Goal: Information Seeking & Learning: Check status

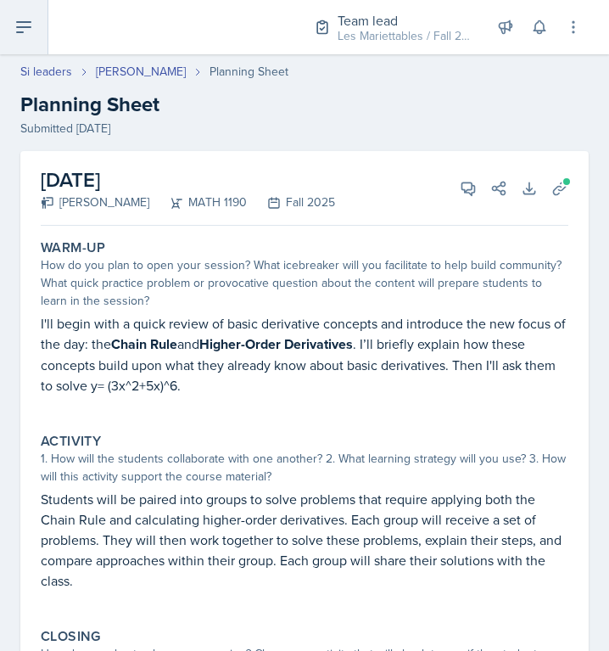
click at [11, 26] on button at bounding box center [24, 27] width 48 height 54
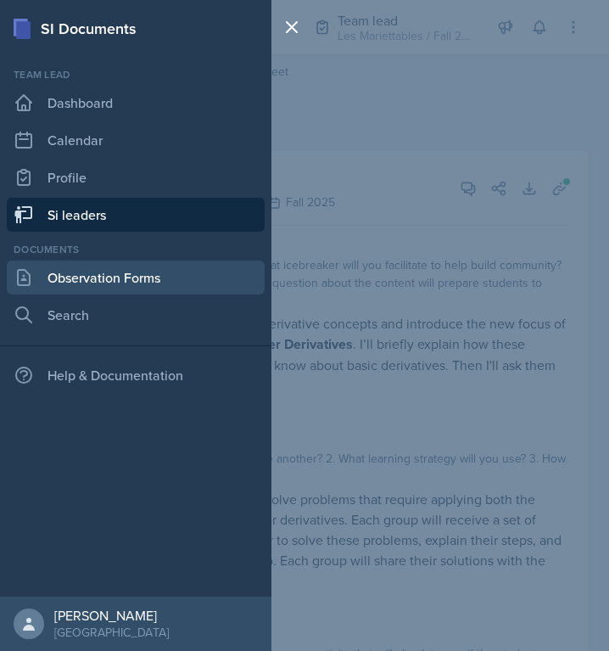
click at [109, 265] on link "Observation Forms" at bounding box center [136, 277] width 258 height 34
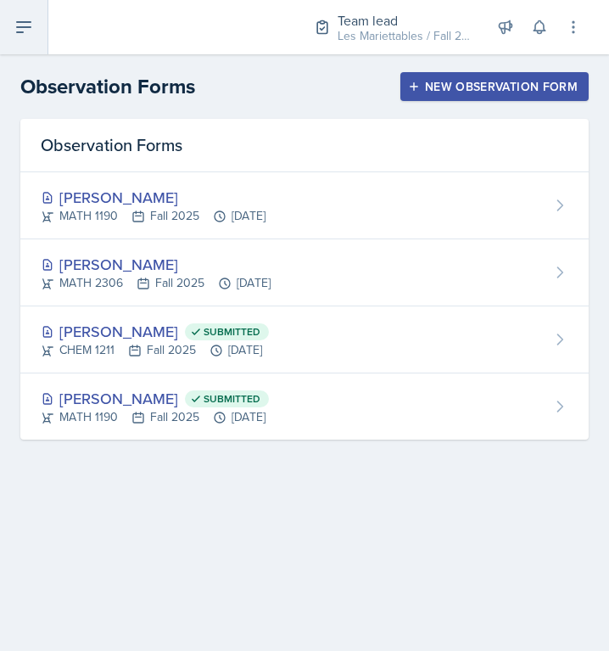
click at [22, 31] on icon at bounding box center [24, 27] width 20 height 20
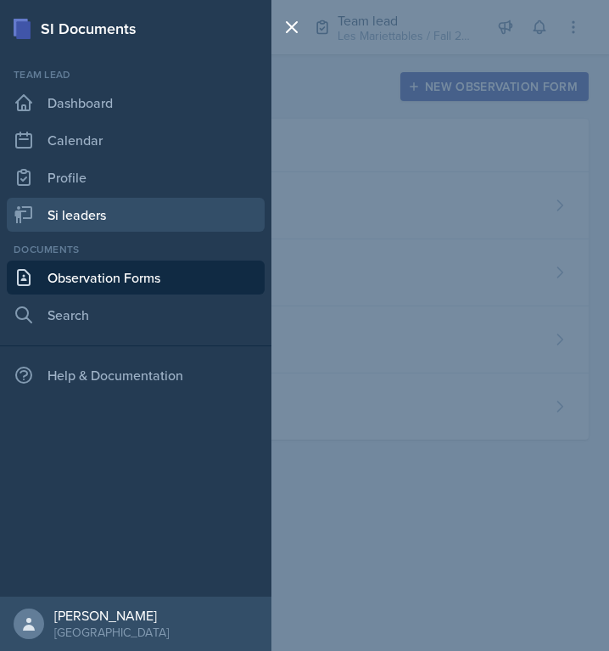
click at [80, 215] on link "Si leaders" at bounding box center [136, 215] width 258 height 34
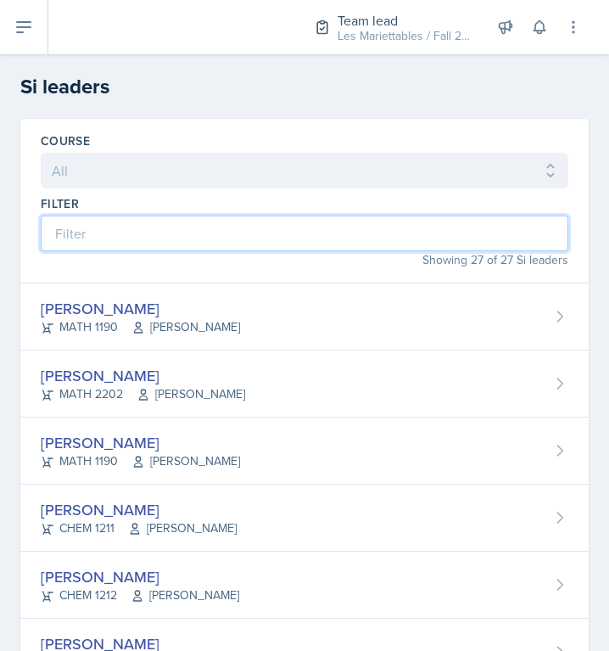
click at [112, 240] on input at bounding box center [305, 233] width 528 height 36
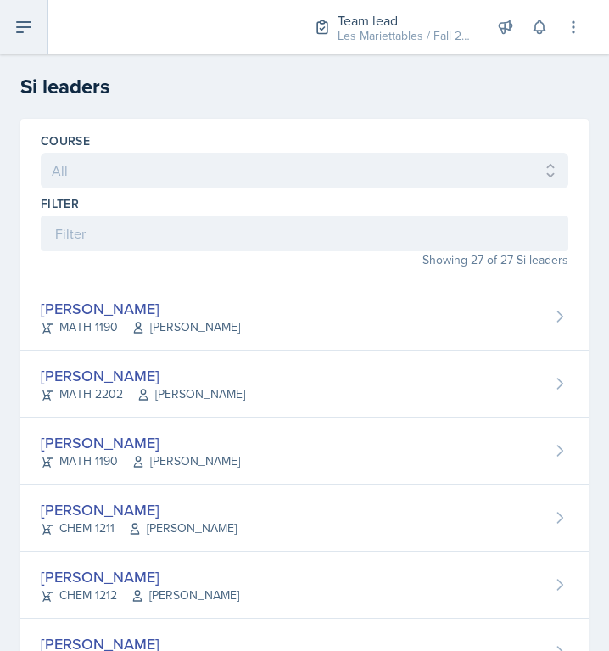
click at [29, 7] on button at bounding box center [24, 27] width 48 height 54
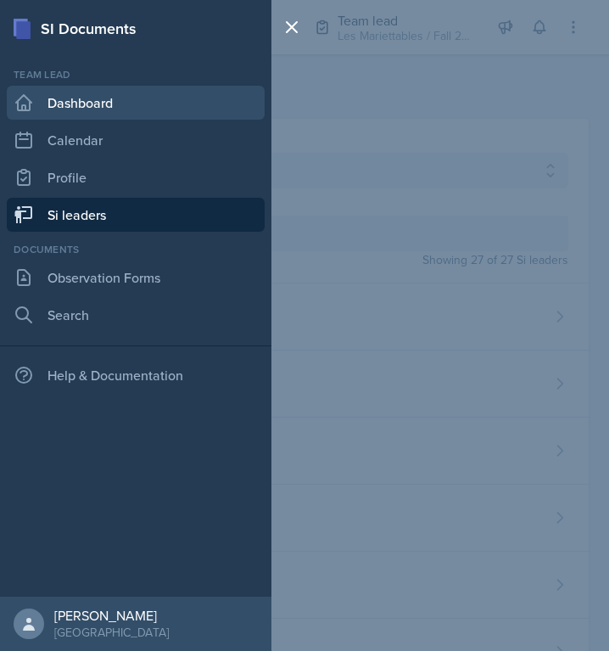
click at [103, 106] on link "Dashboard" at bounding box center [136, 103] width 258 height 34
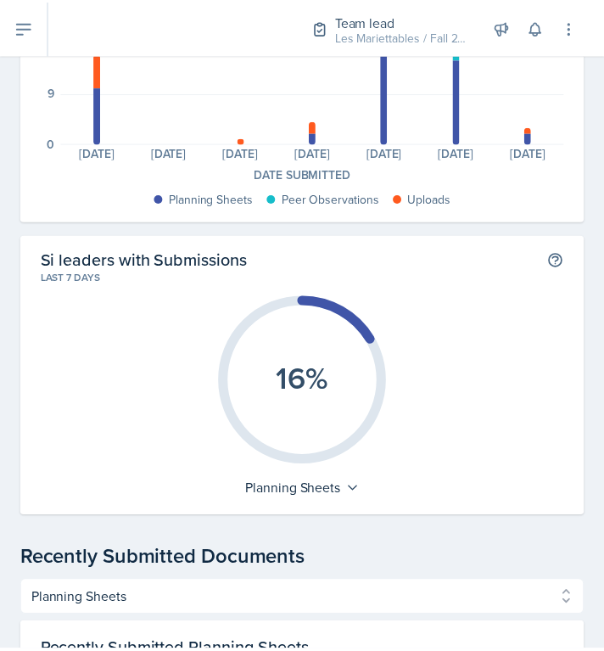
scroll to position [248, 0]
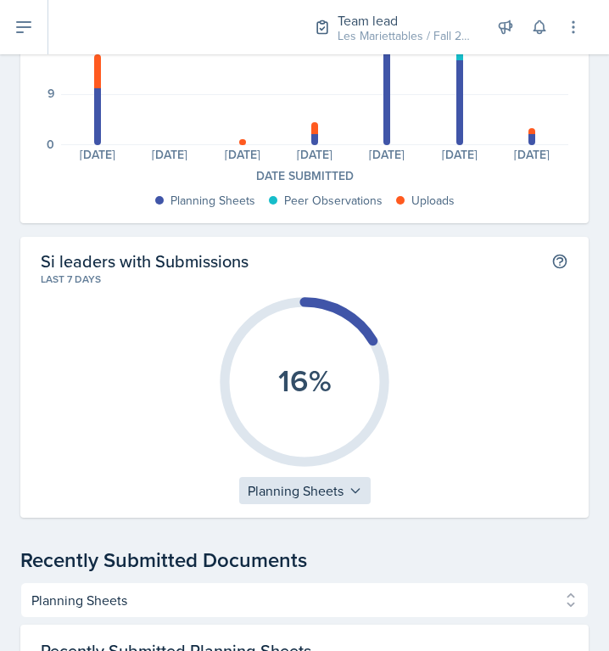
click at [356, 500] on div "Planning Sheets" at bounding box center [304, 490] width 131 height 27
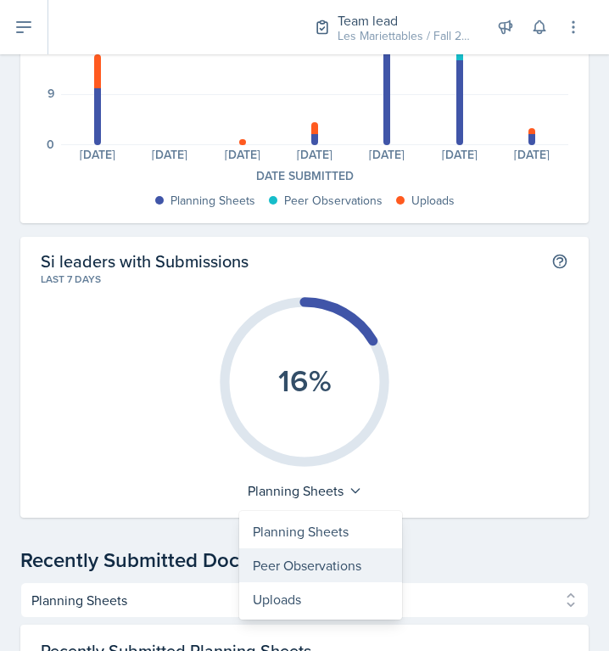
click at [327, 556] on div "Peer Observations" at bounding box center [320, 565] width 163 height 34
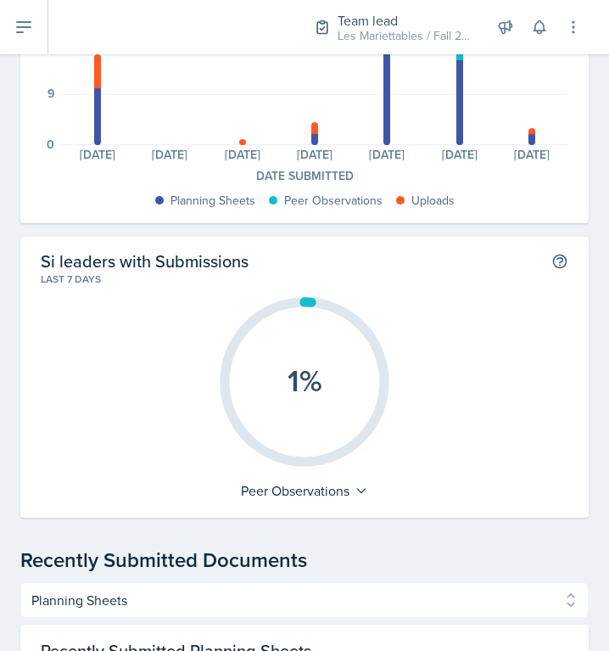
click at [221, 254] on h2 "Si leaders with Submissions" at bounding box center [145, 260] width 208 height 21
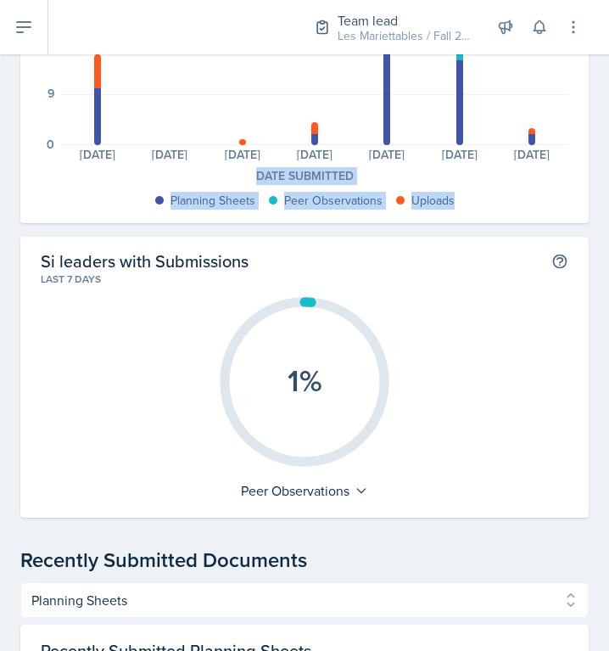
drag, startPoint x: 593, startPoint y: 200, endPoint x: 575, endPoint y: 143, distance: 59.6
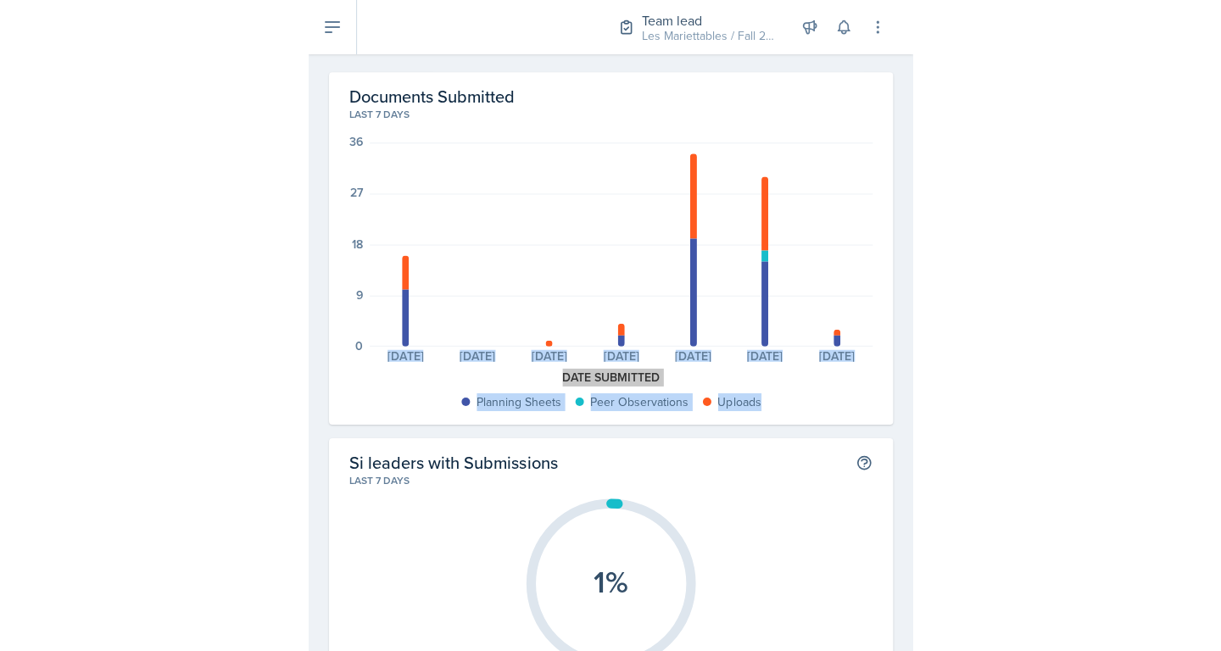
scroll to position [0, 0]
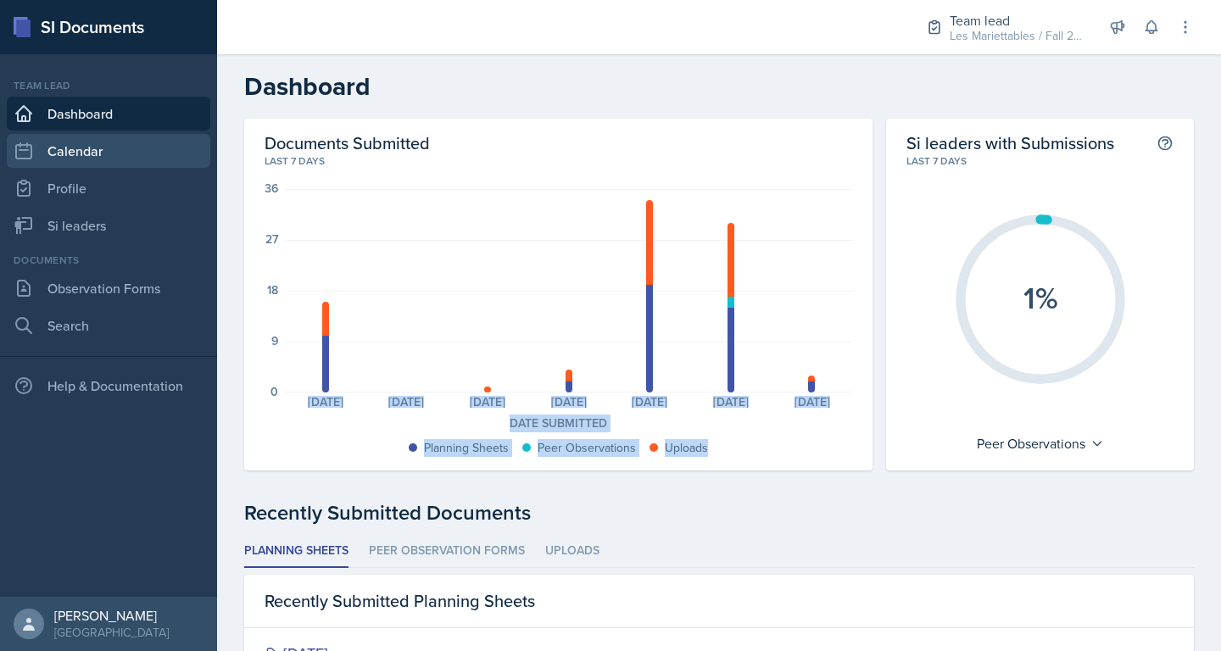
click at [81, 155] on link "Calendar" at bounding box center [109, 151] width 204 height 34
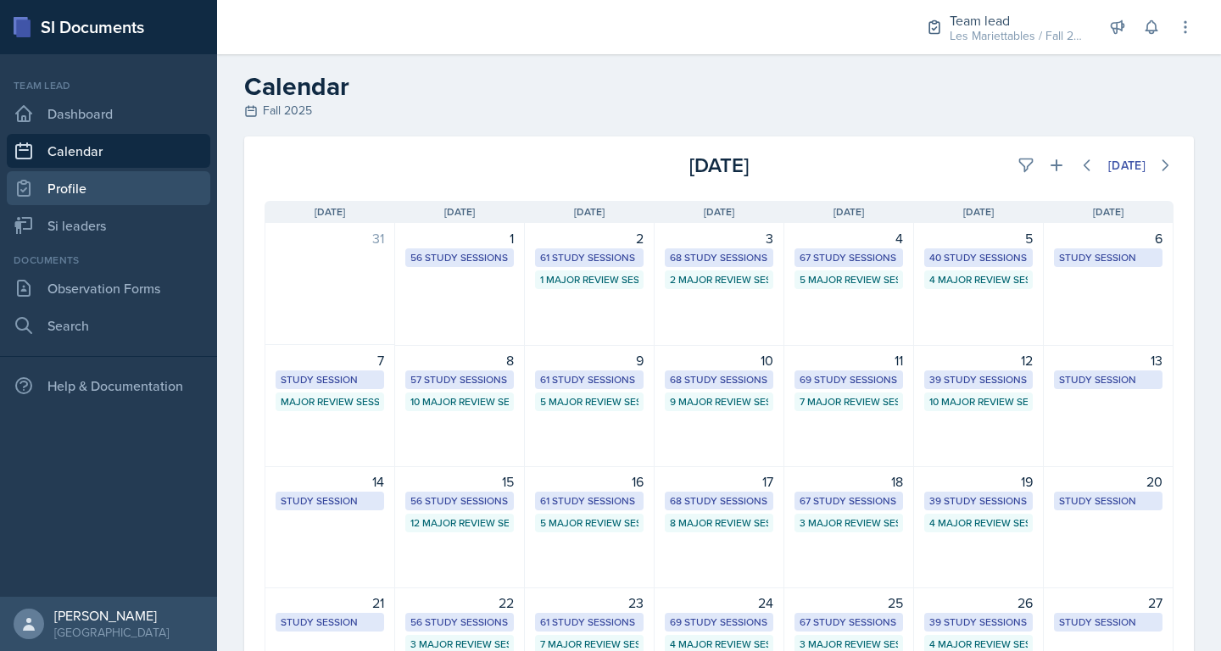
click at [83, 189] on link "Profile" at bounding box center [109, 188] width 204 height 34
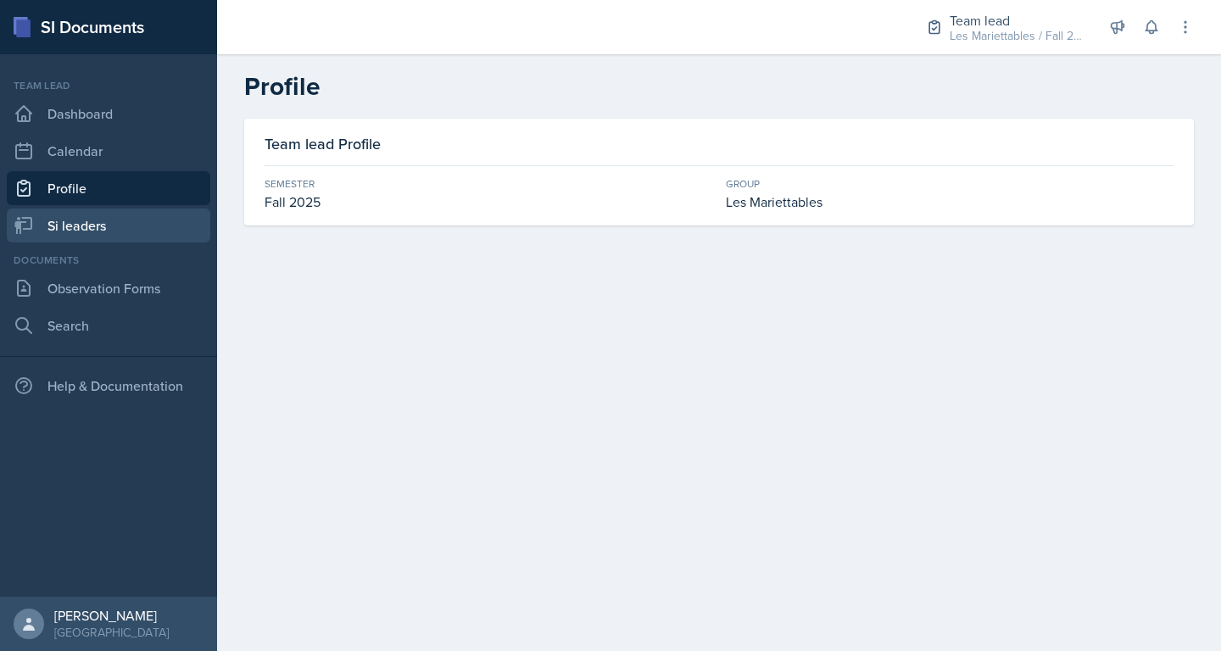
click at [102, 229] on link "Si leaders" at bounding box center [109, 226] width 204 height 34
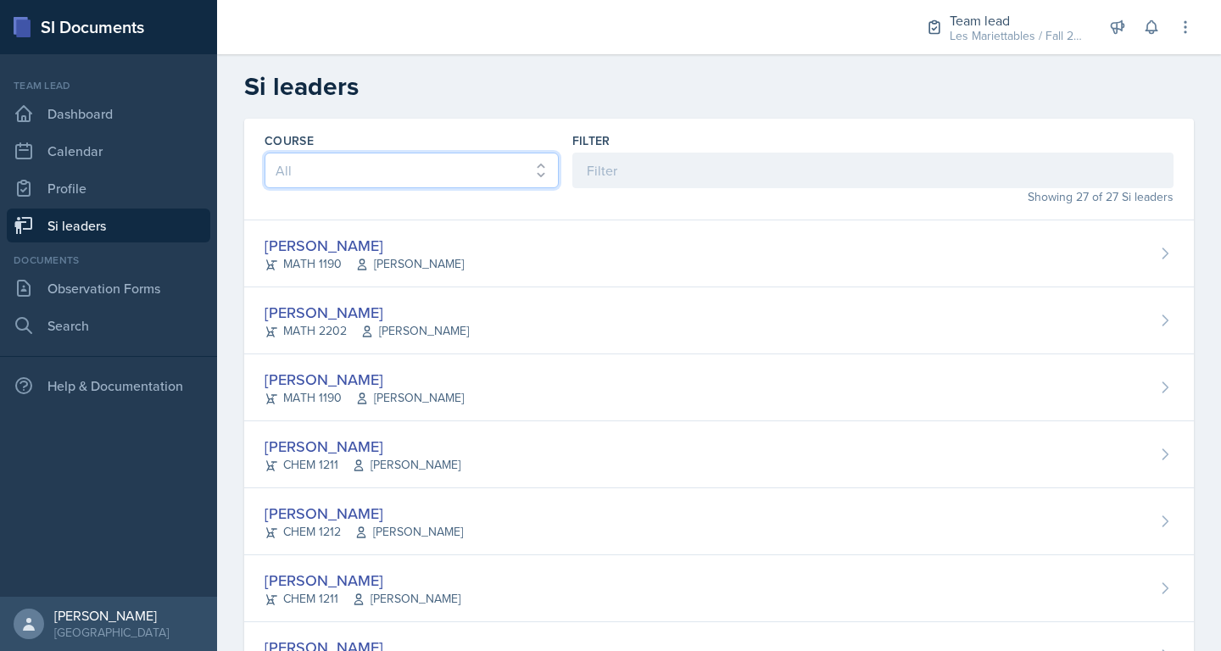
click at [265, 153] on select "All ACCT 2101 ACCT 2102 ACCT 4050 ANTH 1102 ANTH 3301 ARCH 1000 ARCH 1000 ARCH …" at bounding box center [412, 171] width 294 height 36
click at [427, 168] on select "All ACCT 2101 ACCT 2102 ACCT 4050 ANTH 1102 ANTH 3301 ARCH 1000 ARCH 1000 ARCH …" at bounding box center [412, 171] width 294 height 36
click at [114, 261] on div "Documents" at bounding box center [109, 260] width 204 height 15
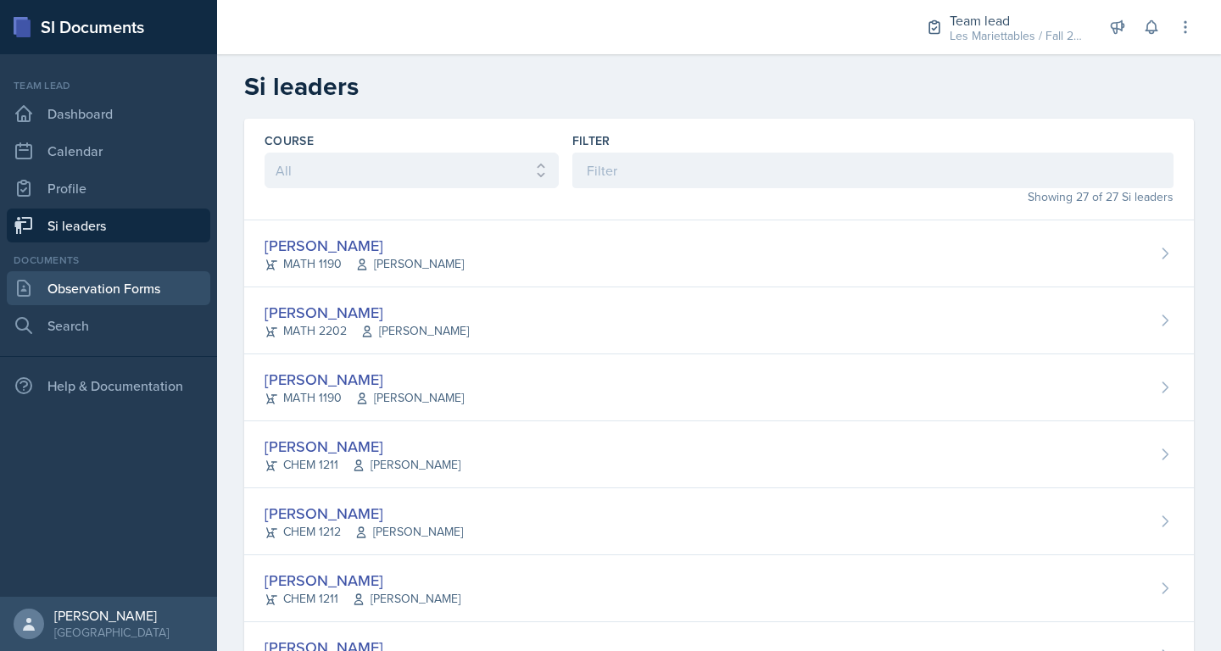
click at [106, 272] on link "Observation Forms" at bounding box center [109, 288] width 204 height 34
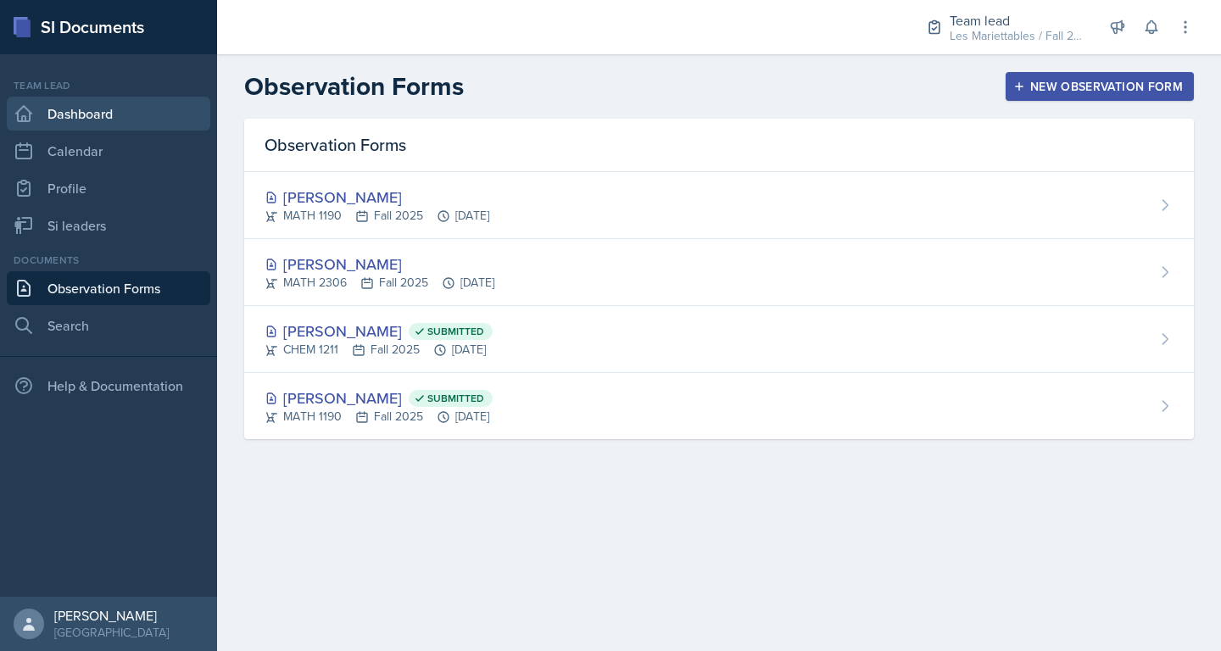
click at [78, 113] on link "Dashboard" at bounding box center [109, 114] width 204 height 34
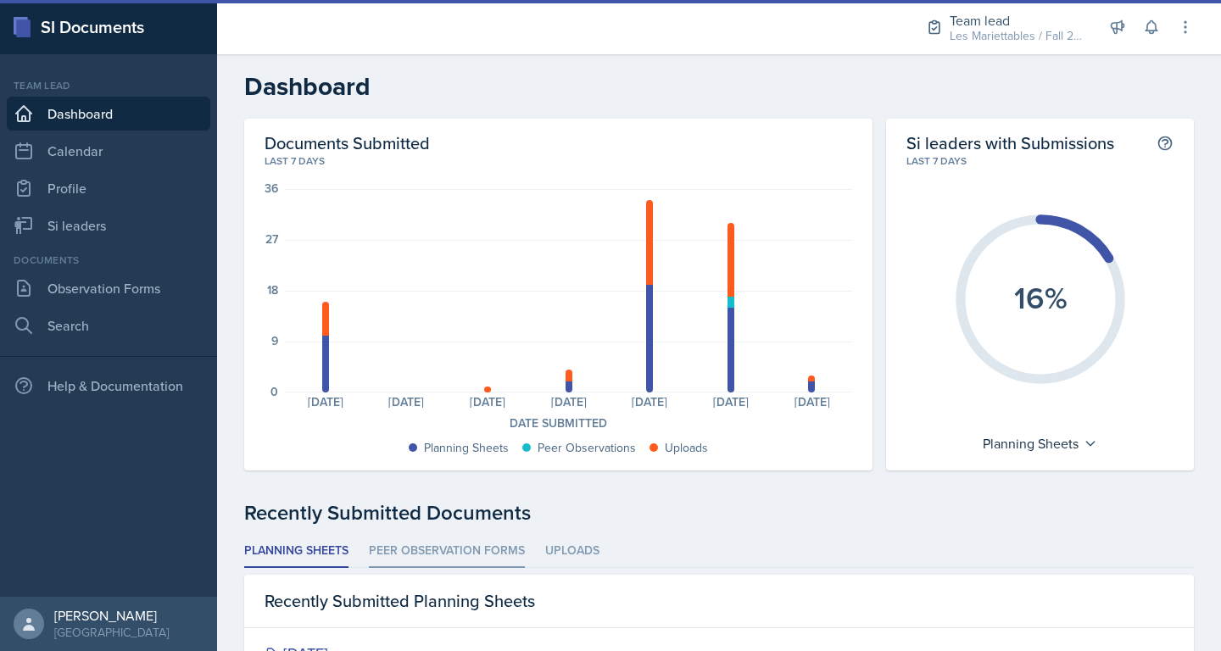
click at [468, 555] on li "Peer Observation Forms" at bounding box center [447, 551] width 156 height 33
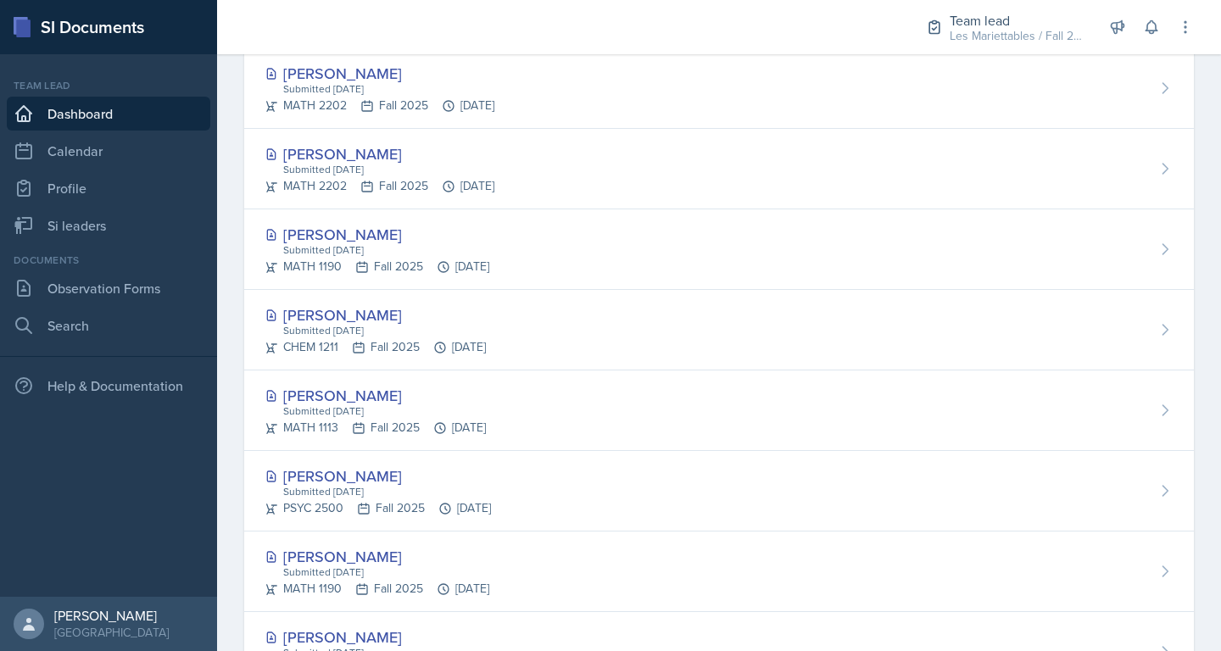
scroll to position [823, 0]
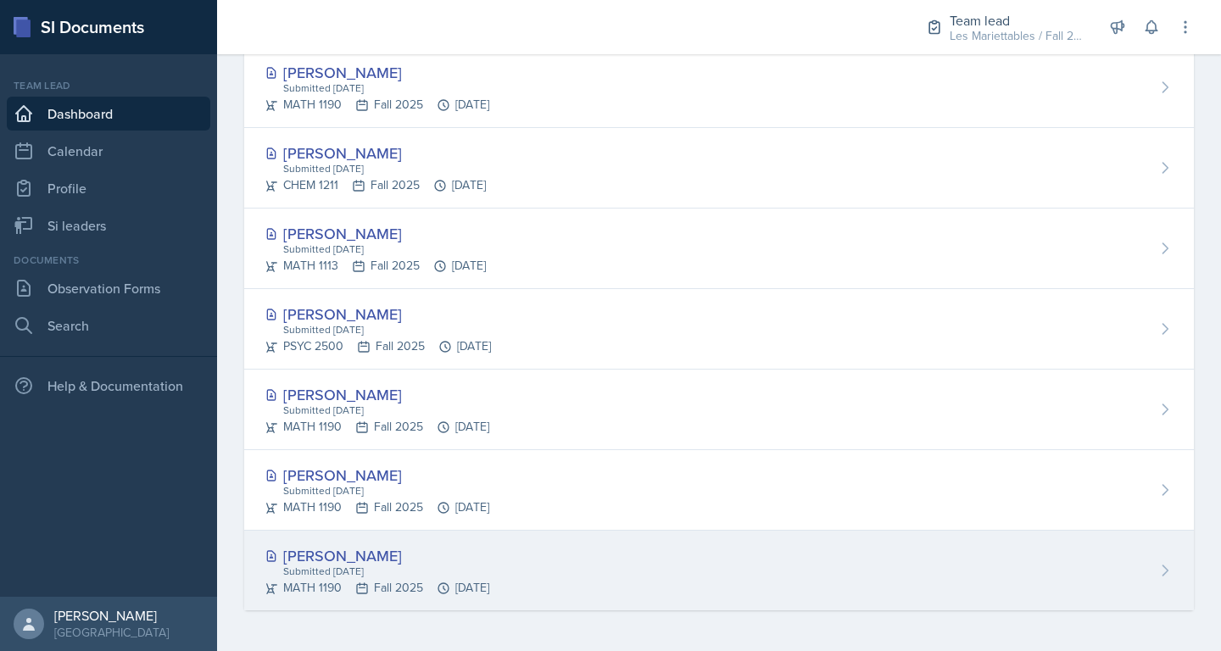
click at [567, 554] on div "Prisca Andoh Submitted Sep 19th, 2025 MATH 1190 Fall 2025 Sep 19th, 2025" at bounding box center [719, 571] width 950 height 80
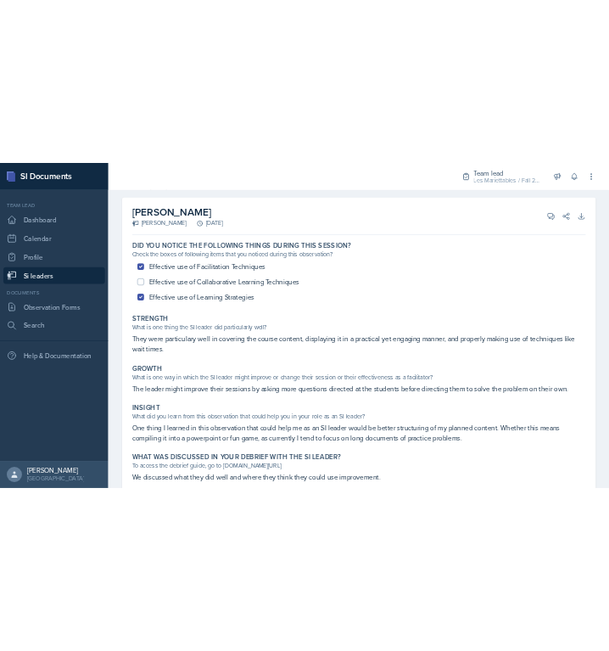
scroll to position [24, 0]
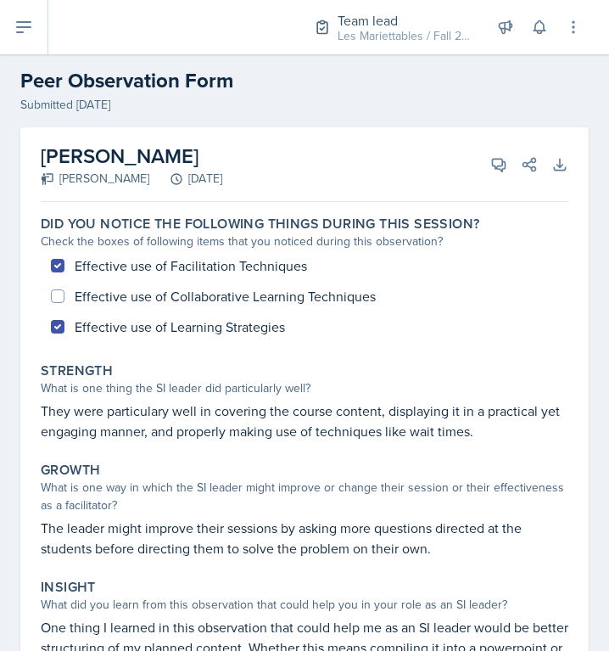
click at [147, 230] on label "Did you notice the following things during this session?" at bounding box center [260, 223] width 439 height 17
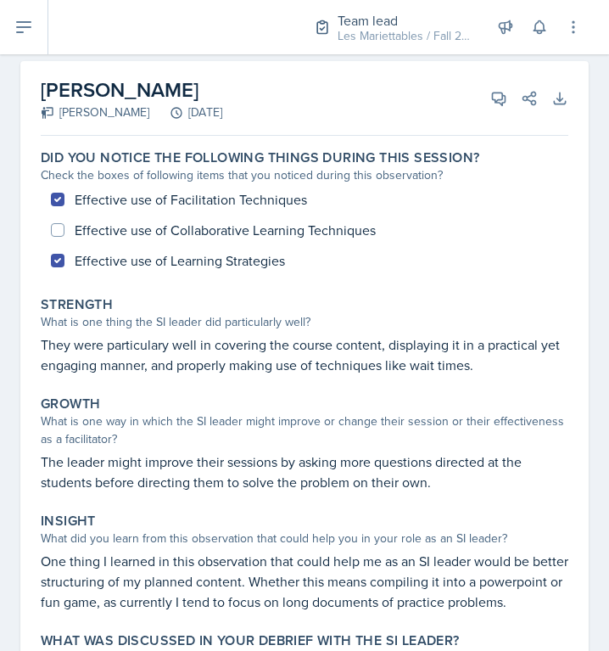
scroll to position [81, 0]
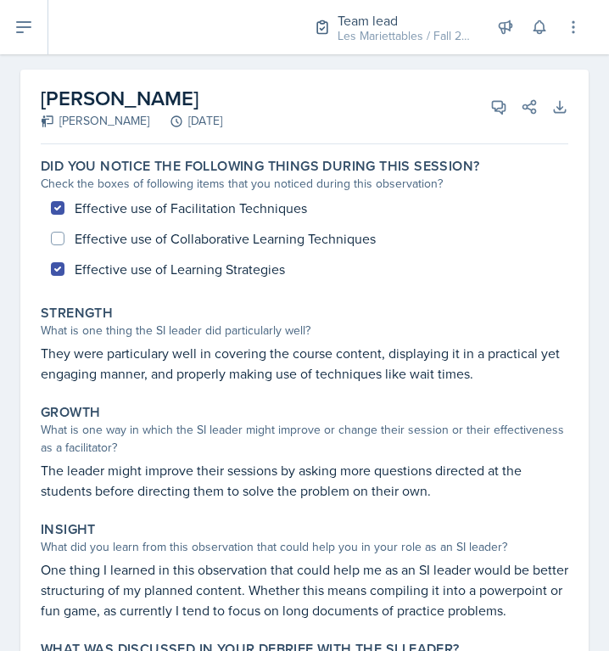
click at [166, 318] on div "Strength" at bounding box center [305, 313] width 528 height 17
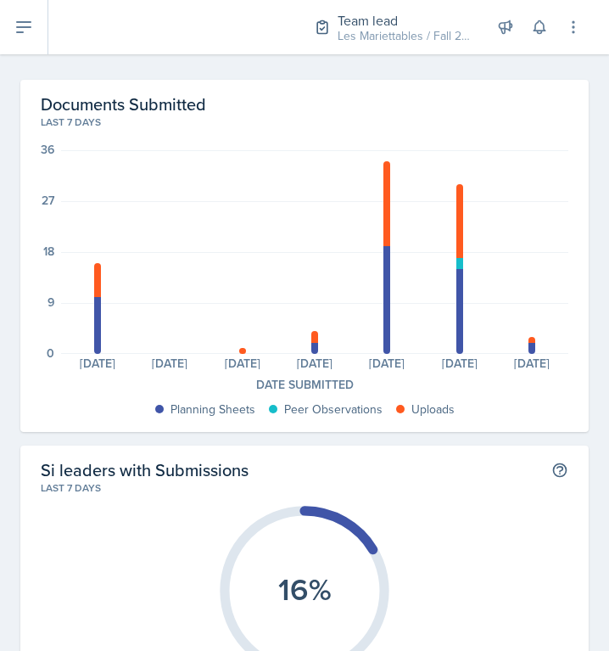
click at [273, 473] on div "Si leaders with Submissions This shows the percentage of si leaders who have su…" at bounding box center [305, 469] width 528 height 21
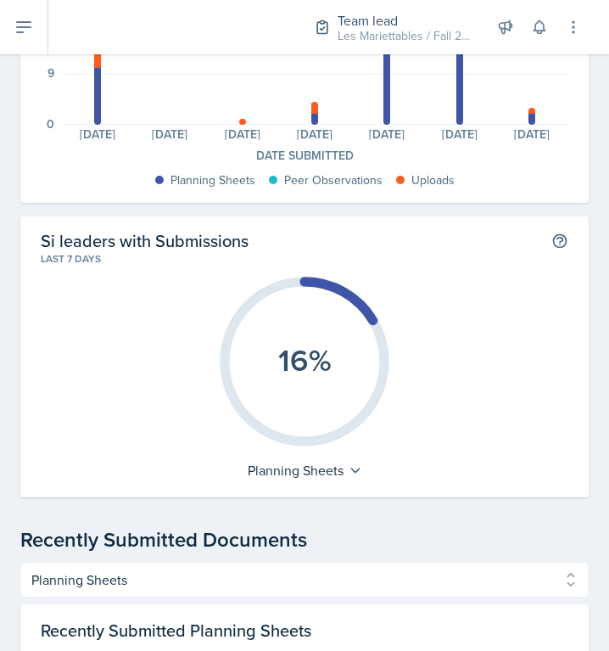
scroll to position [262, 0]
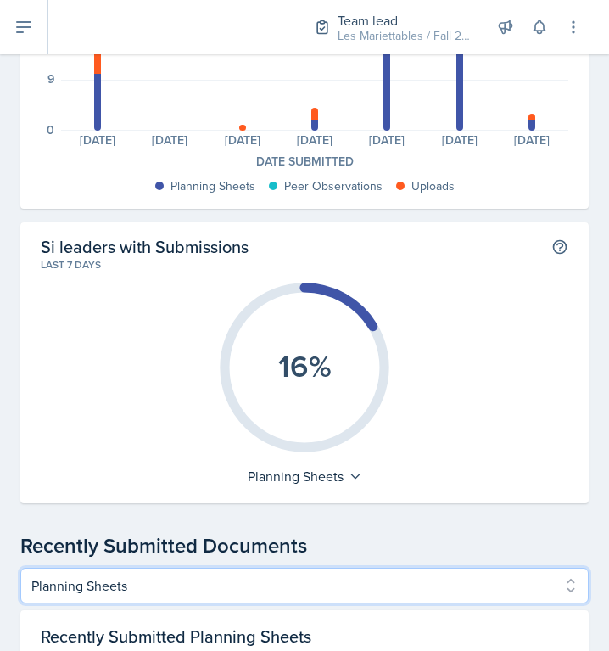
click at [20, 567] on select "Planning Sheets Peer Observation Forms Uploads" at bounding box center [304, 585] width 568 height 36
click option "Peer Observation Forms" at bounding box center [0, 0] width 0 height 0
select select "Peer Observation Forms"
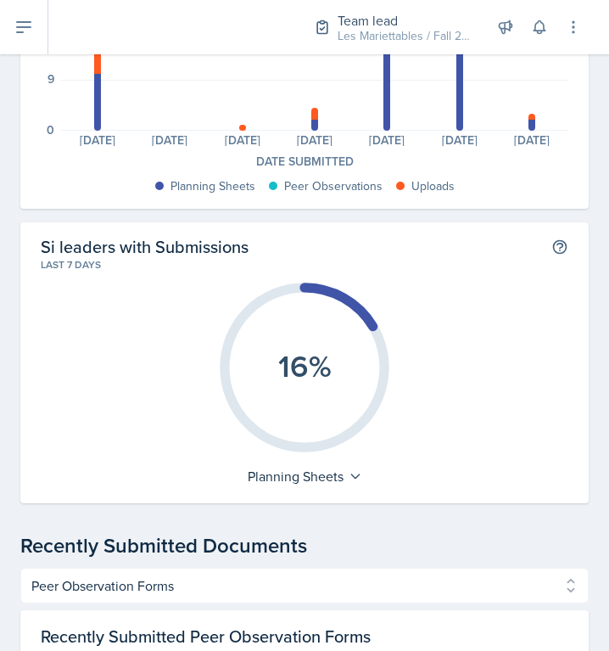
click at [192, 528] on div "Documents Submitted Last 7 days 36 27 18 9 0 Planning Sheets: 10 Uploads: 6 Pla…" at bounding box center [304, 663] width 568 height 1612
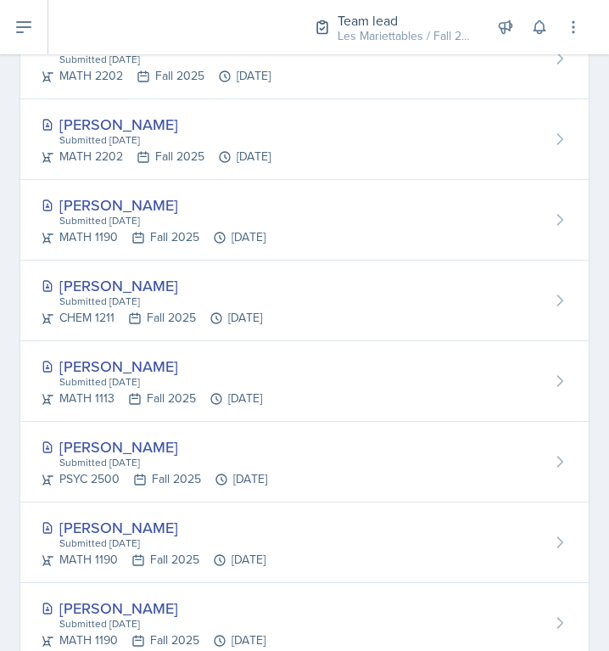
scroll to position [1120, 0]
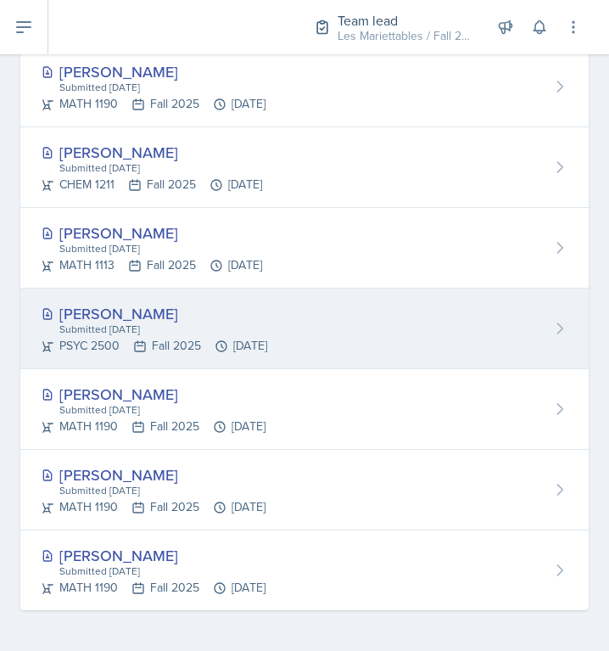
click at [116, 338] on div "PSYC 2500 Fall 2025 Sep 19th, 2025" at bounding box center [154, 346] width 226 height 18
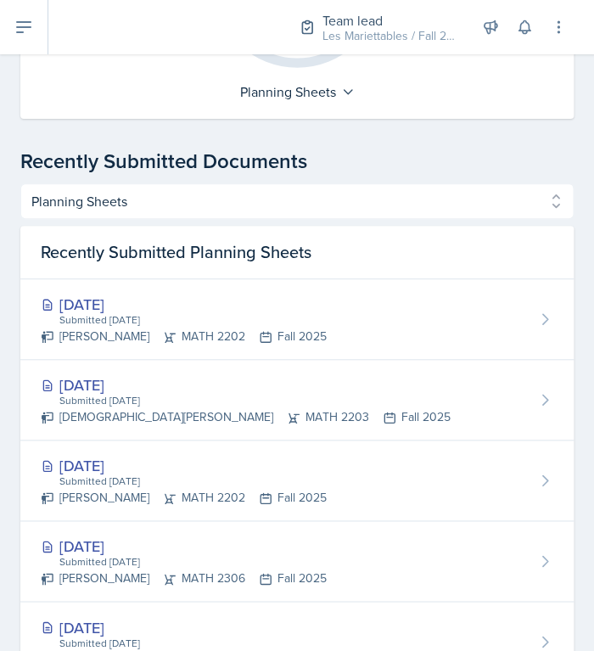
scroll to position [645, 0]
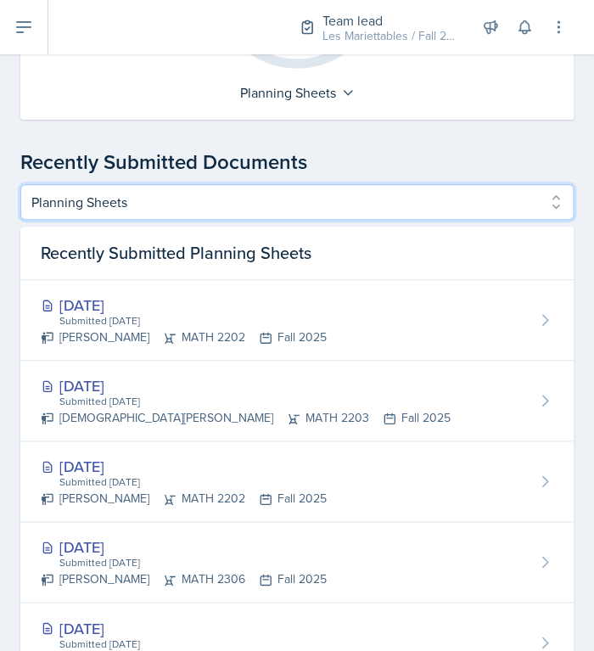
click at [20, 184] on select "Planning Sheets Peer Observation Forms Uploads" at bounding box center [296, 202] width 553 height 36
select select "Peer Observation Forms"
click option "Peer Observation Forms" at bounding box center [0, 0] width 0 height 0
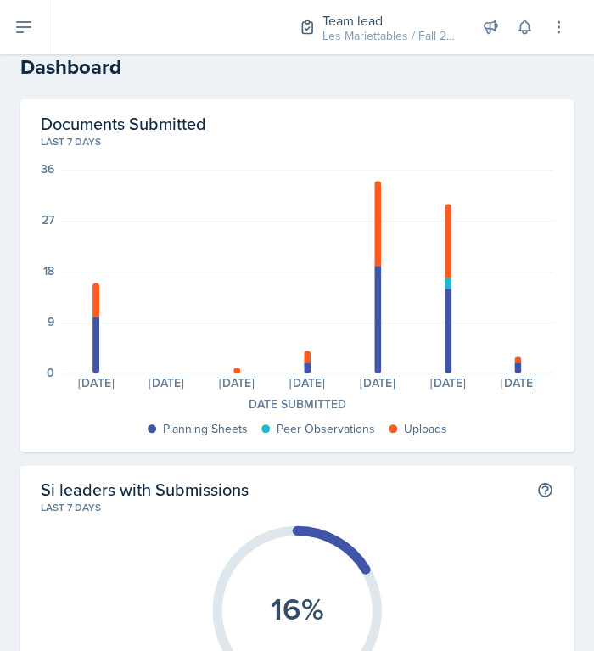
scroll to position [0, 0]
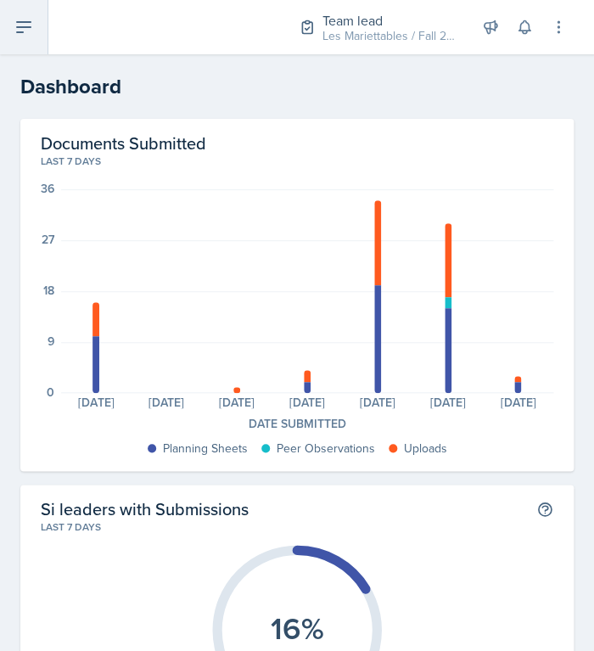
click at [35, 26] on button at bounding box center [24, 27] width 48 height 54
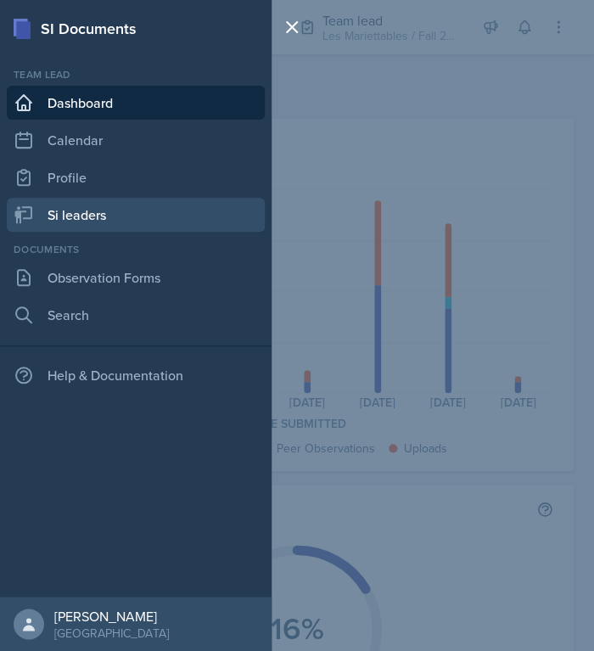
click at [80, 214] on link "Si leaders" at bounding box center [136, 215] width 258 height 34
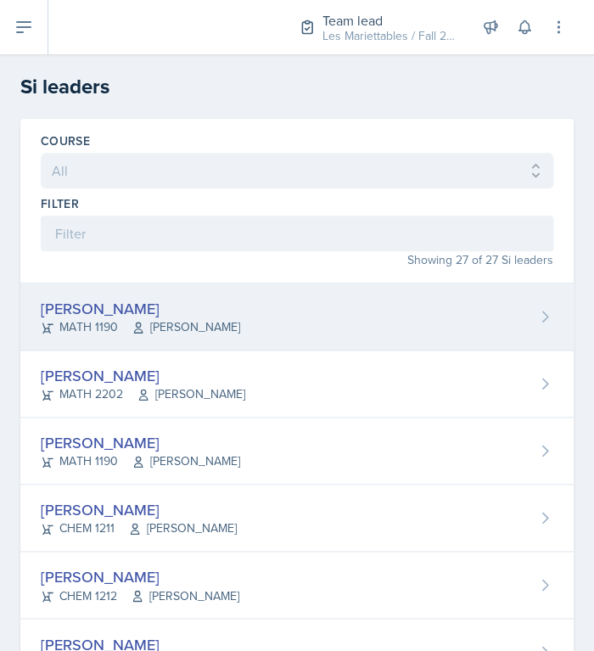
click at [121, 320] on div "MATH 1190 Neda Yazdianpour" at bounding box center [140, 327] width 199 height 18
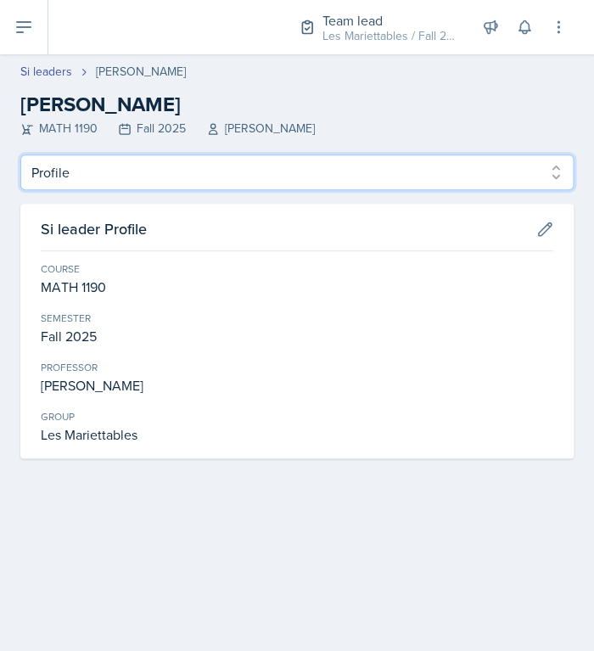
click at [20, 154] on select "Profile Planning Sheets Observation Forms Uploads" at bounding box center [296, 172] width 553 height 36
select select "Observation Forms"
click option "Observation Forms" at bounding box center [0, 0] width 0 height 0
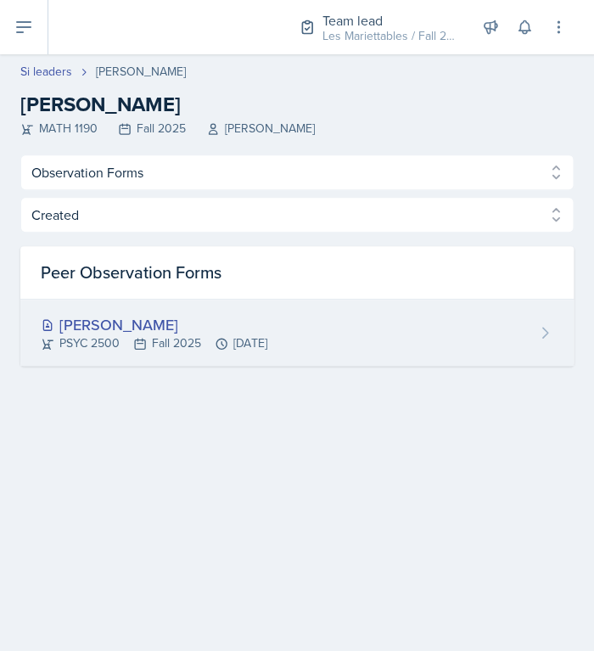
click at [120, 330] on div "Langston Hankerson" at bounding box center [154, 324] width 226 height 23
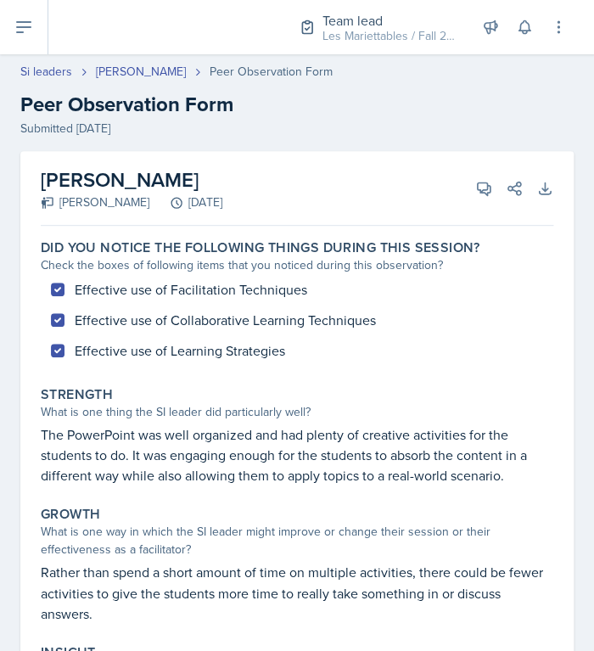
drag, startPoint x: 121, startPoint y: 372, endPoint x: 110, endPoint y: 362, distance: 15.0
click at [110, 362] on div "Did you notice the following things during this session? Check the boxes of fol…" at bounding box center [297, 540] width 512 height 616
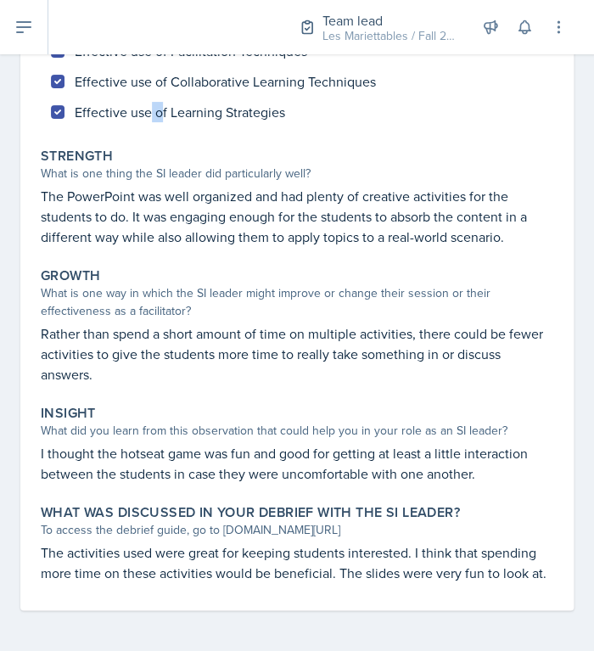
scroll to position [238, 0]
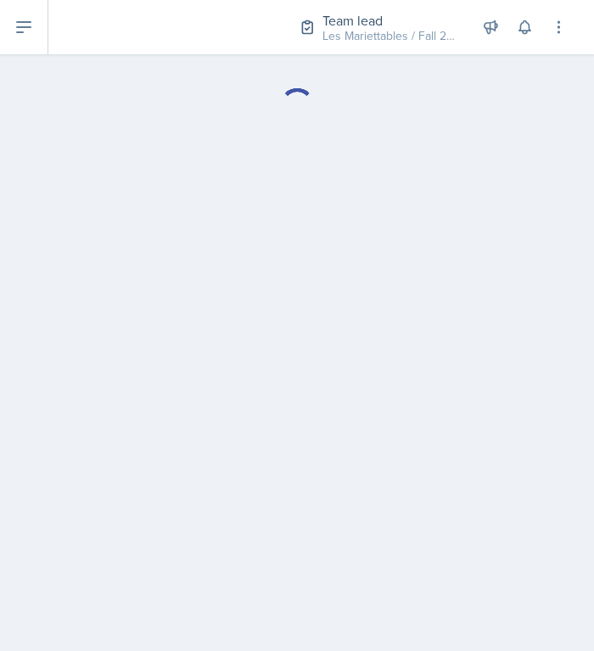
select select "Observation Forms"
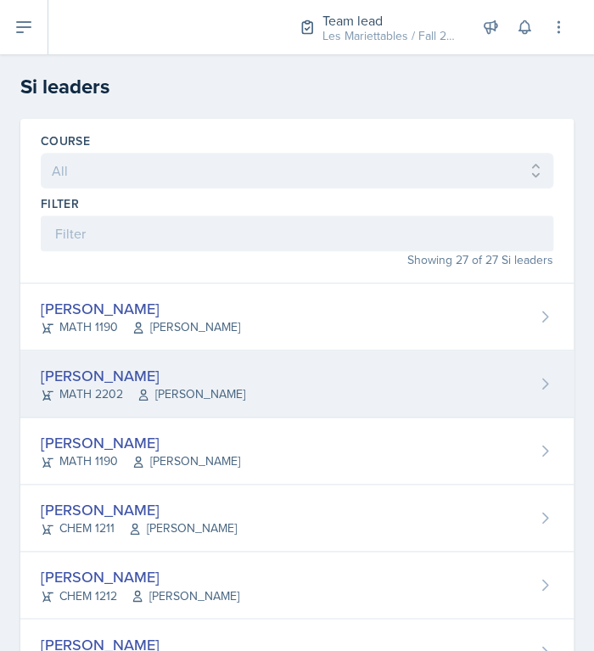
click at [154, 377] on div "[PERSON_NAME]" at bounding box center [143, 375] width 204 height 23
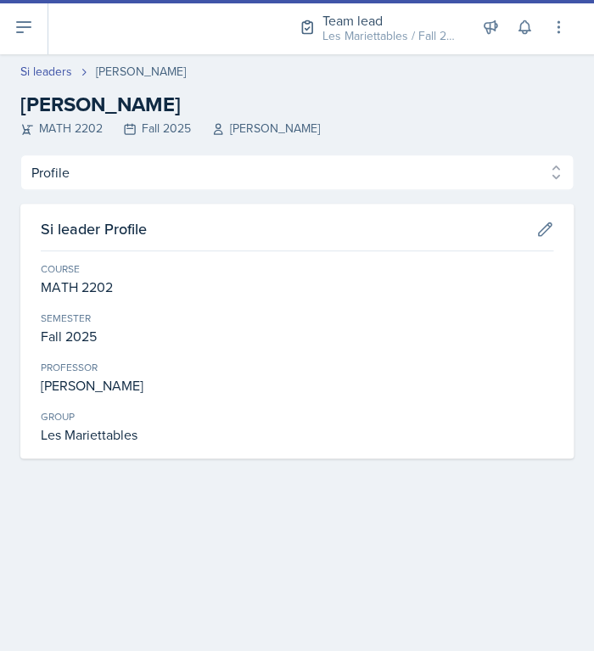
click at [187, 190] on div "Profile Planning Sheets Observation Forms Uploads Profile Planning Sheets Obser…" at bounding box center [296, 306] width 553 height 304
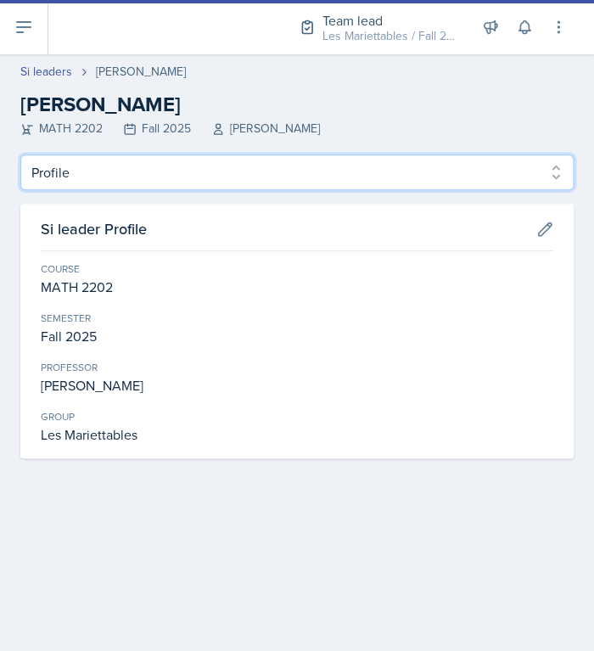
click at [20, 154] on select "Profile Planning Sheets Observation Forms Uploads" at bounding box center [296, 172] width 553 height 36
select select "Observation Forms"
click option "Observation Forms" at bounding box center [0, 0] width 0 height 0
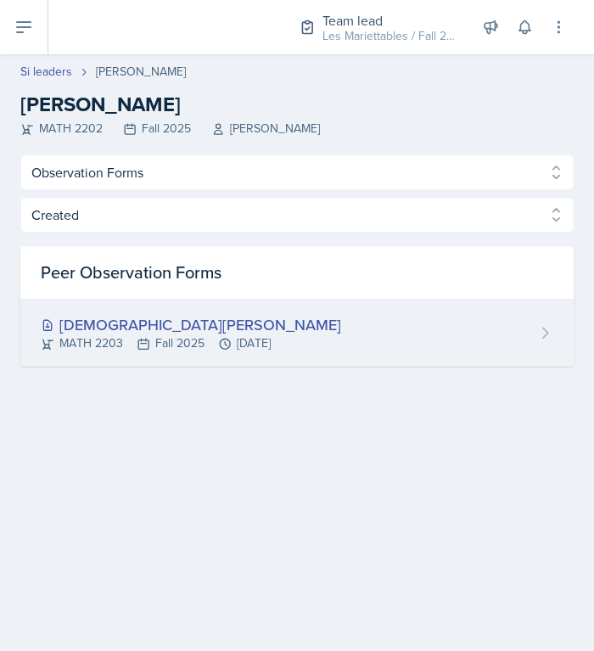
click at [137, 317] on div "Jeslyn Rejimon" at bounding box center [191, 324] width 300 height 23
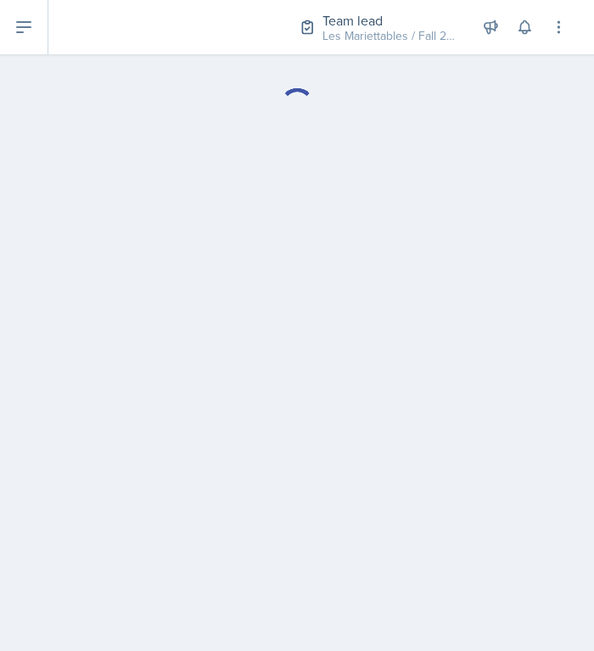
select select "Observation Forms"
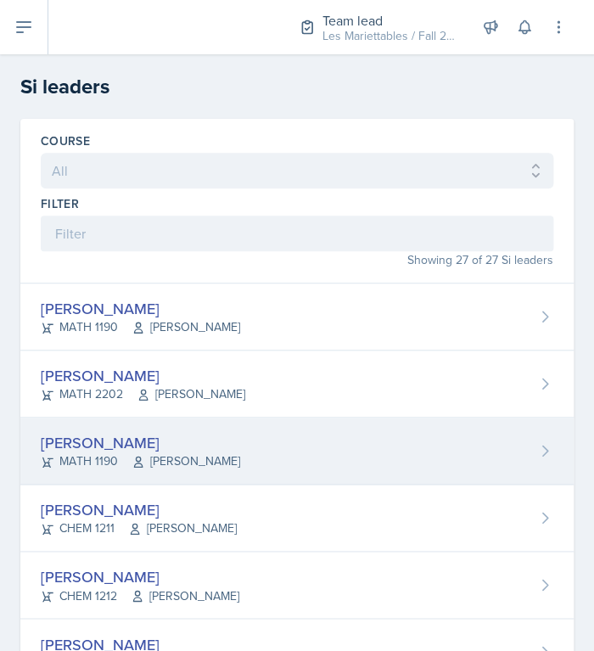
click at [109, 439] on div "Aditya Chauhan" at bounding box center [140, 442] width 199 height 23
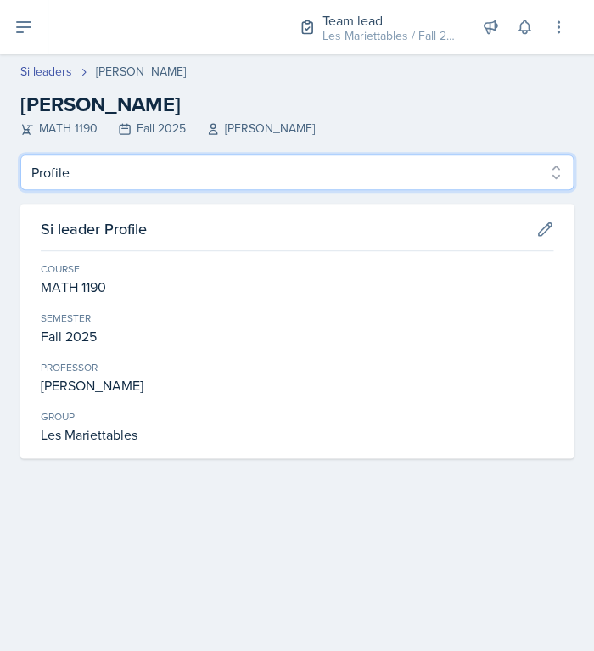
click at [20, 154] on select "Profile Planning Sheets Observation Forms Uploads" at bounding box center [296, 172] width 553 height 36
select select "Observation Forms"
click option "Observation Forms" at bounding box center [0, 0] width 0 height 0
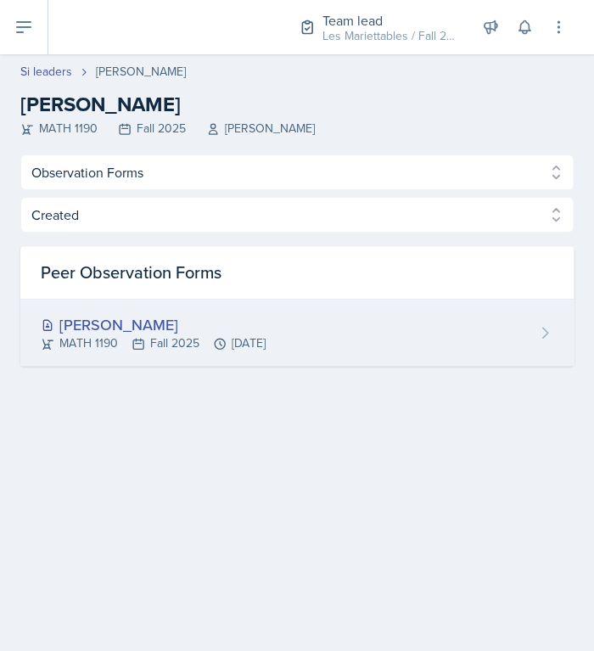
click at [117, 340] on div "MATH 1190 Fall 2025 Sep 5th, 2025" at bounding box center [153, 343] width 225 height 18
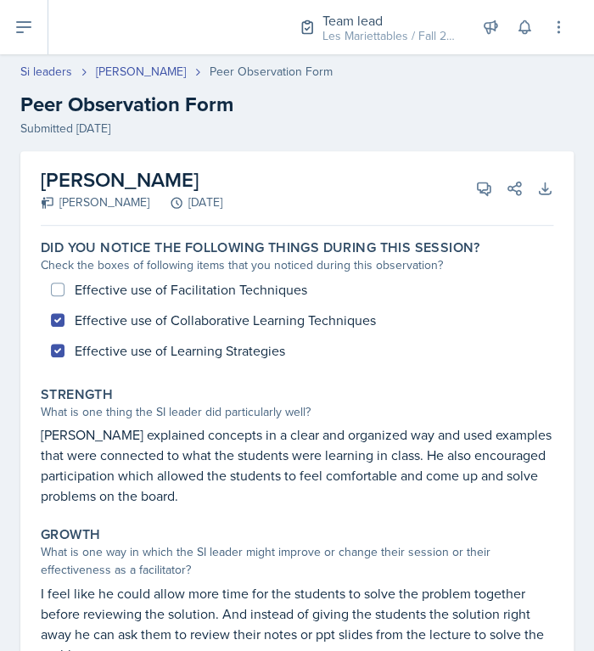
click at [129, 390] on div "Strength" at bounding box center [297, 394] width 512 height 17
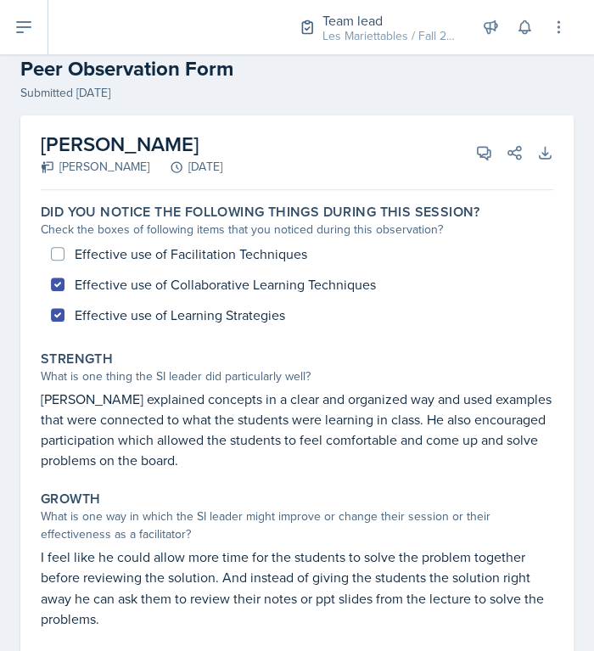
scroll to position [17, 0]
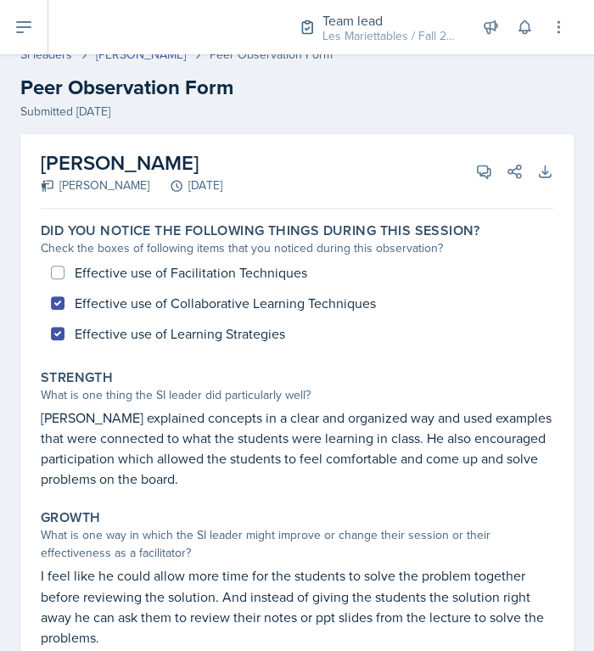
select select "Observation Forms"
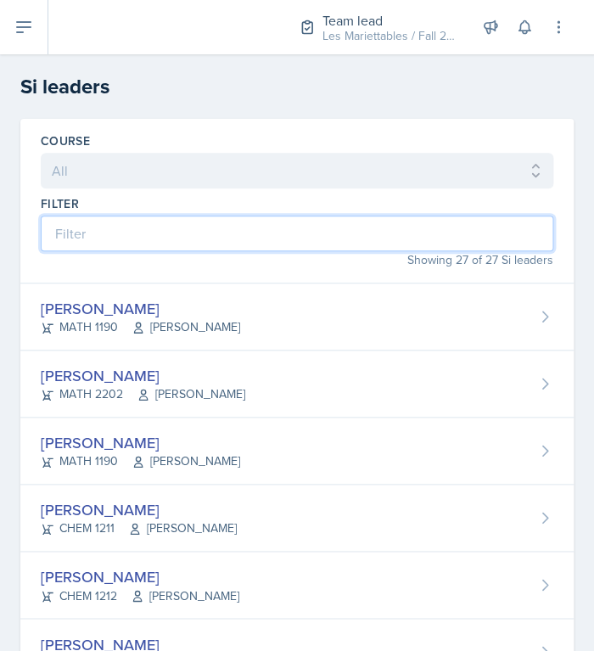
click at [196, 242] on input at bounding box center [297, 233] width 512 height 36
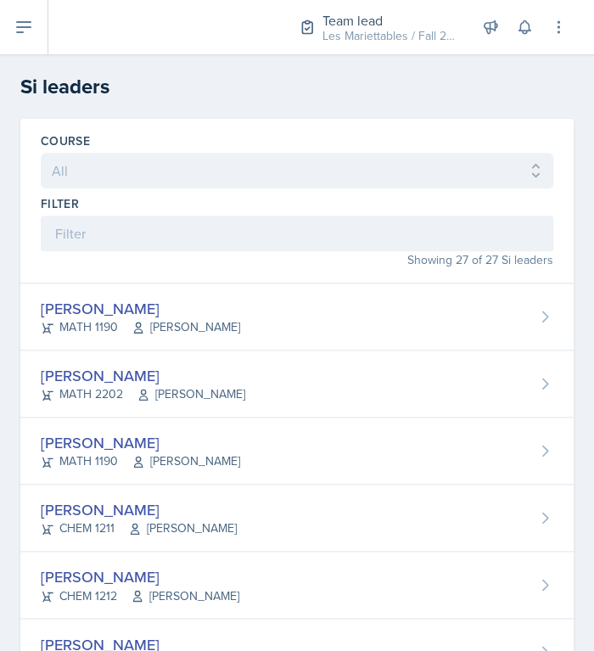
click at [172, 277] on div "Course All ACCT 2101 ACCT 2102 ACCT 4050 ANTH 1102 ANTH 3301 ARCH 1000 ARCH 100…" at bounding box center [296, 201] width 553 height 165
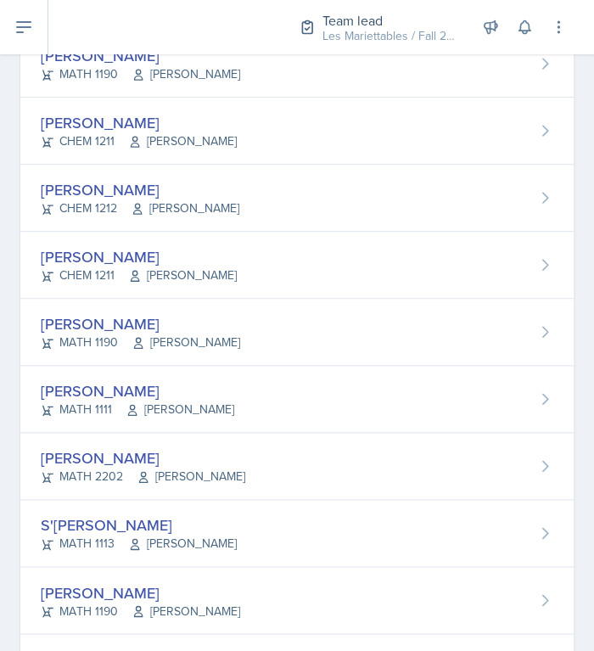
scroll to position [286, 0]
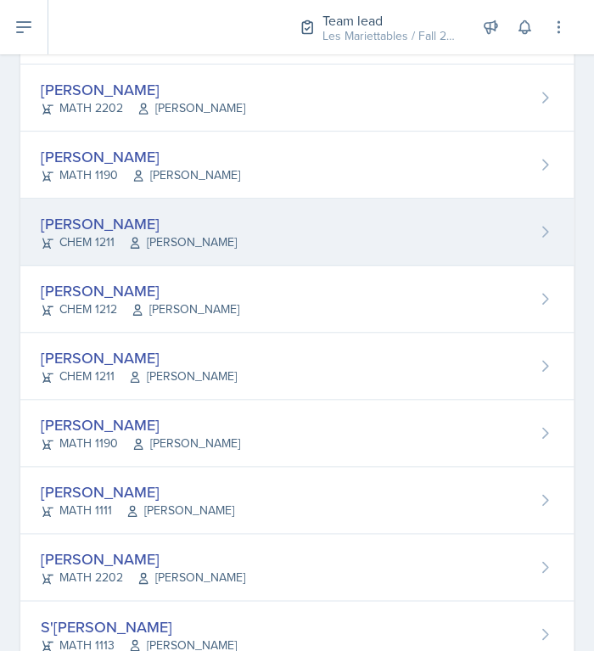
click at [123, 239] on div "CHEM 1211 Lu Kang" at bounding box center [139, 242] width 196 height 18
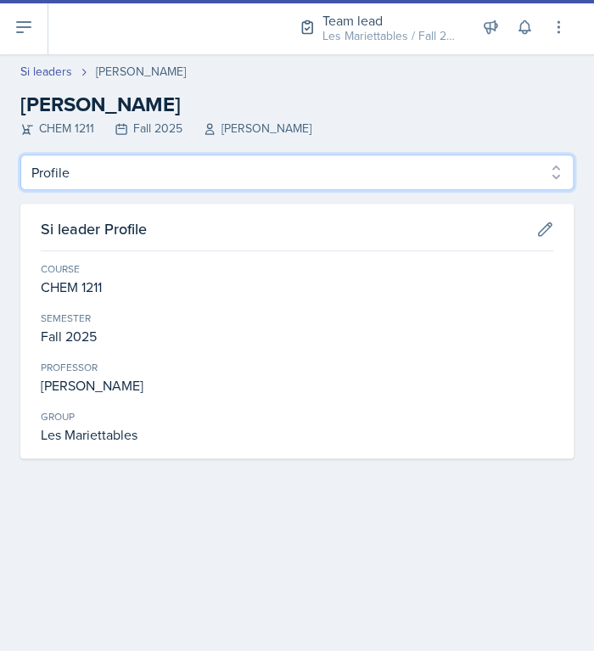
click at [20, 154] on select "Profile Planning Sheets Observation Forms Uploads" at bounding box center [296, 172] width 553 height 36
select select "Observation Forms"
click option "Observation Forms" at bounding box center [0, 0] width 0 height 0
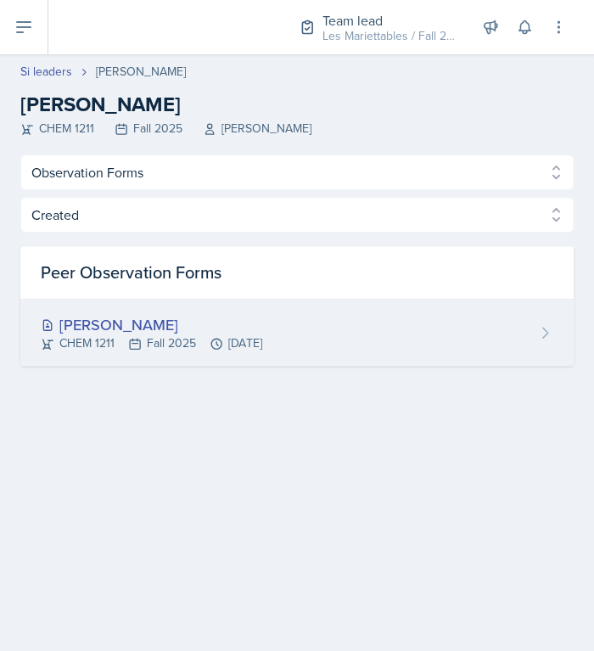
click at [141, 326] on div "Ava Leeth" at bounding box center [151, 324] width 221 height 23
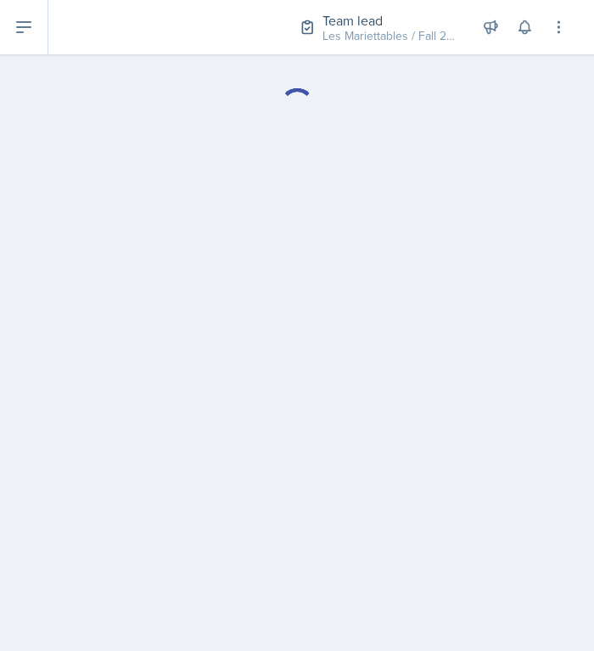
select select "Observation Forms"
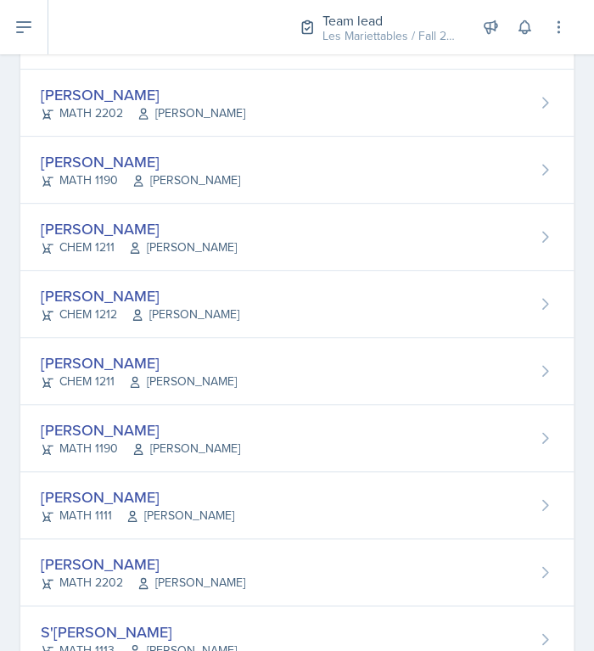
scroll to position [286, 0]
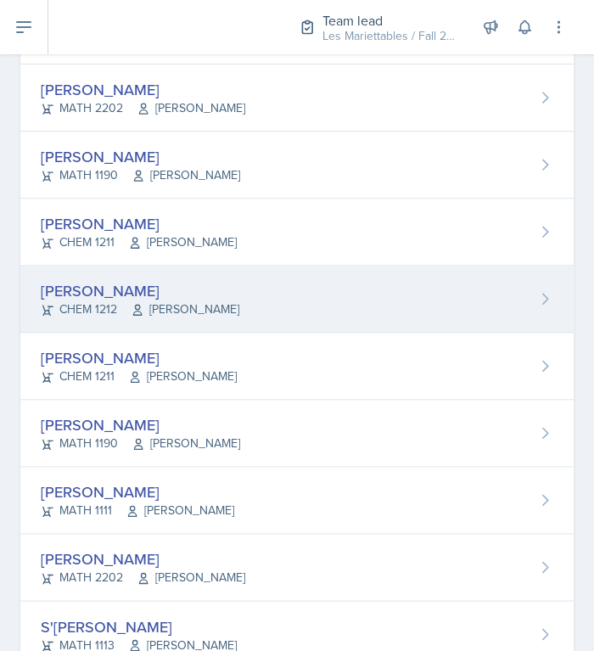
click at [100, 294] on div "Rachel Cochran" at bounding box center [140, 290] width 198 height 23
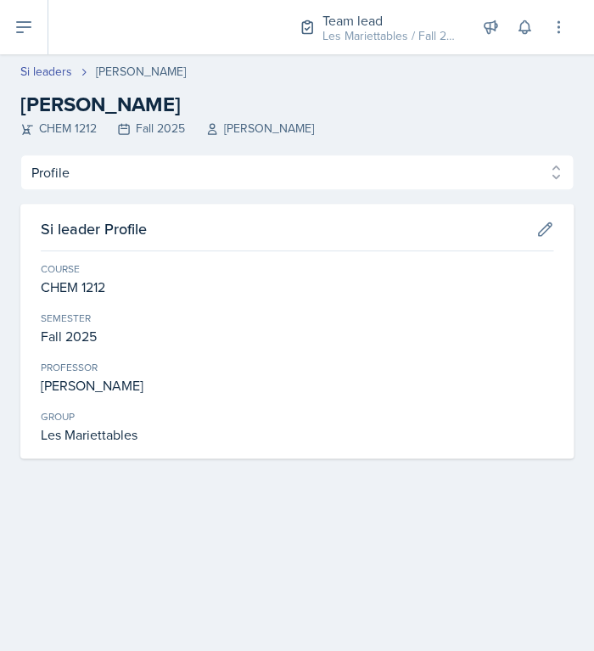
click at [126, 232] on h3 "Si leader Profile" at bounding box center [94, 228] width 106 height 23
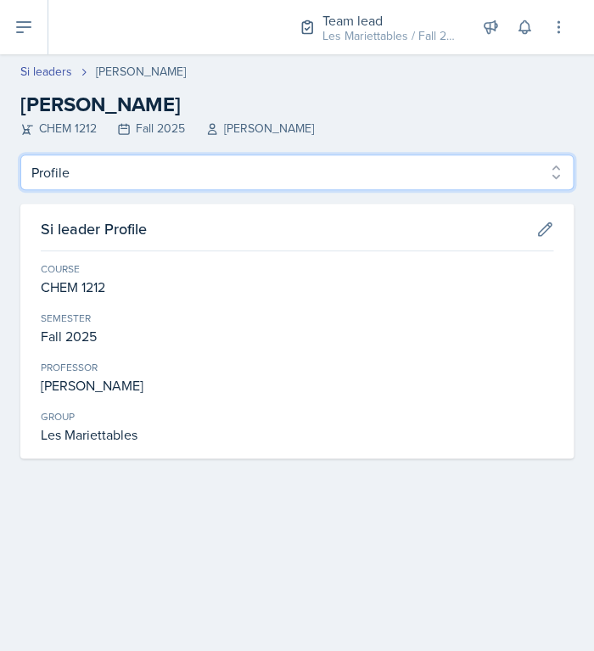
click at [20, 154] on select "Profile Planning Sheets Observation Forms Uploads" at bounding box center [296, 172] width 553 height 36
click option "Planning Sheets" at bounding box center [0, 0] width 0 height 0
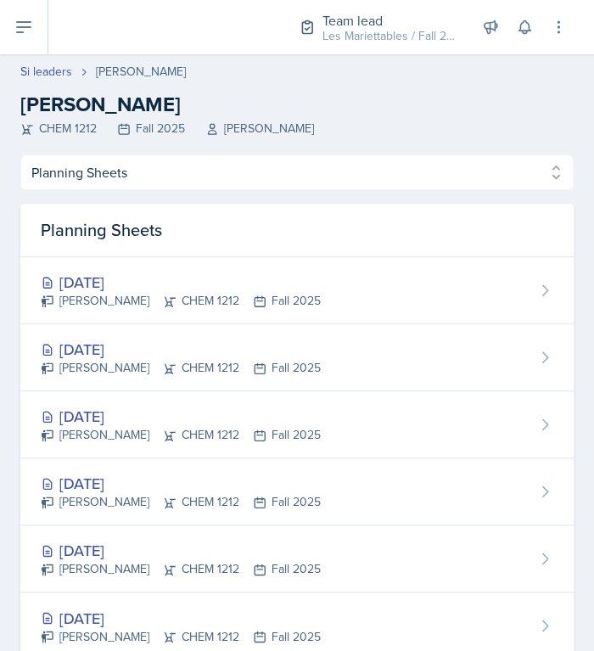
click at [125, 125] on icon at bounding box center [124, 129] width 10 height 10
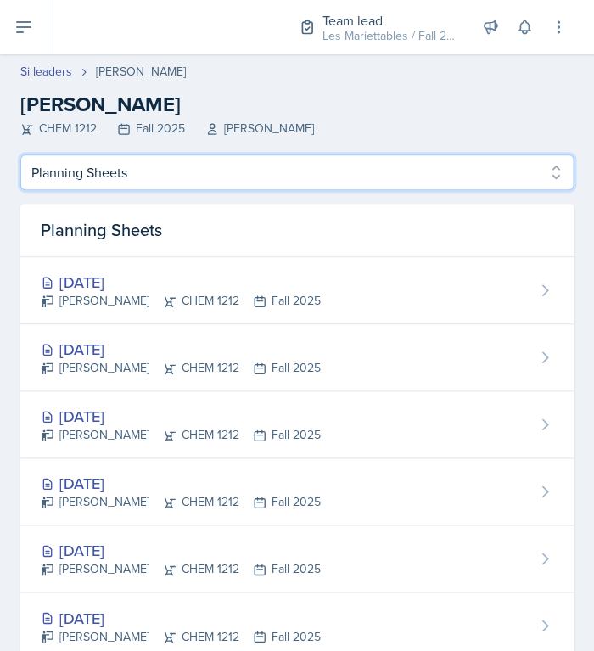
click at [20, 154] on select "Profile Planning Sheets Observation Forms Uploads" at bounding box center [296, 172] width 553 height 36
select select "Observation Forms"
click option "Observation Forms" at bounding box center [0, 0] width 0 height 0
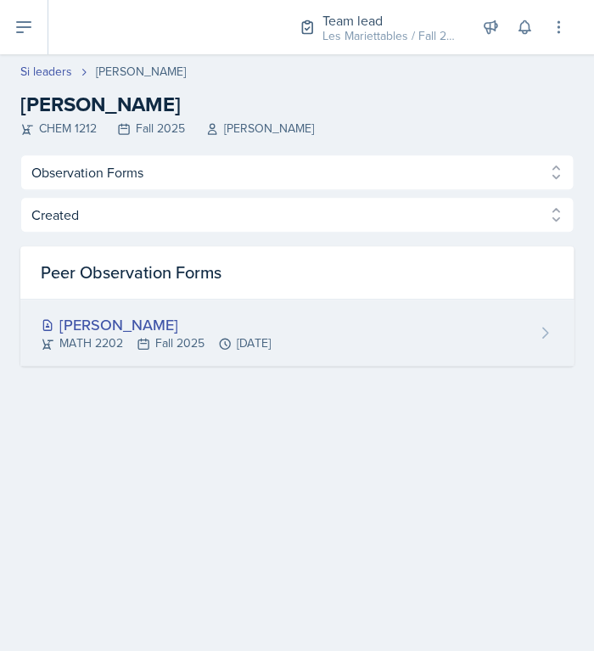
click at [117, 323] on div "Aubryn Thomas" at bounding box center [156, 324] width 230 height 23
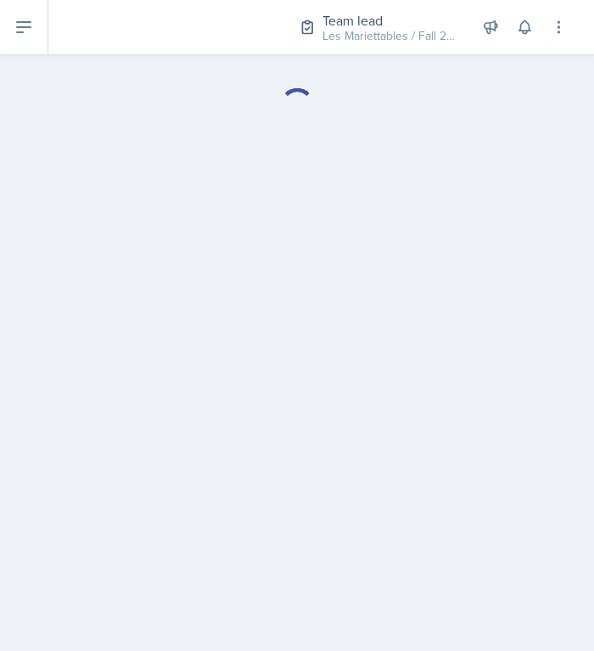
select select "Observation Forms"
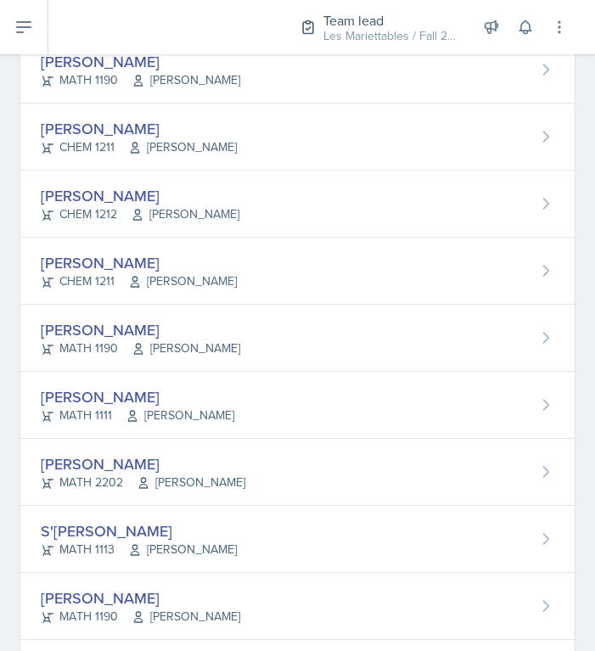
scroll to position [438, 0]
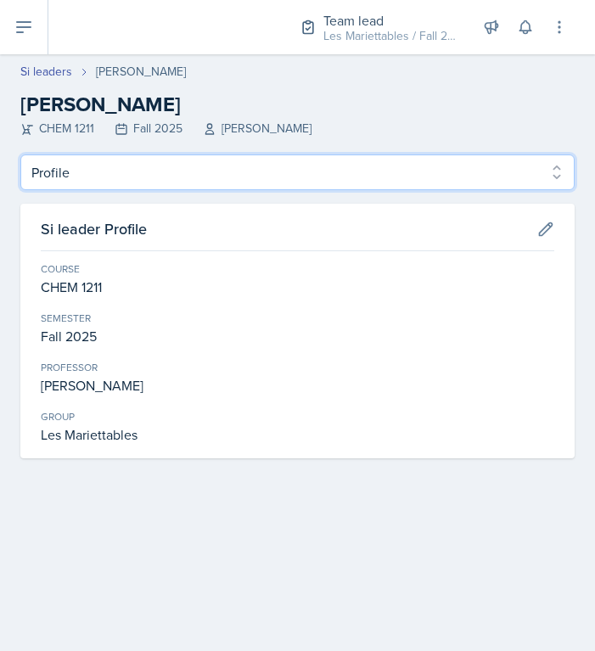
click at [20, 154] on select "Profile Planning Sheets Observation Forms Uploads" at bounding box center [297, 172] width 554 height 36
select select "Observation Forms"
click option "Observation Forms" at bounding box center [0, 0] width 0 height 0
click at [20, 154] on select "Profile Planning Sheets Observation Forms Uploads" at bounding box center [297, 172] width 554 height 36
select select "Observation Forms"
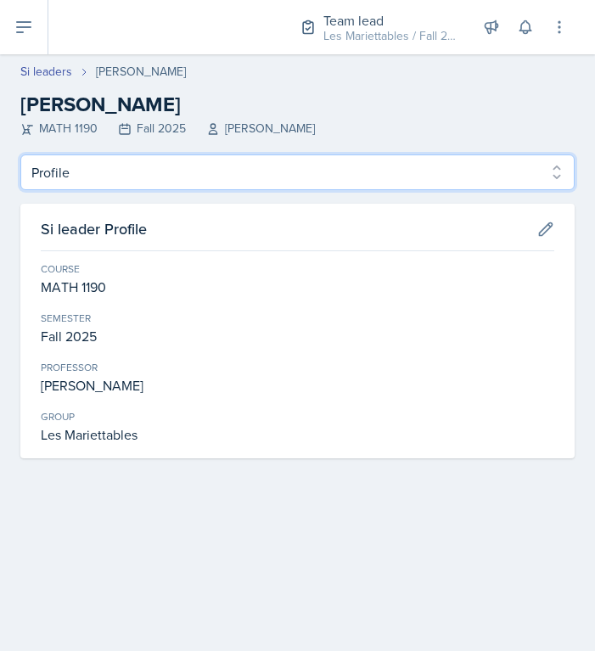
click option "Observation Forms" at bounding box center [0, 0] width 0 height 0
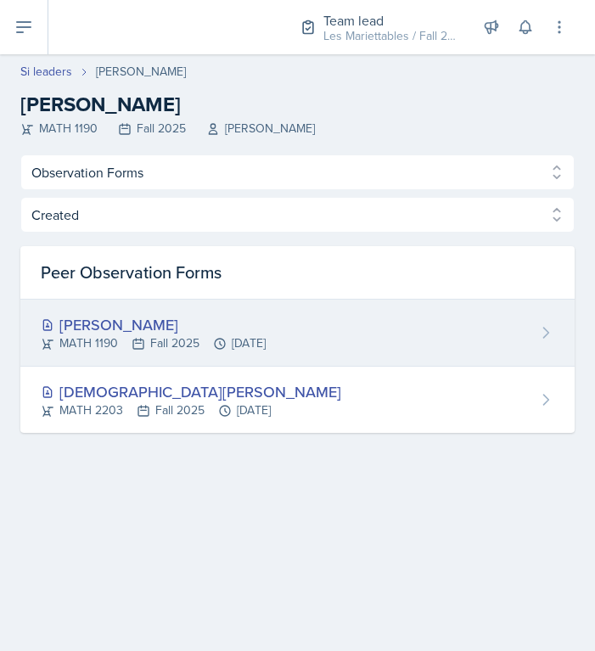
click at [208, 321] on div "Aditya Chauhan" at bounding box center [153, 324] width 225 height 23
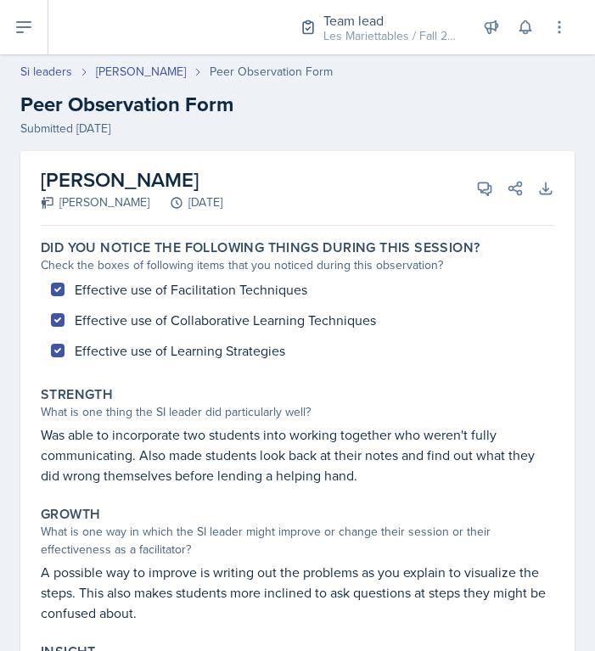
click at [208, 321] on div "Effective use of Facilitation Techniques Effective use of Collaborative Learnin…" at bounding box center [297, 320] width 513 height 92
click at [56, 205] on div "[PERSON_NAME]" at bounding box center [95, 202] width 109 height 18
click at [483, 195] on icon at bounding box center [484, 188] width 17 height 17
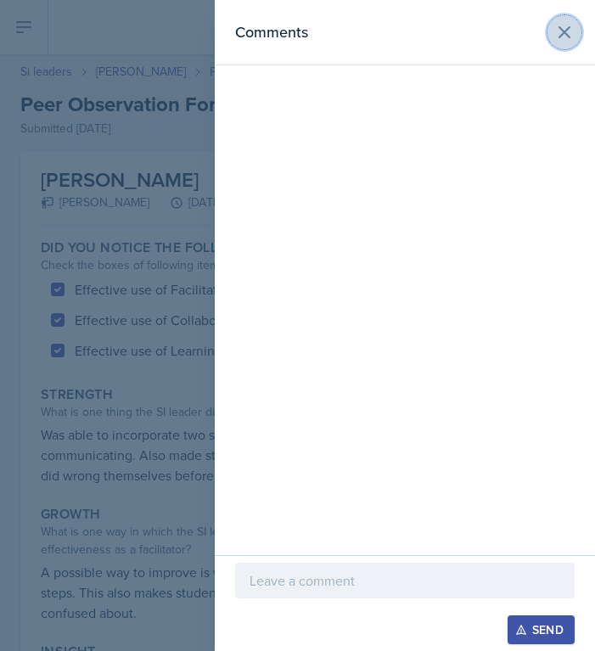
click at [563, 31] on icon at bounding box center [564, 32] width 10 height 10
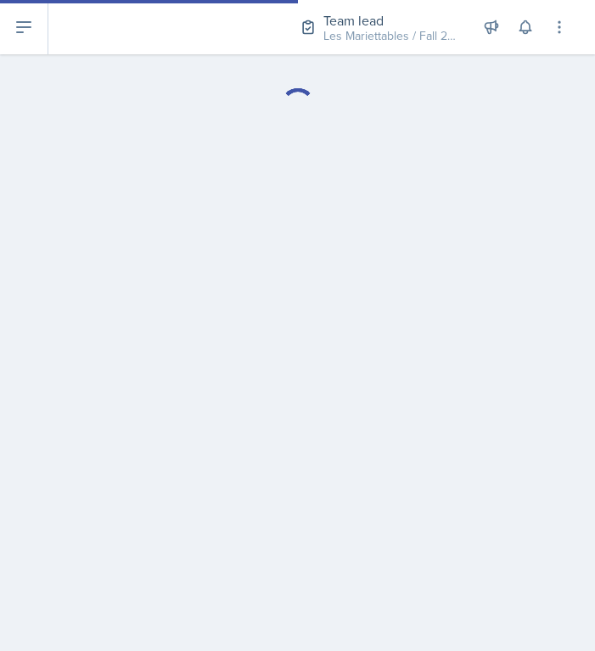
select select "Observation Forms"
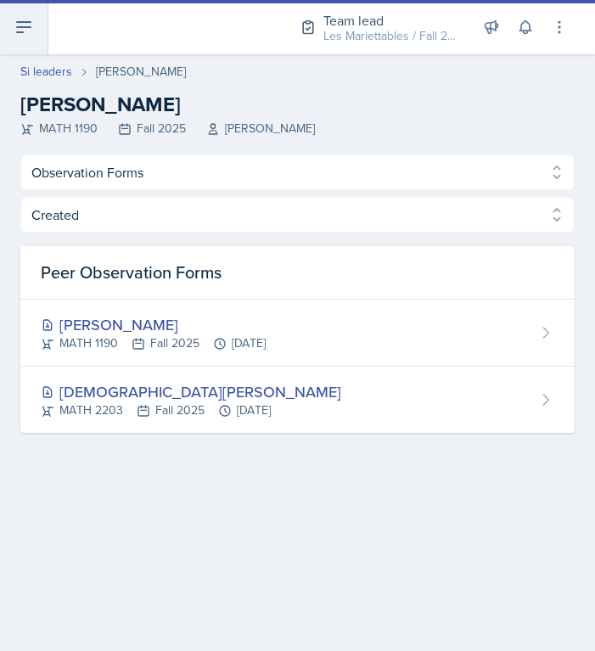
click at [31, 24] on icon at bounding box center [24, 27] width 20 height 20
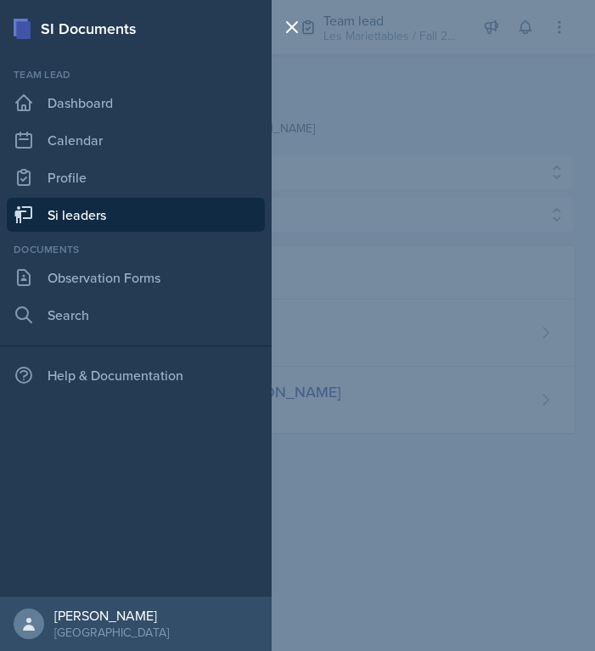
click at [87, 206] on link "Si leaders" at bounding box center [136, 215] width 258 height 34
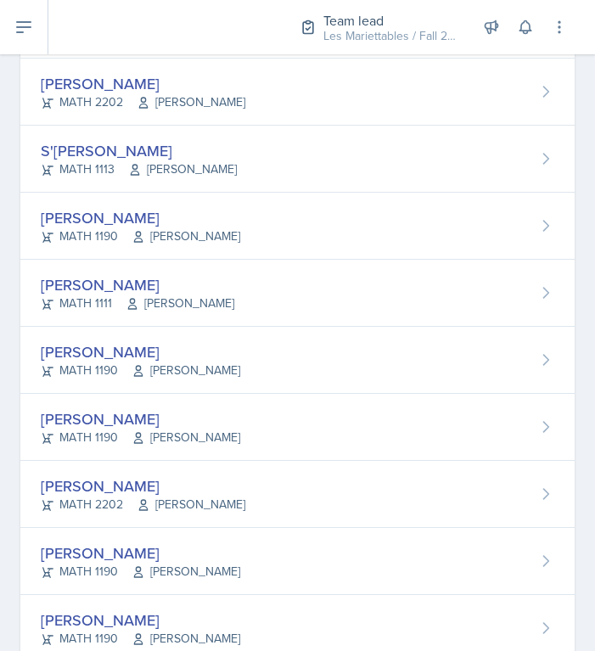
scroll to position [749, 0]
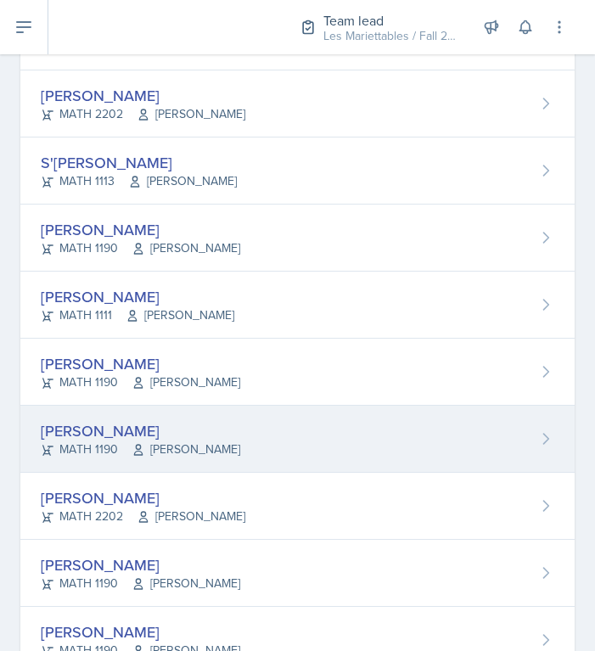
click at [461, 461] on div "Ethan Macdonald MATH 1190 Rebecca Shi" at bounding box center [297, 438] width 554 height 67
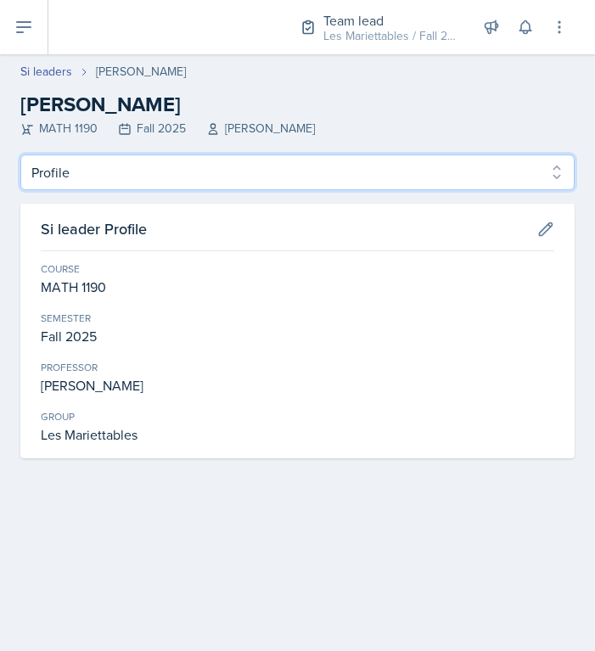
click at [20, 154] on select "Profile Planning Sheets Observation Forms Uploads" at bounding box center [297, 172] width 554 height 36
select select "Observation Forms"
click option "Observation Forms" at bounding box center [0, 0] width 0 height 0
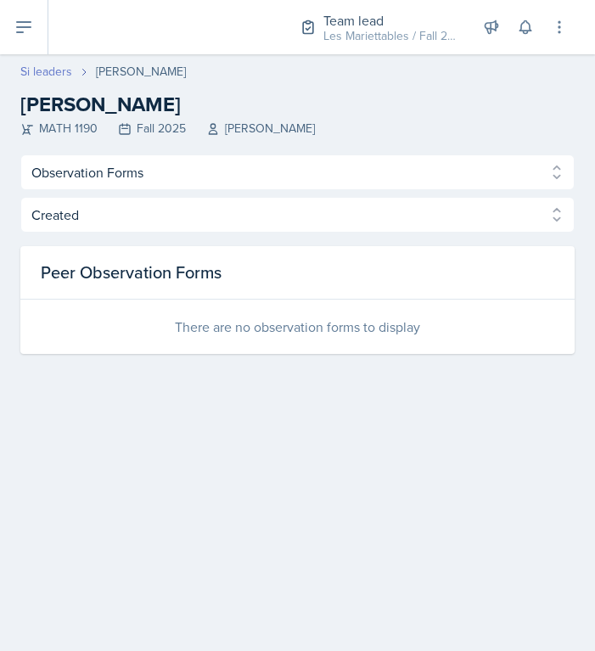
click at [42, 75] on link "Si leaders" at bounding box center [46, 72] width 52 height 18
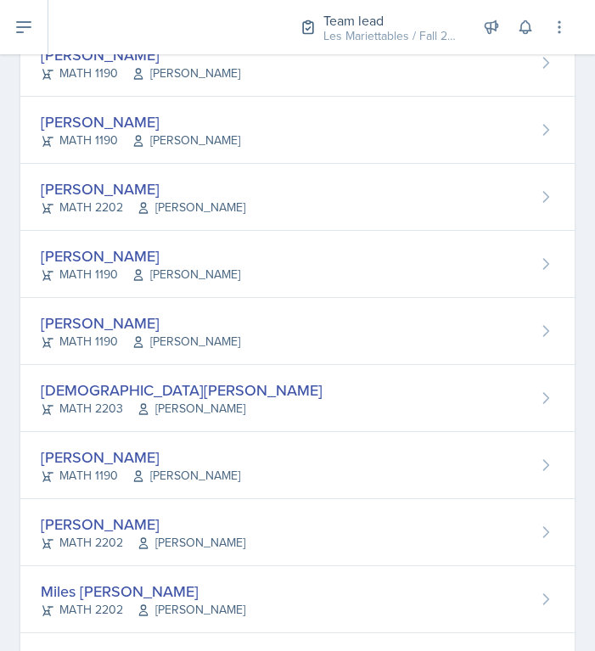
scroll to position [1054, 0]
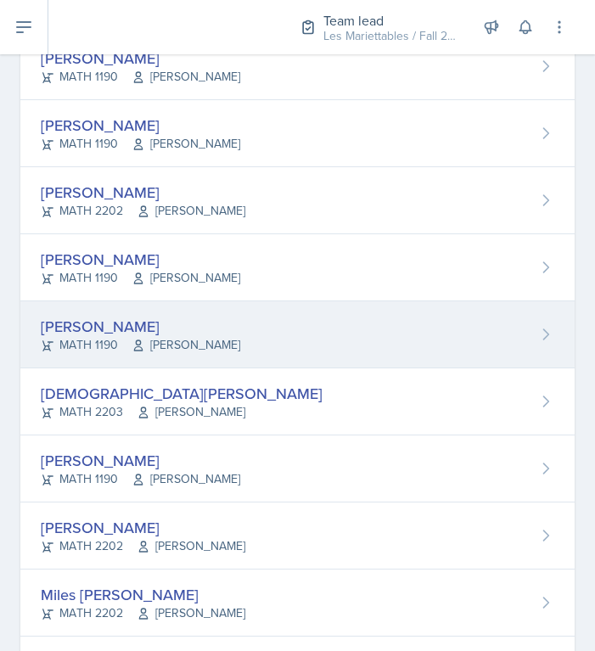
click at [357, 342] on div "Kris Prasad MATH 1190 Jon Noring" at bounding box center [297, 334] width 554 height 67
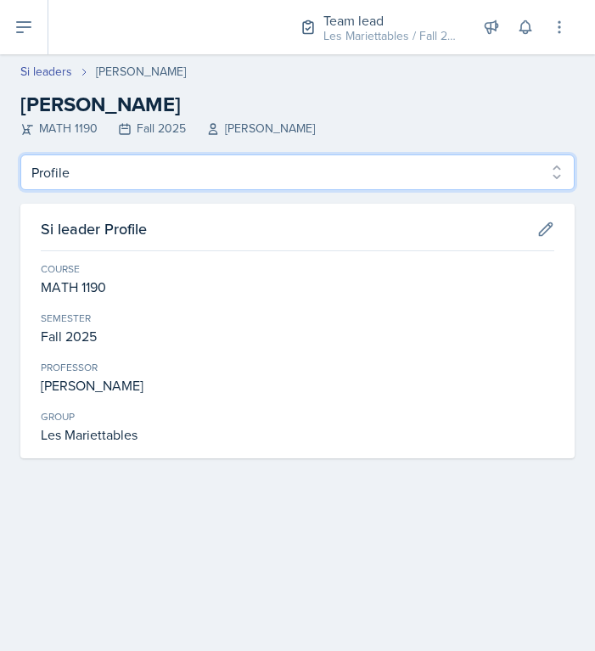
click at [20, 154] on select "Profile Planning Sheets Observation Forms Uploads" at bounding box center [297, 172] width 554 height 36
select select "Observation Forms"
click option "Observation Forms" at bounding box center [0, 0] width 0 height 0
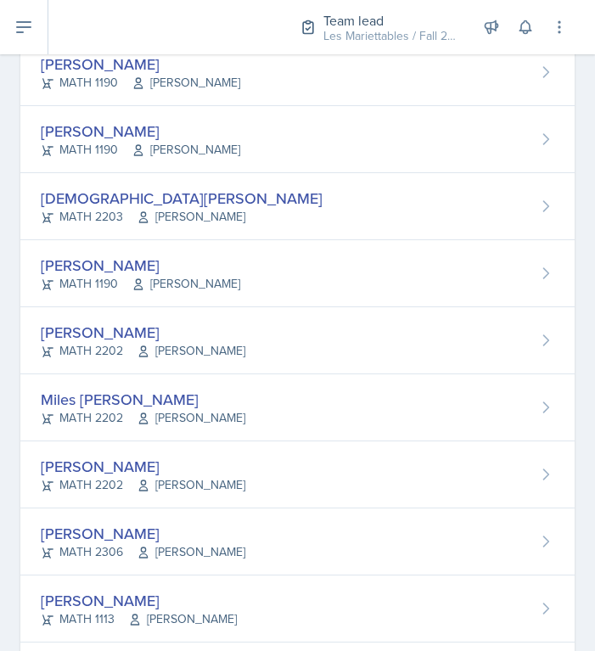
scroll to position [1254, 0]
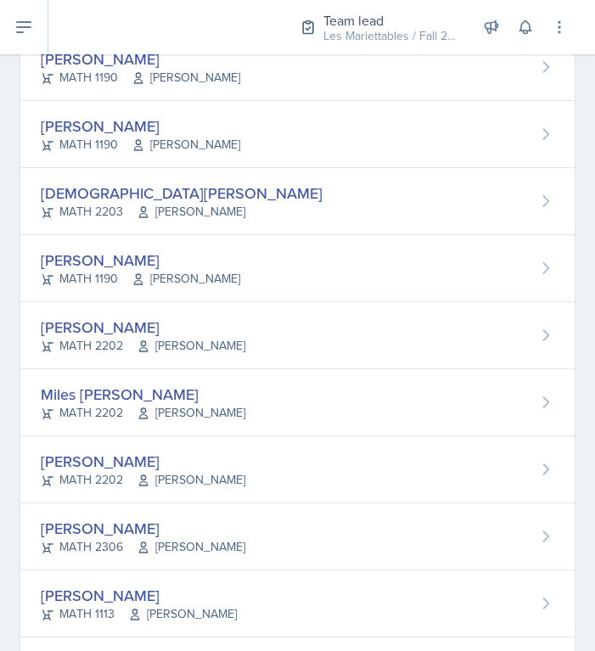
click at [547, 508] on div "[PERSON_NAME] MATH 2306 [PERSON_NAME]" at bounding box center [297, 536] width 554 height 67
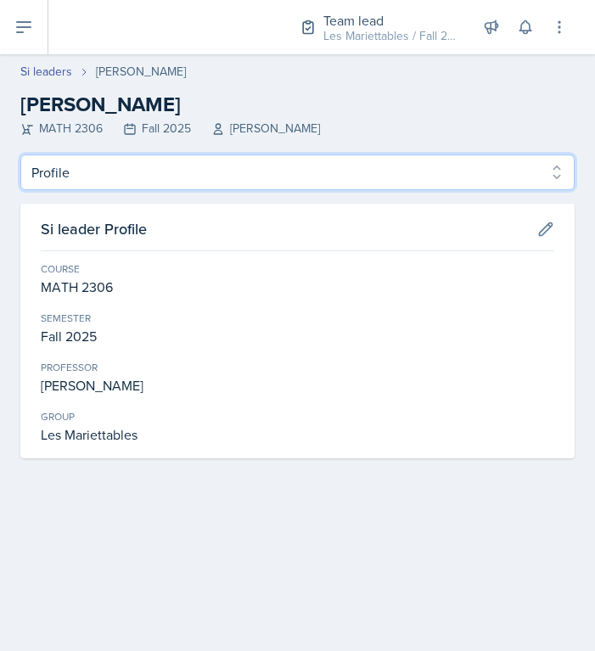
click at [20, 154] on select "Profile Planning Sheets Observation Forms Uploads" at bounding box center [297, 172] width 554 height 36
select select "Observation Forms"
click option "Observation Forms" at bounding box center [0, 0] width 0 height 0
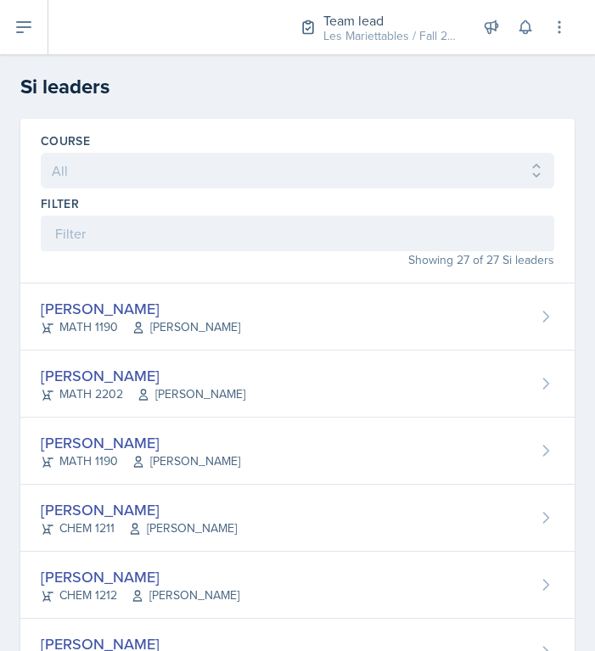
scroll to position [221, 0]
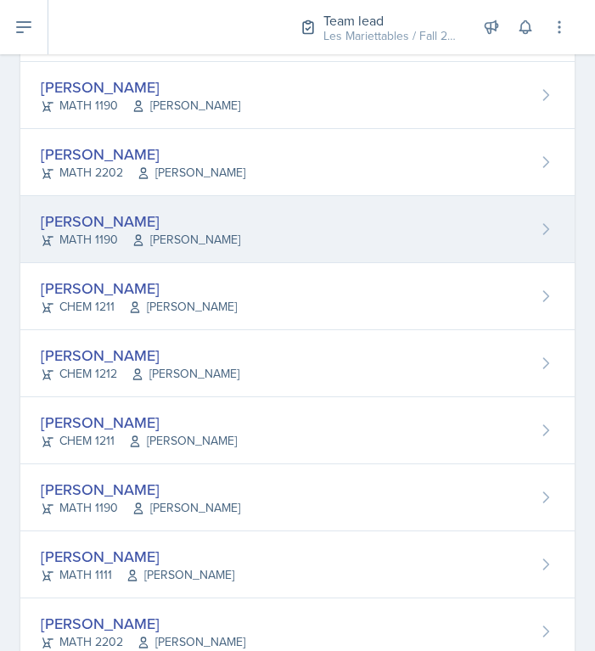
click at [393, 255] on div "Aditya Chauhan MATH 1190 William Griffiths" at bounding box center [297, 229] width 554 height 67
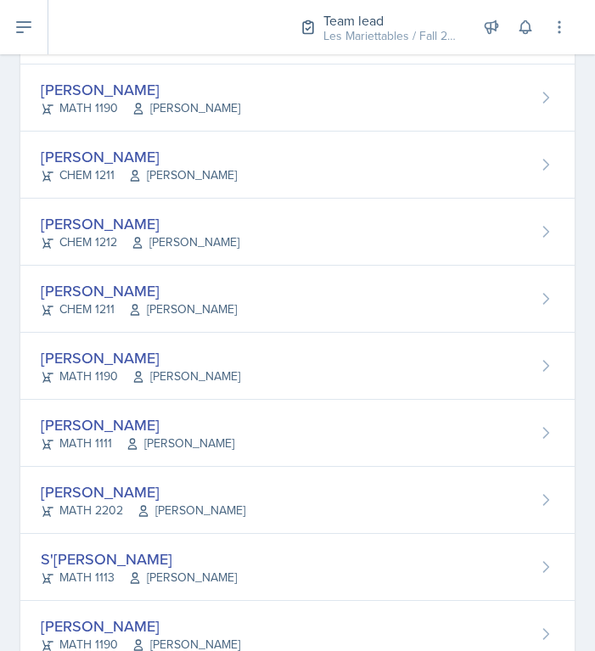
scroll to position [349, 0]
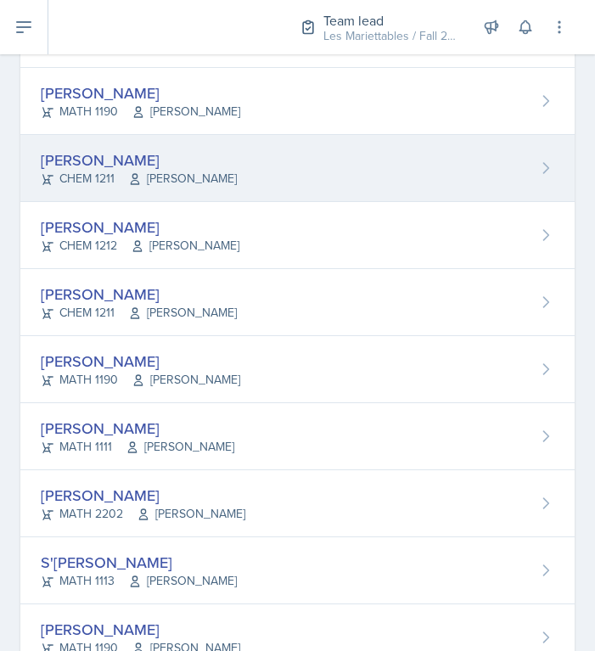
click at [372, 162] on div "Aster Cheung CHEM 1211 Lu Kang" at bounding box center [297, 168] width 554 height 67
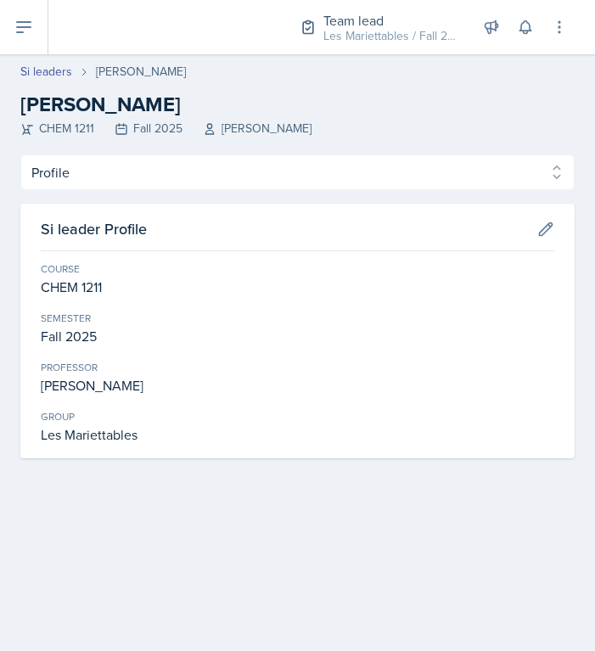
click at [327, 192] on div "Profile Planning Sheets Observation Forms Uploads Profile Planning Sheets Obser…" at bounding box center [297, 306] width 554 height 304
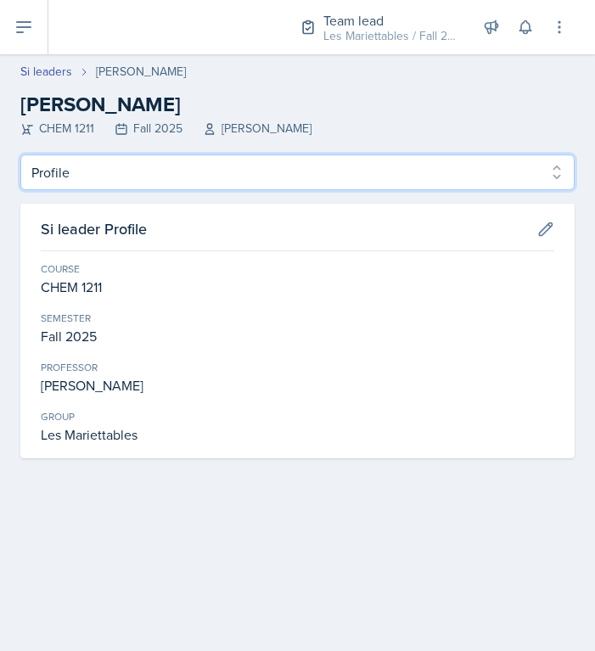
click at [20, 154] on select "Profile Planning Sheets Observation Forms Uploads" at bounding box center [297, 172] width 554 height 36
select select "Observation Forms"
click option "Observation Forms" at bounding box center [0, 0] width 0 height 0
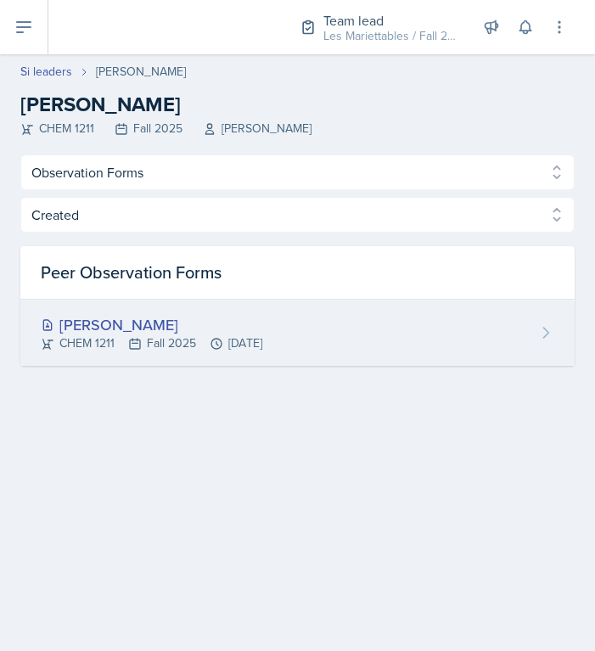
click at [167, 327] on div "Ava Leeth" at bounding box center [151, 324] width 221 height 23
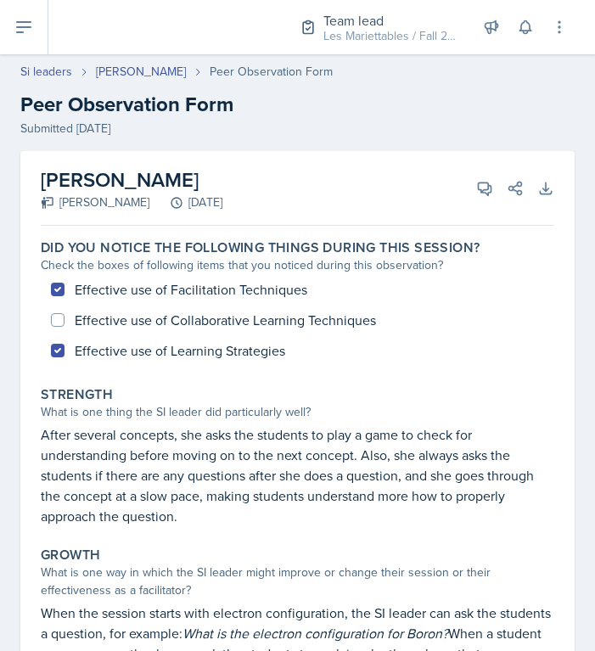
click at [167, 327] on div "Effective use of Facilitation Techniques Effective use of Collaborative Learnin…" at bounding box center [297, 320] width 513 height 92
click at [354, 143] on header "Si leaders Aster Cheung Peer Observation Form Peer Observation Form Submitted S…" at bounding box center [297, 100] width 595 height 109
click at [360, 173] on div "Ava Leeth Aster Cheung September 15th, 2025 View Comments Comments Send Share D…" at bounding box center [297, 188] width 513 height 75
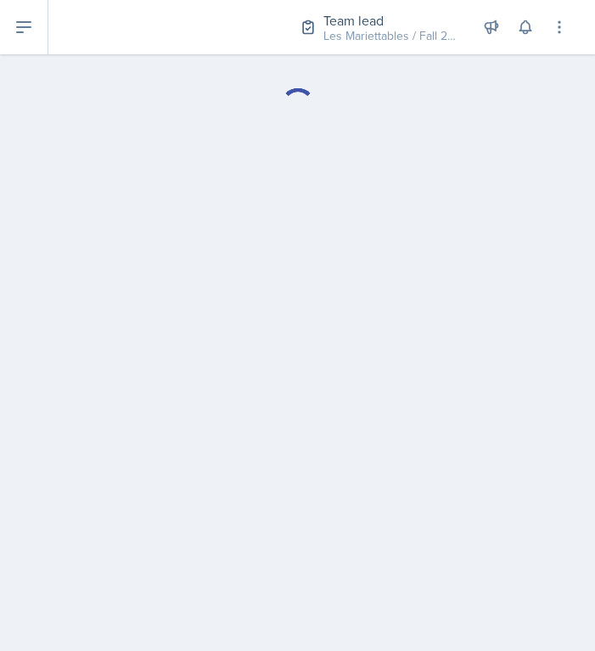
select select "Observation Forms"
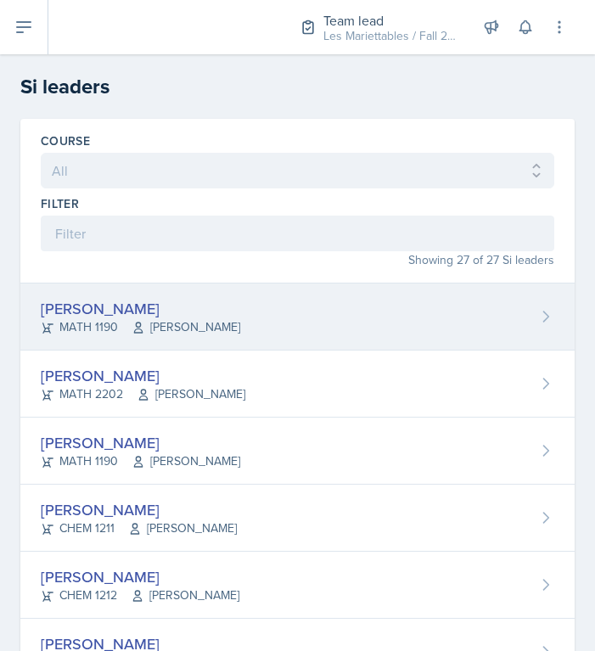
click at [163, 313] on div "[PERSON_NAME]" at bounding box center [140, 308] width 199 height 23
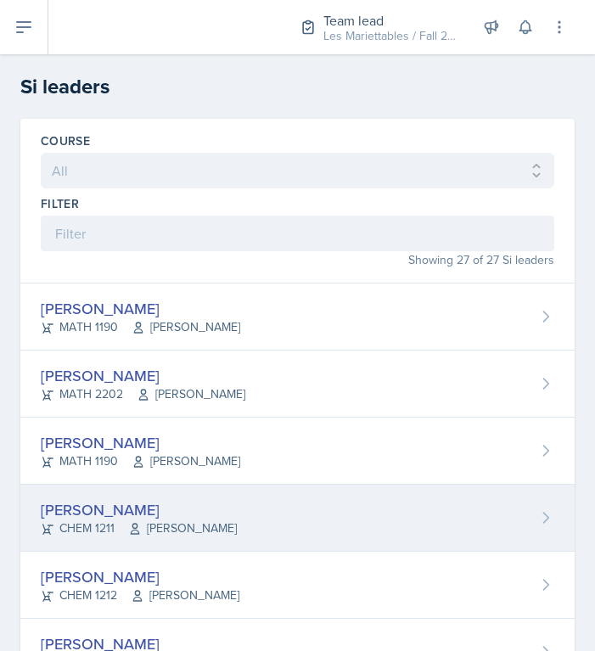
click at [383, 496] on div "Aster Cheung CHEM 1211 Lu Kang" at bounding box center [297, 517] width 554 height 67
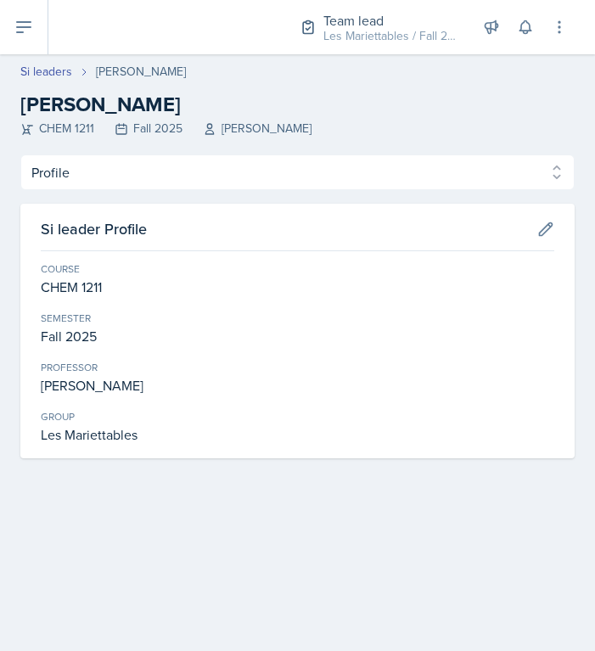
click at [142, 135] on div "CHEM 1211 Fall 2025 Lu Kang" at bounding box center [297, 129] width 554 height 18
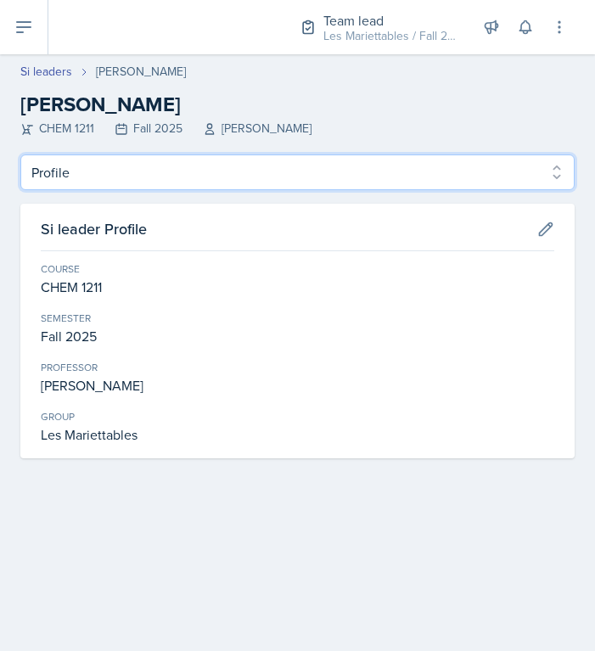
click at [20, 154] on select "Profile Planning Sheets Observation Forms Uploads" at bounding box center [297, 172] width 554 height 36
select select "Observation Forms"
click option "Observation Forms" at bounding box center [0, 0] width 0 height 0
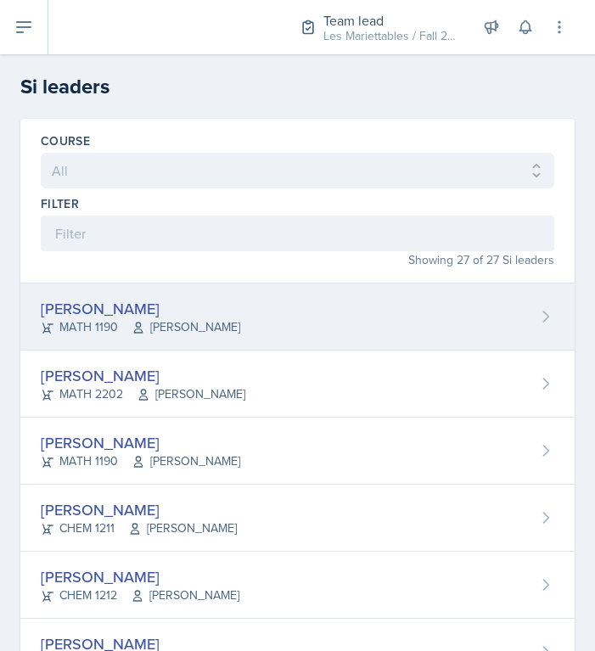
click at [102, 310] on div "Prisca Andoh" at bounding box center [140, 308] width 199 height 23
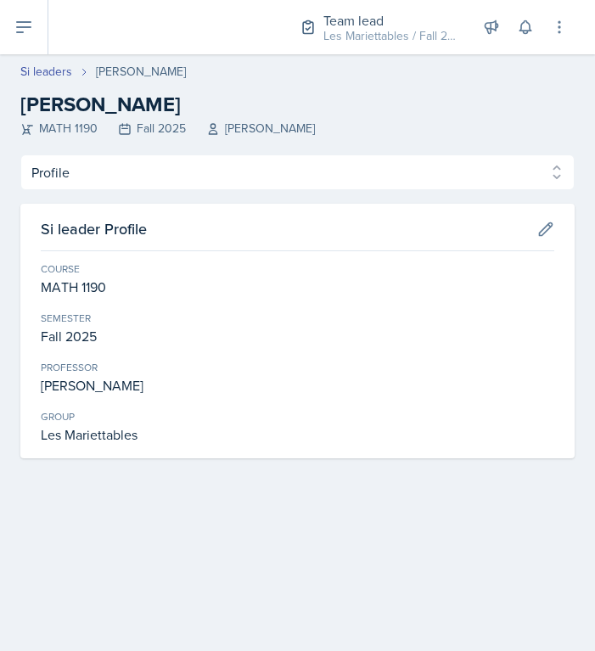
click at [105, 197] on div "Profile Planning Sheets Observation Forms Uploads Profile Planning Sheets Obser…" at bounding box center [297, 306] width 554 height 304
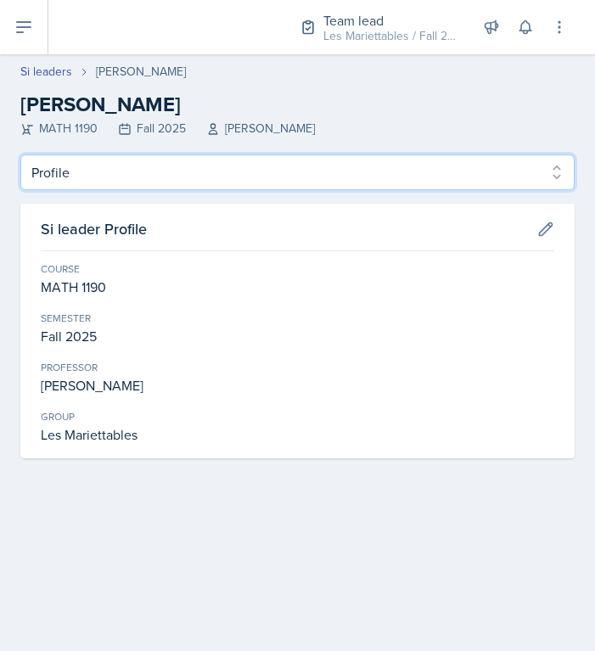
click at [20, 154] on select "Profile Planning Sheets Observation Forms Uploads" at bounding box center [297, 172] width 554 height 36
select select "Observation Forms"
click option "Observation Forms" at bounding box center [0, 0] width 0 height 0
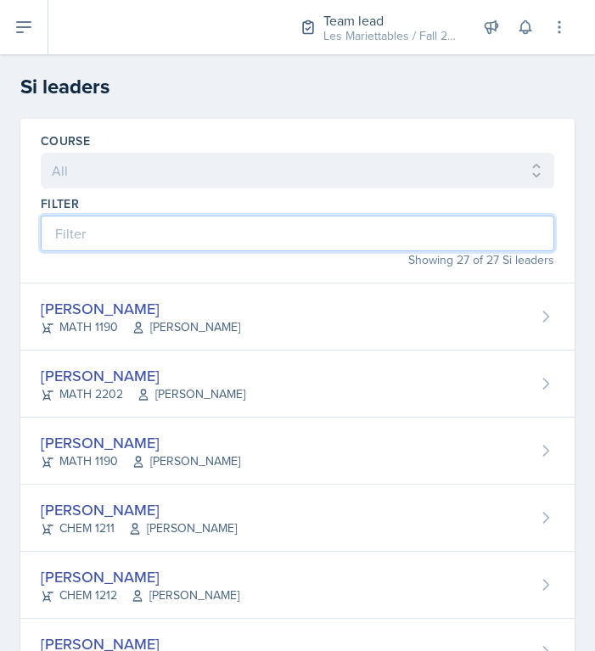
click at [173, 231] on input at bounding box center [297, 233] width 513 height 36
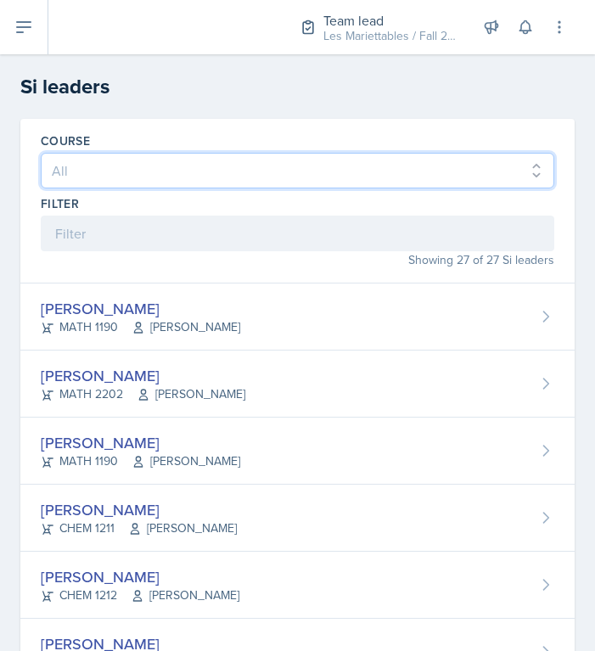
click at [41, 153] on select "All ACCT 2101 ACCT 2102 ACCT 4050 ANTH 1102 ANTH 3301 ARCH 1000 ARCH 1000 ARCH …" at bounding box center [297, 171] width 513 height 36
click at [170, 174] on select "All ACCT 2101 ACCT 2102 ACCT 4050 ANTH 1102 ANTH 3301 ARCH 1000 ARCH 1000 ARCH …" at bounding box center [297, 171] width 513 height 36
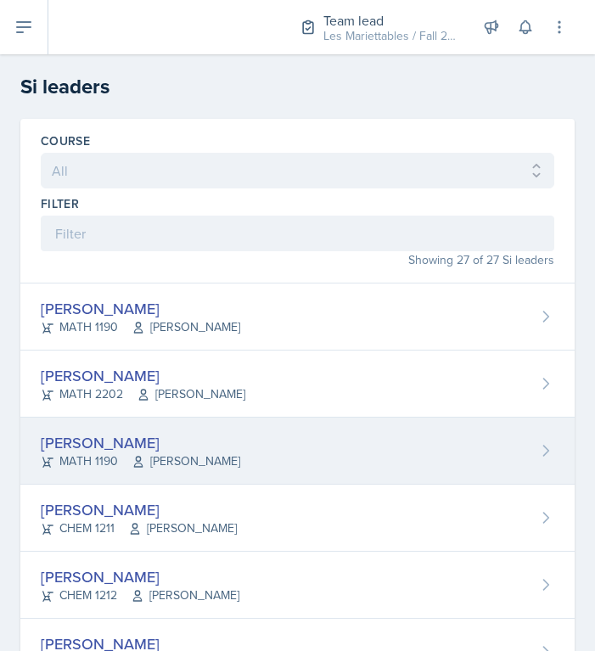
click at [146, 453] on span "William Griffiths" at bounding box center [185, 461] width 109 height 18
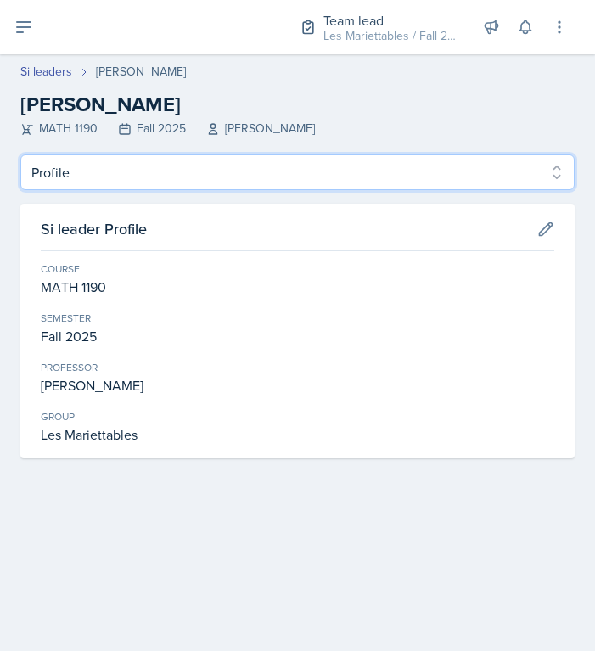
click at [20, 154] on select "Profile Planning Sheets Observation Forms Uploads" at bounding box center [297, 172] width 554 height 36
select select "Observation Forms"
click option "Observation Forms" at bounding box center [0, 0] width 0 height 0
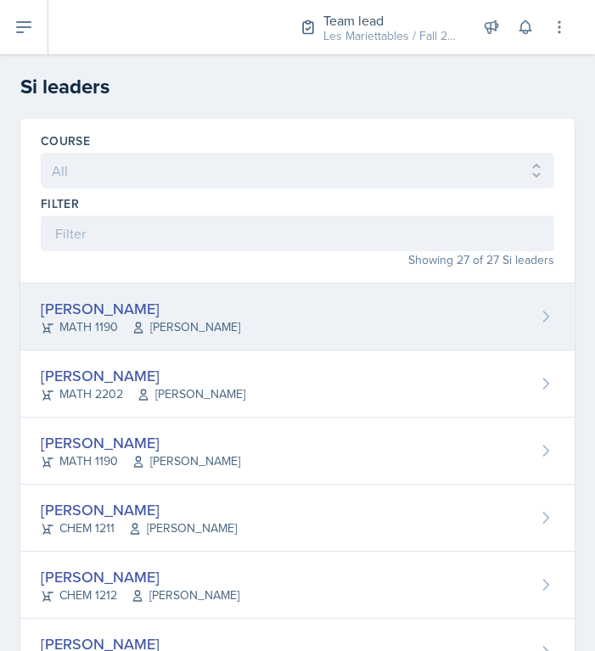
click at [101, 312] on div "Prisca Andoh" at bounding box center [140, 308] width 199 height 23
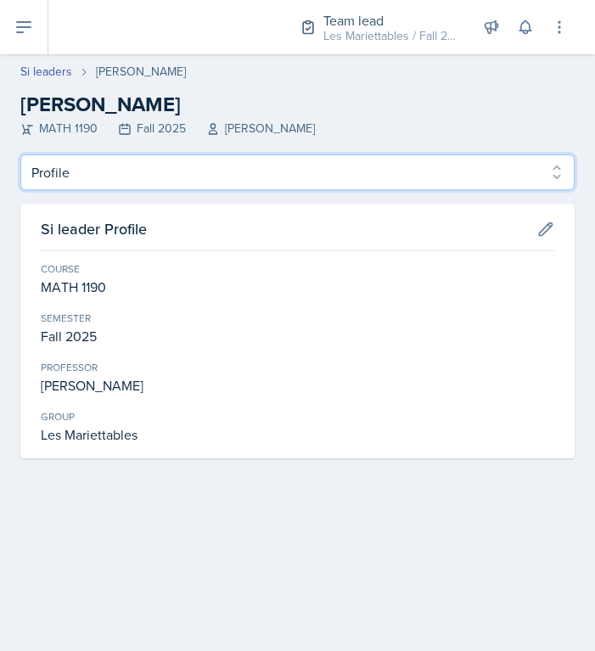
click option "Planning Sheets" at bounding box center [0, 0] width 0 height 0
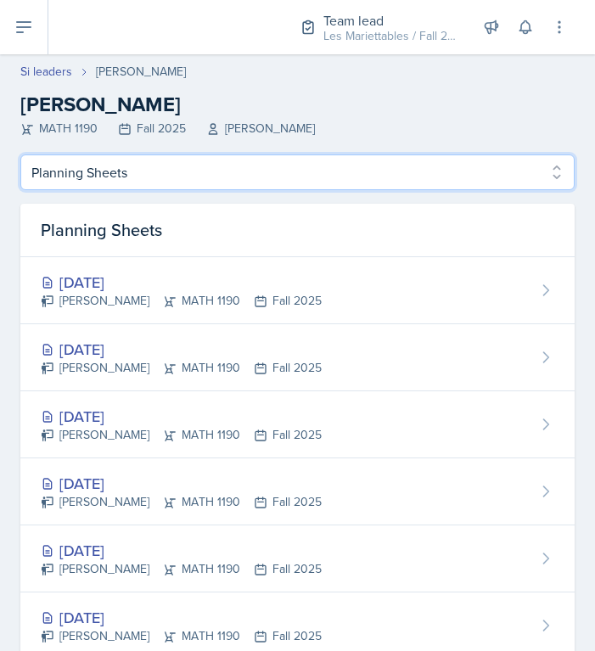
click at [20, 154] on select "Profile Planning Sheets Observation Forms Uploads" at bounding box center [297, 172] width 554 height 36
select select "Observation Forms"
click option "Observation Forms" at bounding box center [0, 0] width 0 height 0
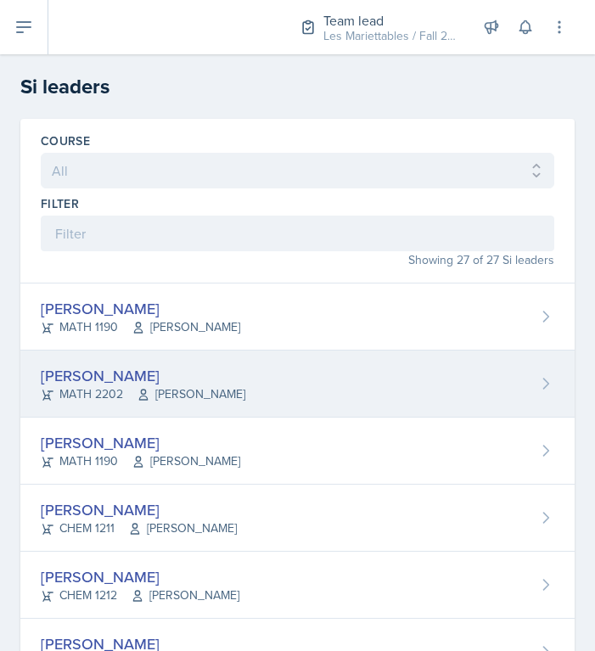
click at [107, 355] on div "Ian Chapman MATH 2202 Sunny Kang" at bounding box center [297, 383] width 554 height 67
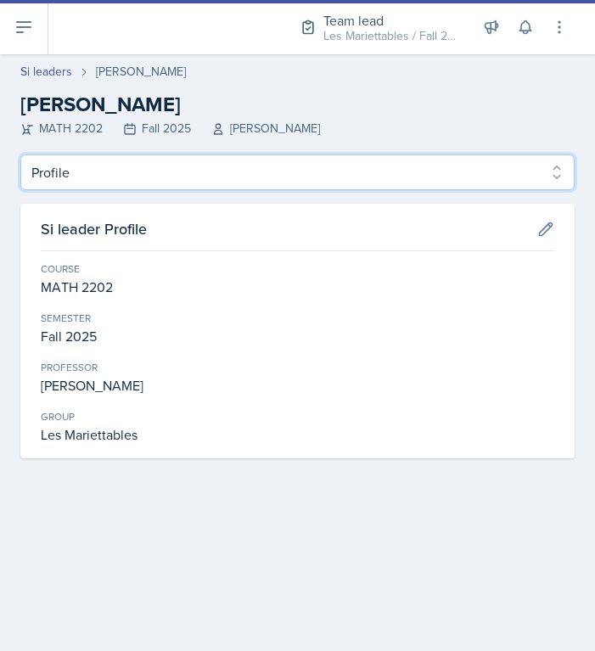
click at [20, 154] on select "Profile Planning Sheets Observation Forms Uploads" at bounding box center [297, 172] width 554 height 36
select select "Observation Forms"
click option "Observation Forms" at bounding box center [0, 0] width 0 height 0
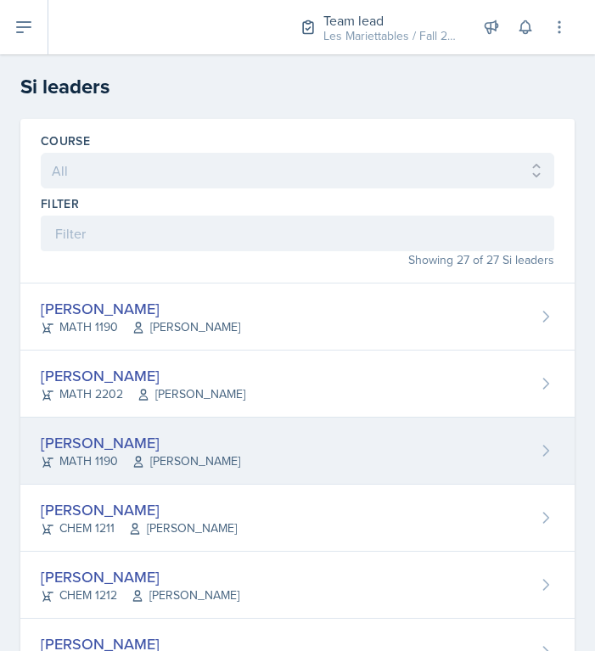
click at [116, 432] on div "Aditya Chauhan" at bounding box center [140, 442] width 199 height 23
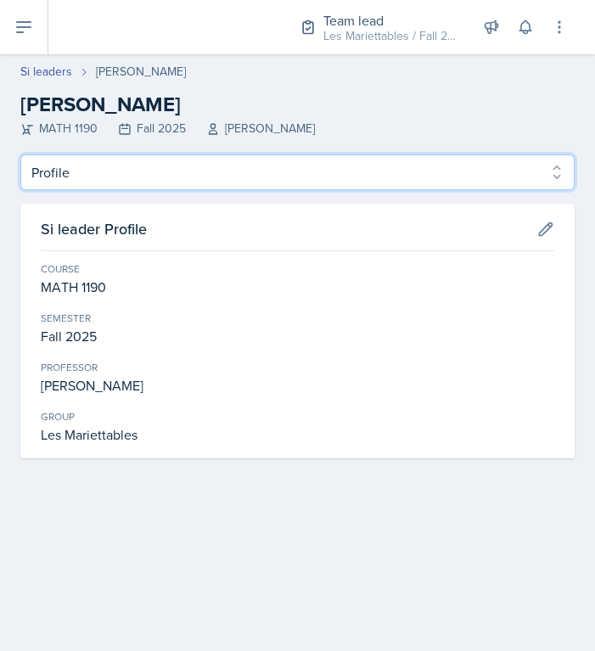
click at [20, 154] on select "Profile Planning Sheets Observation Forms Uploads" at bounding box center [297, 172] width 554 height 36
select select "Observation Forms"
click option "Observation Forms" at bounding box center [0, 0] width 0 height 0
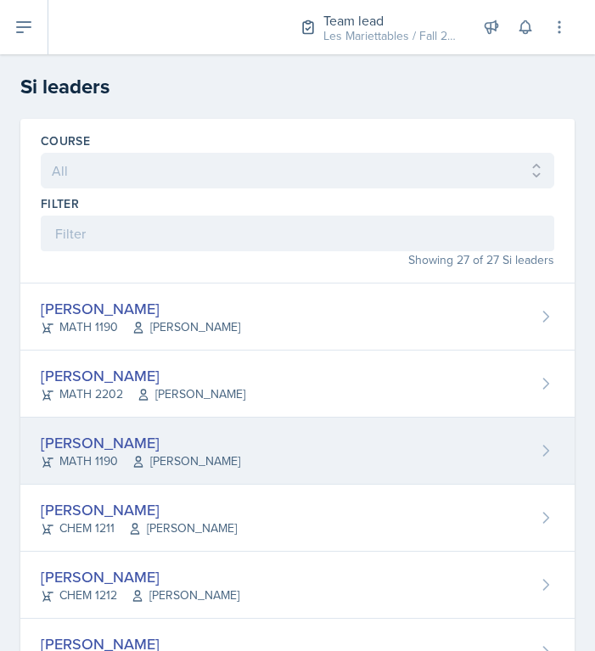
click at [87, 444] on div "Aditya Chauhan" at bounding box center [140, 442] width 199 height 23
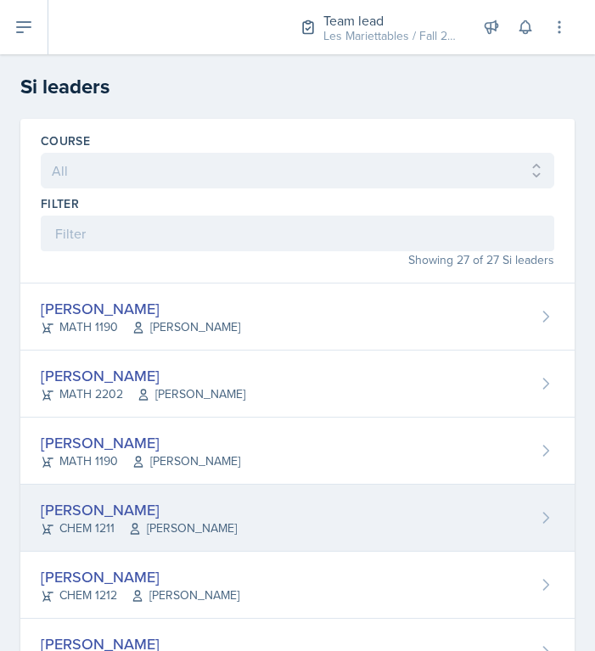
click at [73, 534] on div "CHEM 1211 Lu Kang" at bounding box center [139, 528] width 196 height 18
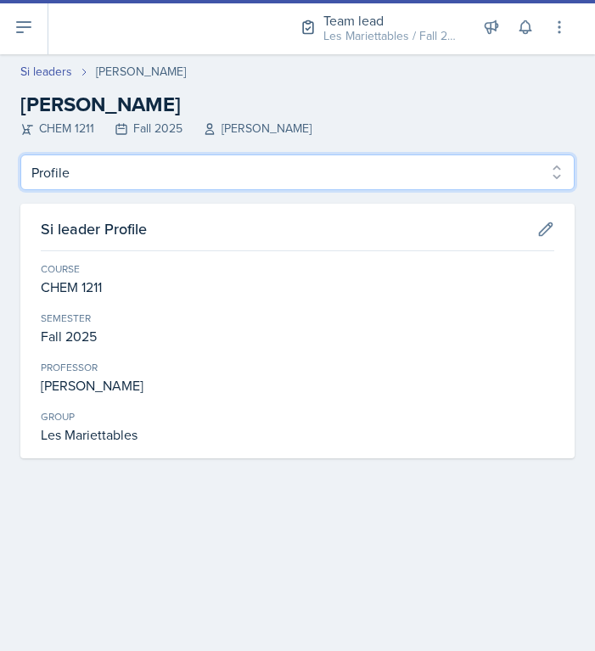
click at [20, 154] on select "Profile Planning Sheets Observation Forms Uploads" at bounding box center [297, 172] width 554 height 36
select select "Observation Forms"
click option "Observation Forms" at bounding box center [0, 0] width 0 height 0
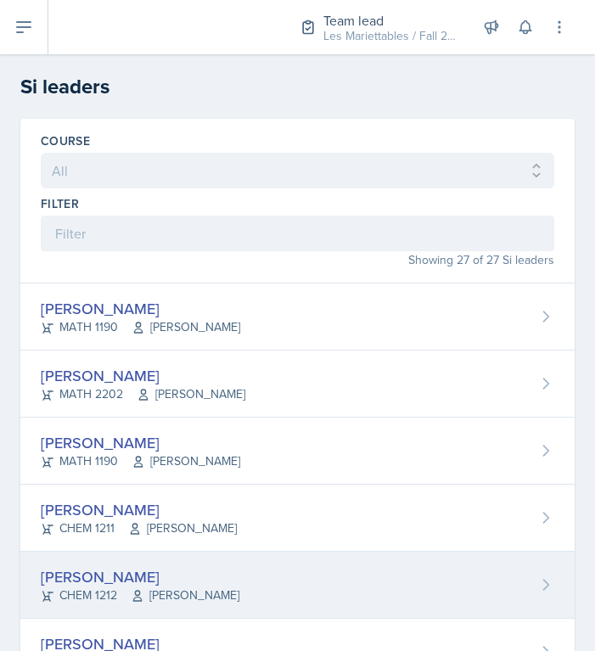
click at [91, 589] on div "CHEM 1212 Kimberly Kammerdiener" at bounding box center [140, 595] width 198 height 18
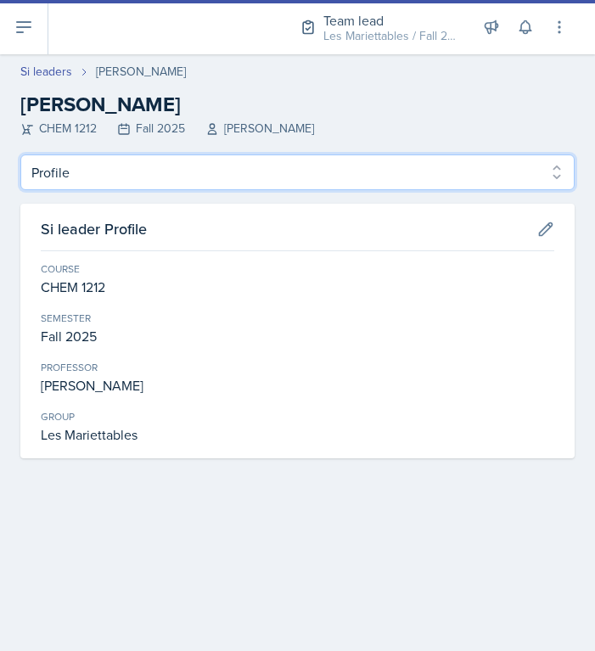
click at [20, 154] on select "Profile Planning Sheets Observation Forms Uploads" at bounding box center [297, 172] width 554 height 36
select select "Observation Forms"
click option "Observation Forms" at bounding box center [0, 0] width 0 height 0
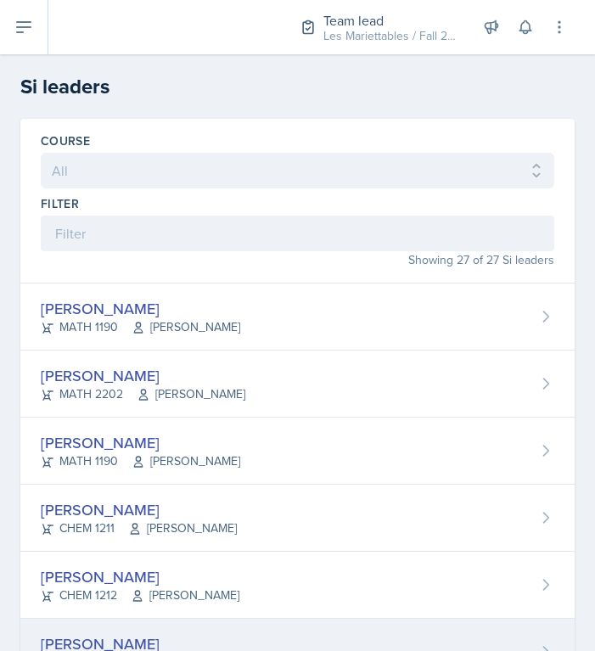
click at [96, 640] on div "James Coker" at bounding box center [139, 643] width 196 height 23
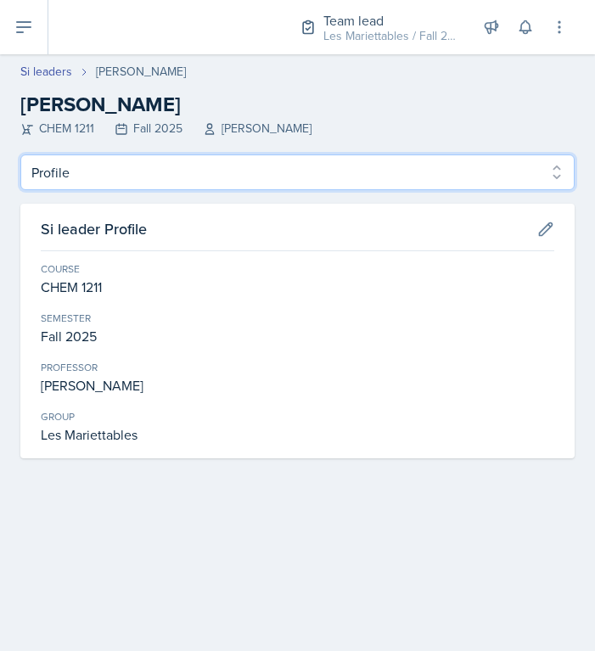
click at [20, 154] on select "Profile Planning Sheets Observation Forms Uploads" at bounding box center [297, 172] width 554 height 36
select select "Observation Forms"
click option "Observation Forms" at bounding box center [0, 0] width 0 height 0
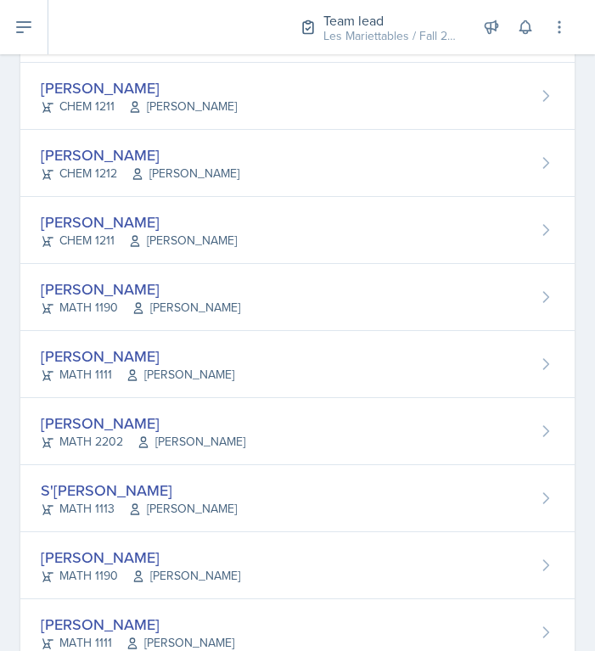
scroll to position [429, 0]
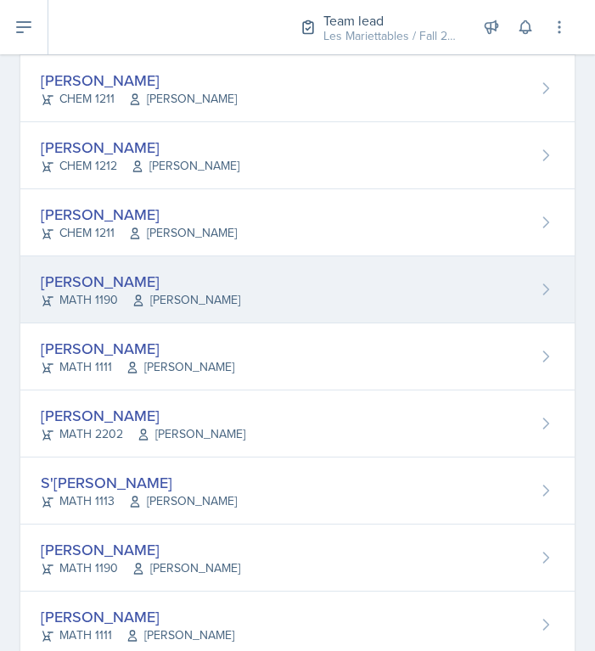
click at [407, 296] on div "Alberto Di Stanislao MATH 1190 Neda Yazdianpour" at bounding box center [297, 289] width 554 height 67
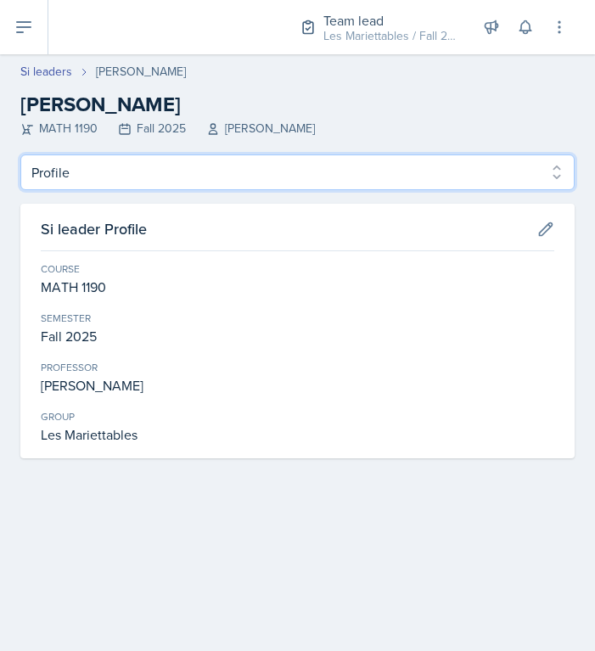
click at [20, 154] on select "Profile Planning Sheets Observation Forms Uploads" at bounding box center [297, 172] width 554 height 36
select select "Observation Forms"
click option "Observation Forms" at bounding box center [0, 0] width 0 height 0
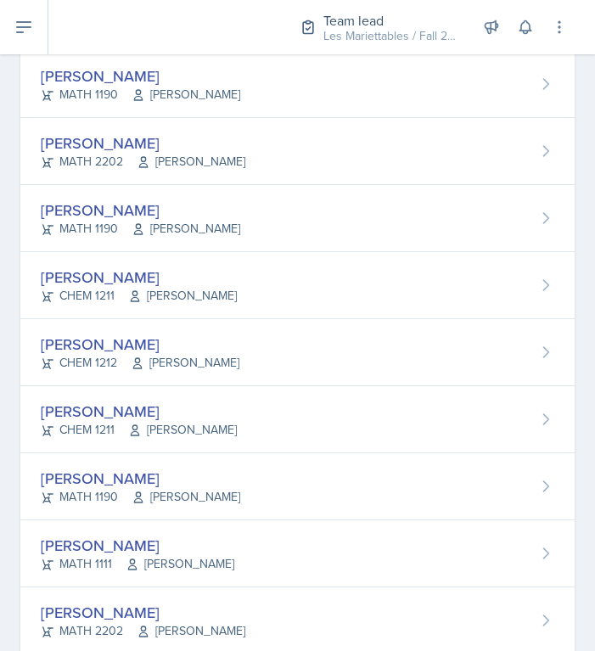
scroll to position [436, 0]
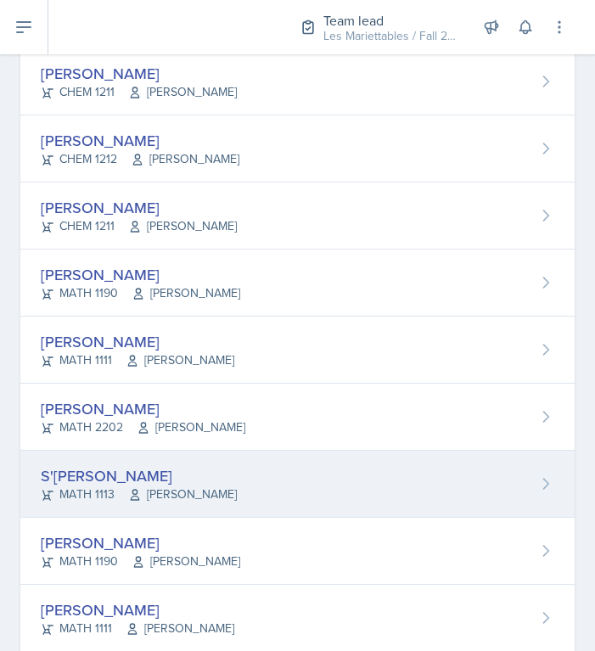
click at [277, 488] on div "S'dhari Hardy MATH 1113 Pengcheng Xiao" at bounding box center [297, 483] width 554 height 67
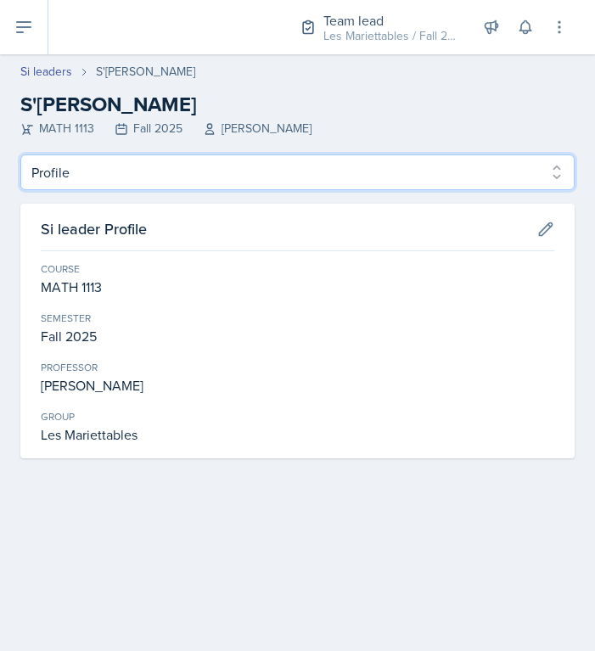
click at [20, 154] on select "Profile Planning Sheets Observation Forms Uploads" at bounding box center [297, 172] width 554 height 36
select select "Observation Forms"
click option "Observation Forms" at bounding box center [0, 0] width 0 height 0
click at [20, 154] on select "Profile Planning Sheets Observation Forms Uploads" at bounding box center [297, 172] width 554 height 36
select select "Observation Forms"
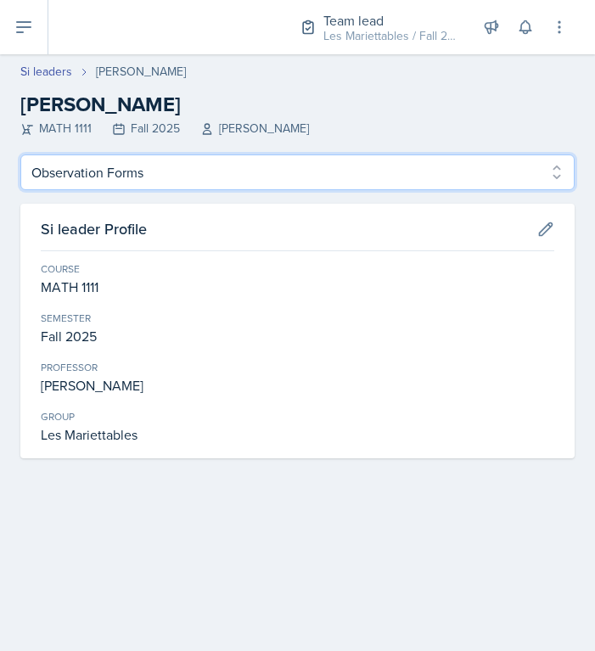
click option "Observation Forms" at bounding box center [0, 0] width 0 height 0
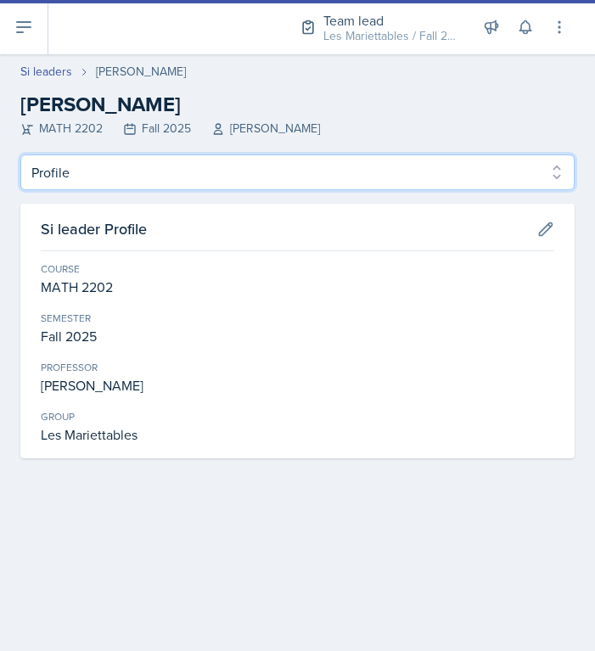
click at [20, 154] on select "Profile Planning Sheets Observation Forms Uploads" at bounding box center [297, 172] width 554 height 36
select select "Observation Forms"
click option "Observation Forms" at bounding box center [0, 0] width 0 height 0
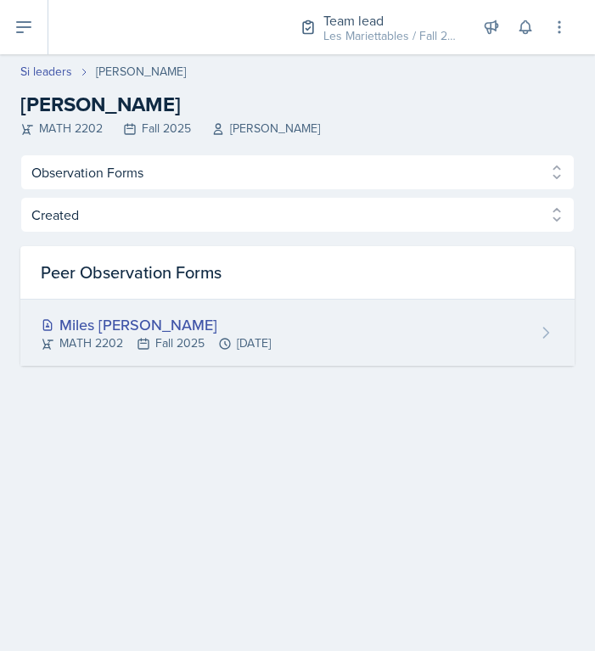
click at [158, 326] on div "Miles [PERSON_NAME]" at bounding box center [156, 324] width 230 height 23
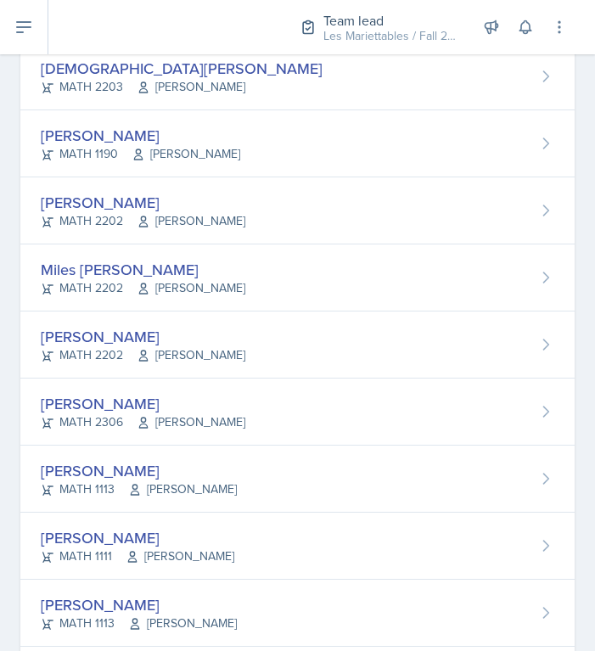
scroll to position [1482, 0]
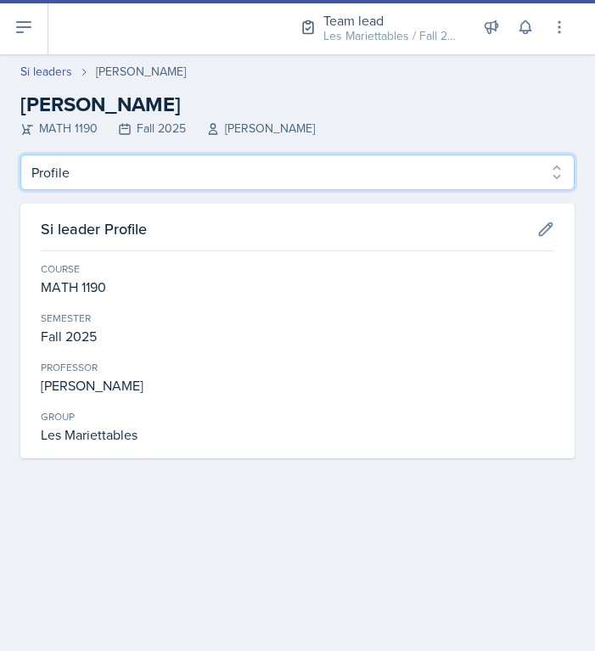
click at [20, 154] on select "Profile Planning Sheets Observation Forms Uploads" at bounding box center [297, 172] width 554 height 36
select select "Observation Forms"
click option "Observation Forms" at bounding box center [0, 0] width 0 height 0
click at [20, 154] on select "Profile Planning Sheets Observation Forms Uploads" at bounding box center [297, 172] width 554 height 36
select select "Observation Forms"
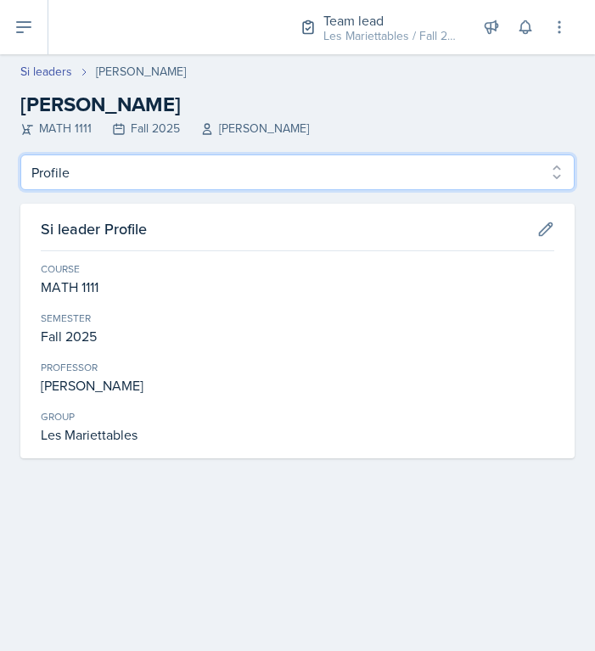
click option "Observation Forms" at bounding box center [0, 0] width 0 height 0
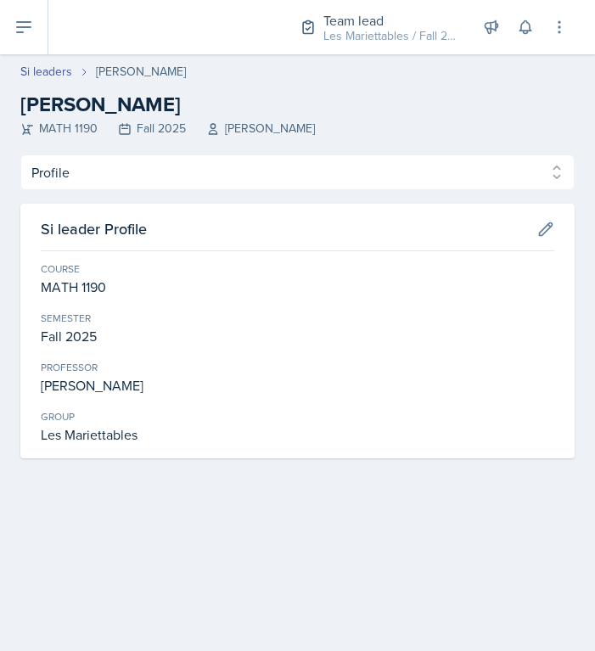
click at [180, 191] on div "Profile Planning Sheets Observation Forms Uploads Profile Planning Sheets Obser…" at bounding box center [297, 306] width 554 height 304
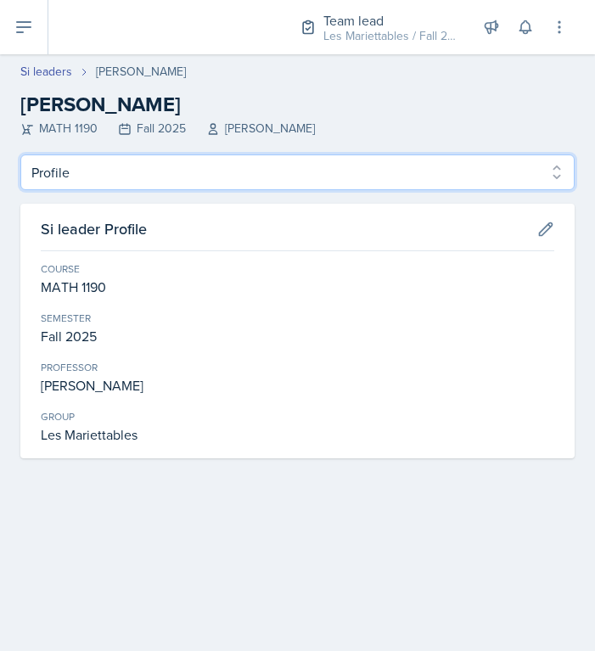
click at [20, 154] on select "Profile Planning Sheets Observation Forms Uploads" at bounding box center [297, 172] width 554 height 36
select select "Observation Forms"
click option "Observation Forms" at bounding box center [0, 0] width 0 height 0
click at [20, 154] on select "Profile Planning Sheets Observation Forms Uploads" at bounding box center [297, 172] width 554 height 36
select select "Observation Forms"
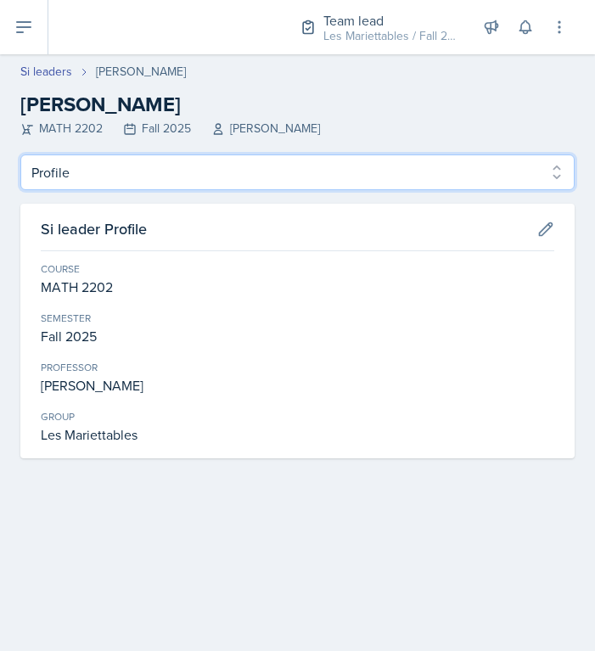
click option "Observation Forms" at bounding box center [0, 0] width 0 height 0
click at [20, 154] on select "Profile Planning Sheets Observation Forms Uploads" at bounding box center [297, 172] width 554 height 36
select select "Observation Forms"
click option "Observation Forms" at bounding box center [0, 0] width 0 height 0
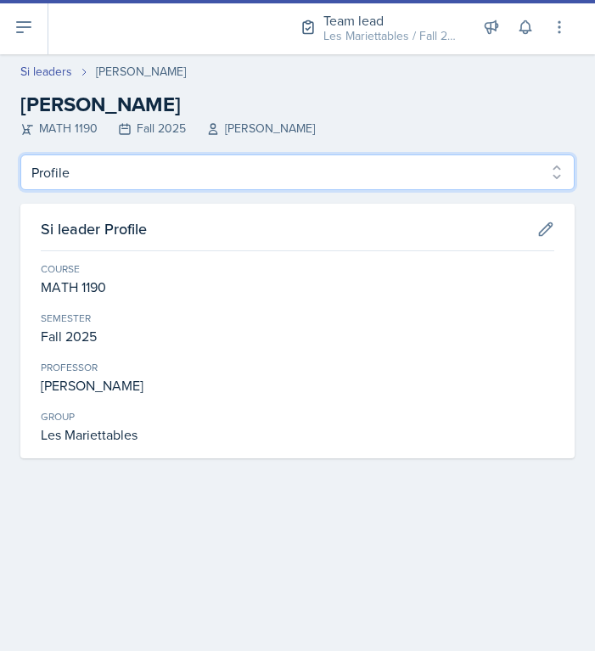
click at [20, 154] on select "Profile Planning Sheets Observation Forms Uploads" at bounding box center [297, 172] width 554 height 36
select select "Observation Forms"
click option "Observation Forms" at bounding box center [0, 0] width 0 height 0
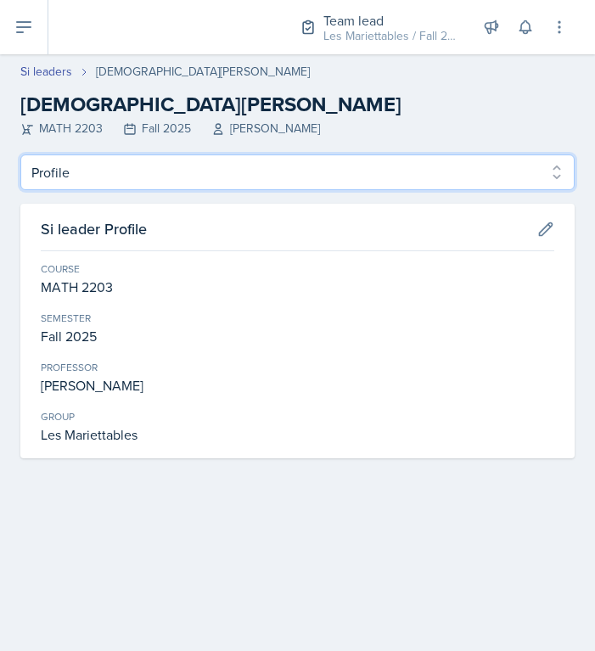
click at [20, 154] on select "Profile Planning Sheets Observation Forms Uploads" at bounding box center [297, 172] width 554 height 36
select select "Observation Forms"
click option "Observation Forms" at bounding box center [0, 0] width 0 height 0
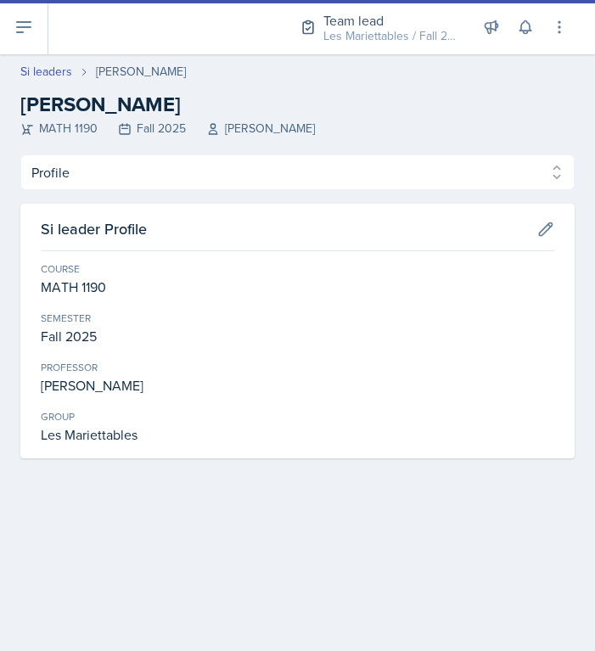
click at [193, 154] on header "Si leaders [PERSON_NAME] [PERSON_NAME] MATH 1190 Fall 2025 [PERSON_NAME]" at bounding box center [297, 104] width 595 height 100
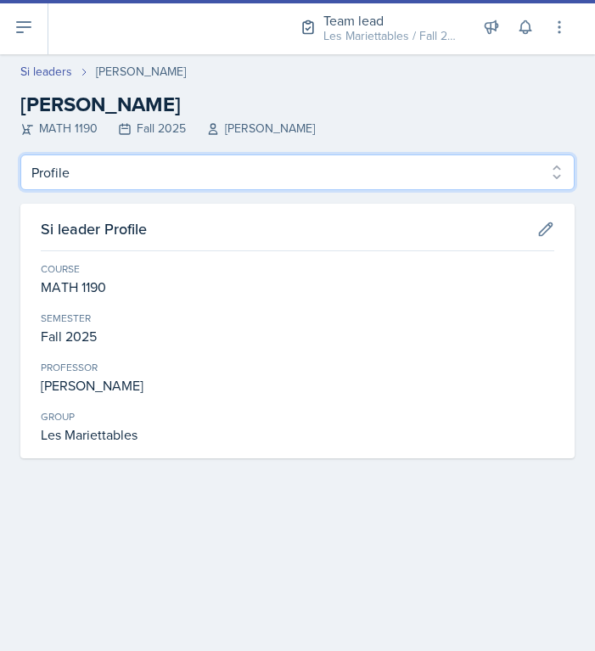
click at [20, 154] on select "Profile Planning Sheets Observation Forms Uploads" at bounding box center [297, 172] width 554 height 36
select select "Observation Forms"
click option "Observation Forms" at bounding box center [0, 0] width 0 height 0
click at [20, 154] on select "Profile Planning Sheets Observation Forms Uploads" at bounding box center [297, 172] width 554 height 36
select select "Observation Forms"
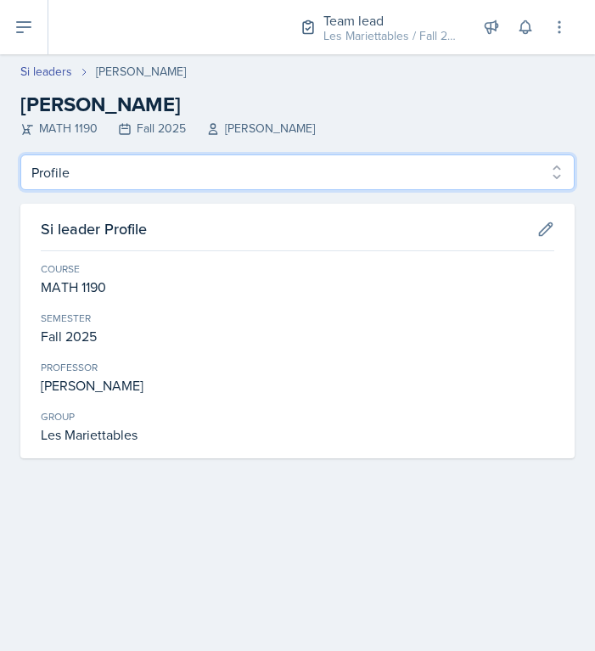
click option "Observation Forms" at bounding box center [0, 0] width 0 height 0
click at [20, 154] on select "Profile Planning Sheets Observation Forms Uploads" at bounding box center [297, 172] width 554 height 36
select select "Observation Forms"
click option "Observation Forms" at bounding box center [0, 0] width 0 height 0
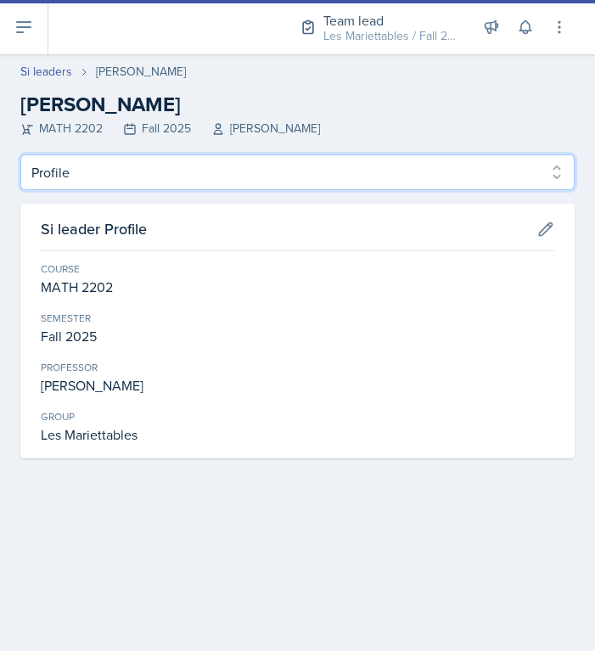
click at [20, 154] on select "Profile Planning Sheets Observation Forms Uploads" at bounding box center [297, 172] width 554 height 36
select select "Observation Forms"
click option "Observation Forms" at bounding box center [0, 0] width 0 height 0
click at [20, 154] on select "Profile Planning Sheets Observation Forms Uploads" at bounding box center [297, 172] width 554 height 36
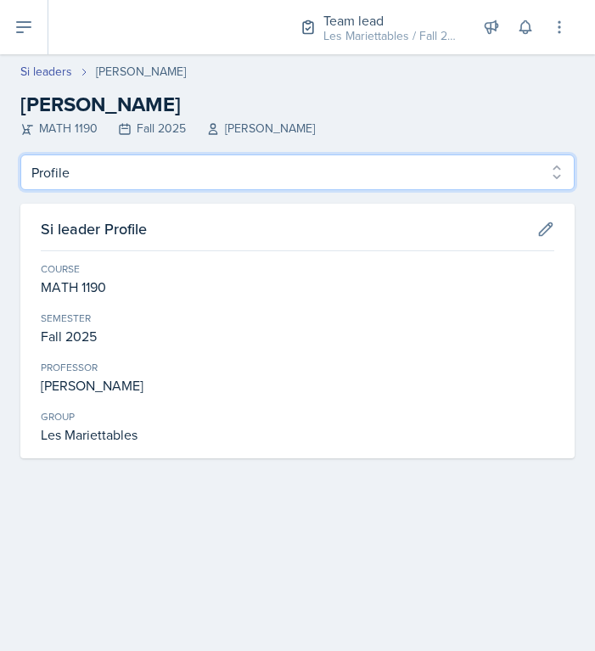
select select "Observation Forms"
click option "Observation Forms" at bounding box center [0, 0] width 0 height 0
select select "Observation Forms"
click option "Observation Forms" at bounding box center [0, 0] width 0 height 0
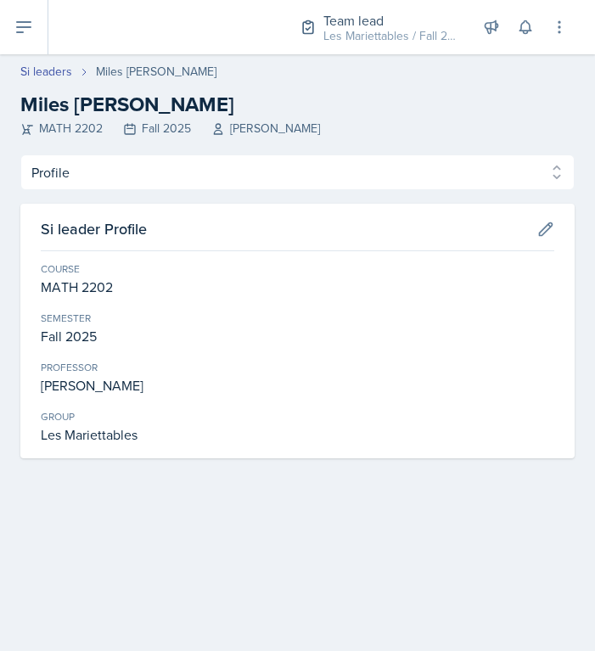
click at [204, 191] on div "Profile Planning Sheets Observation Forms Uploads Profile Planning Sheets Obser…" at bounding box center [297, 306] width 554 height 304
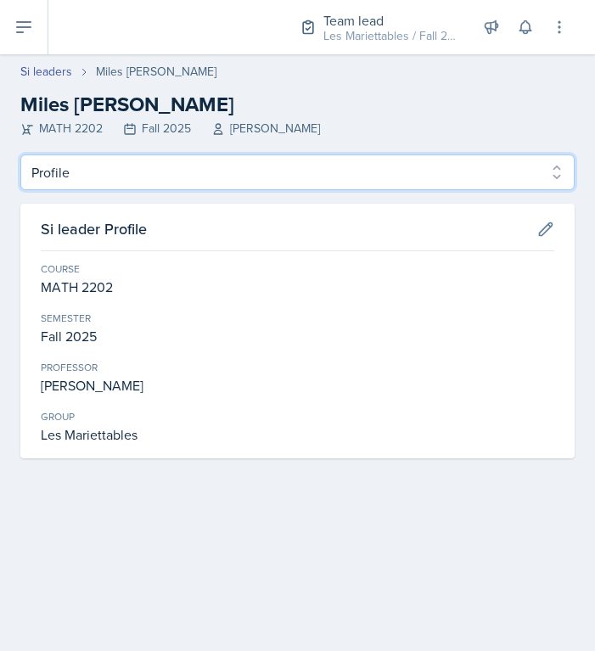
click at [20, 154] on select "Profile Planning Sheets Observation Forms Uploads" at bounding box center [297, 172] width 554 height 36
select select "Observation Forms"
click option "Observation Forms" at bounding box center [0, 0] width 0 height 0
select select "Observation Forms"
click option "Observation Forms" at bounding box center [0, 0] width 0 height 0
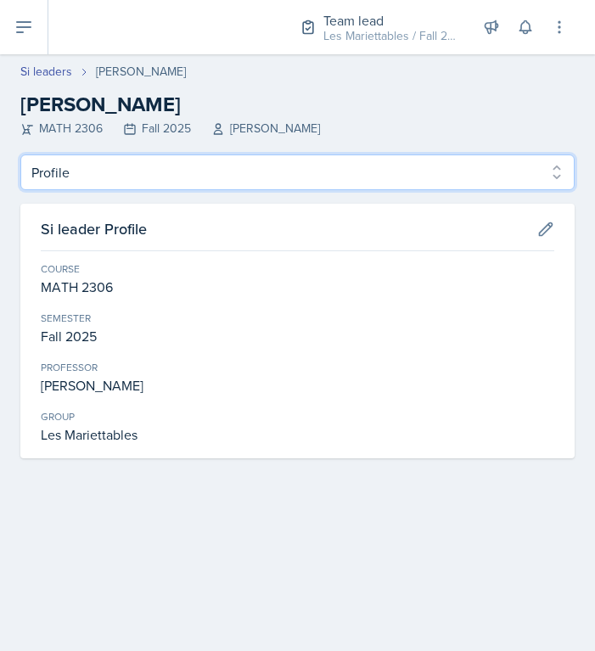
click at [20, 154] on select "Profile Planning Sheets Observation Forms Uploads" at bounding box center [297, 172] width 554 height 36
select select "Observation Forms"
click option "Observation Forms" at bounding box center [0, 0] width 0 height 0
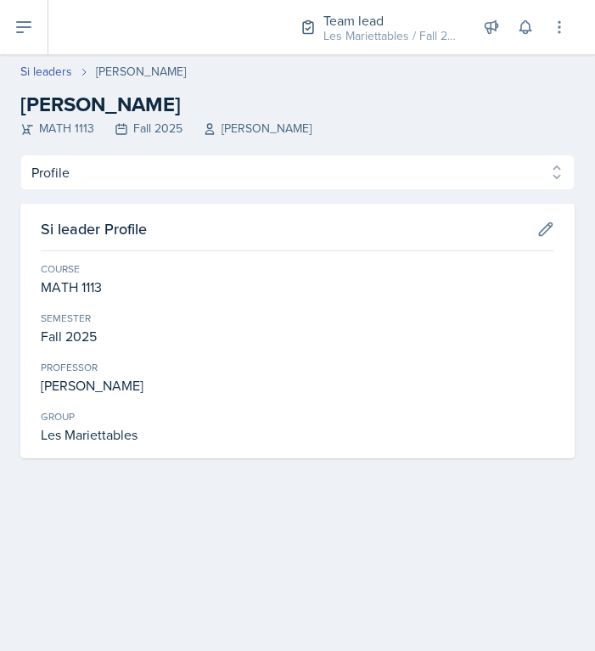
click at [109, 192] on div "Profile Planning Sheets Observation Forms Uploads Profile Planning Sheets Obser…" at bounding box center [297, 306] width 554 height 304
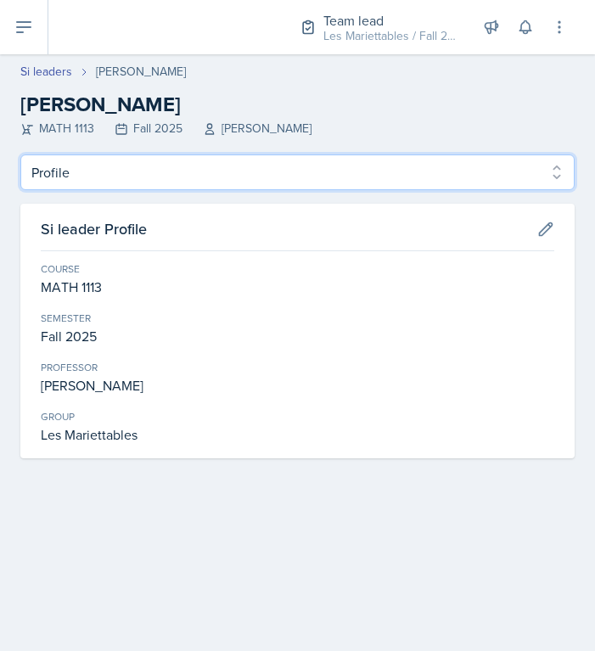
click at [20, 154] on select "Profile Planning Sheets Observation Forms Uploads" at bounding box center [297, 172] width 554 height 36
select select "Observation Forms"
click option "Observation Forms" at bounding box center [0, 0] width 0 height 0
select select "Observation Forms"
click option "Observation Forms" at bounding box center [0, 0] width 0 height 0
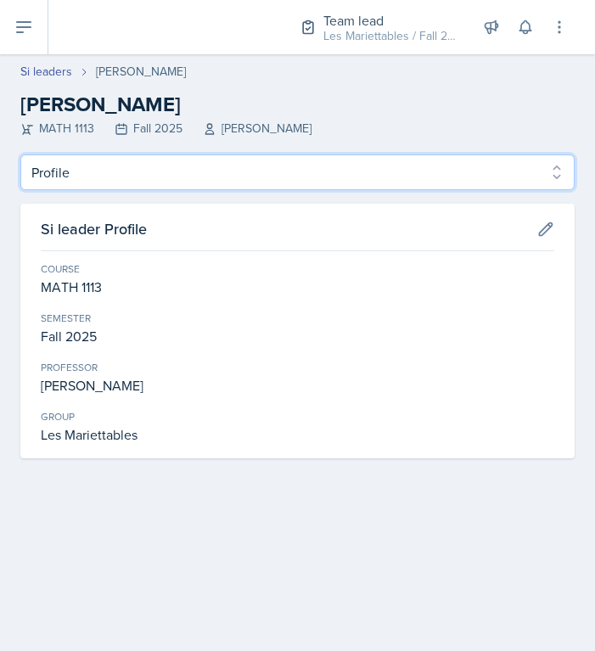
select select "Observation Forms"
click option "Observation Forms" at bounding box center [0, 0] width 0 height 0
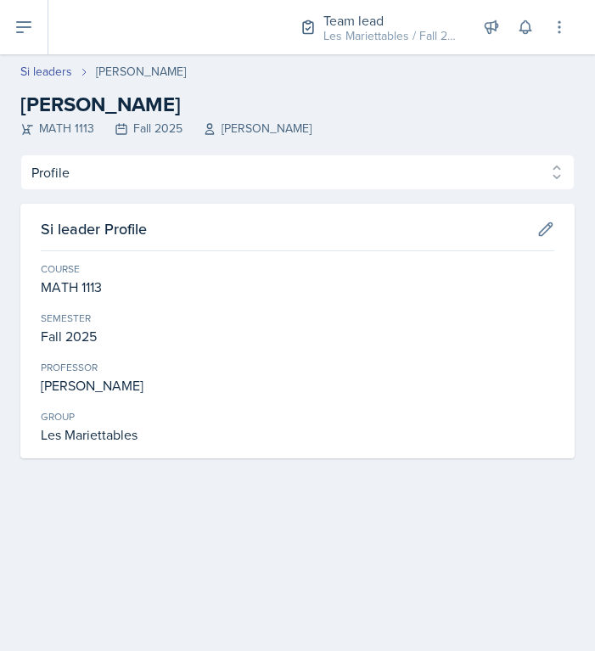
click at [156, 201] on div "Profile Planning Sheets Observation Forms Uploads Profile Planning Sheets Obser…" at bounding box center [297, 306] width 554 height 304
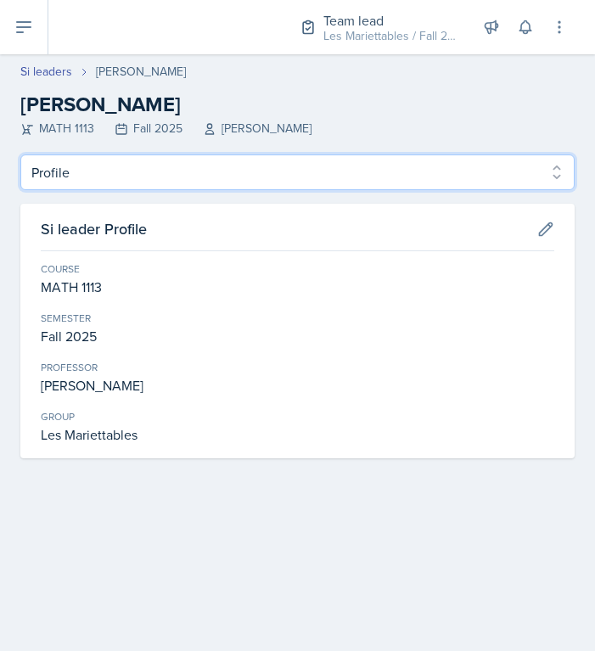
click at [20, 154] on select "Profile Planning Sheets Observation Forms Uploads" at bounding box center [297, 172] width 554 height 36
select select "Observation Forms"
click option "Observation Forms" at bounding box center [0, 0] width 0 height 0
